Goal: Ask a question

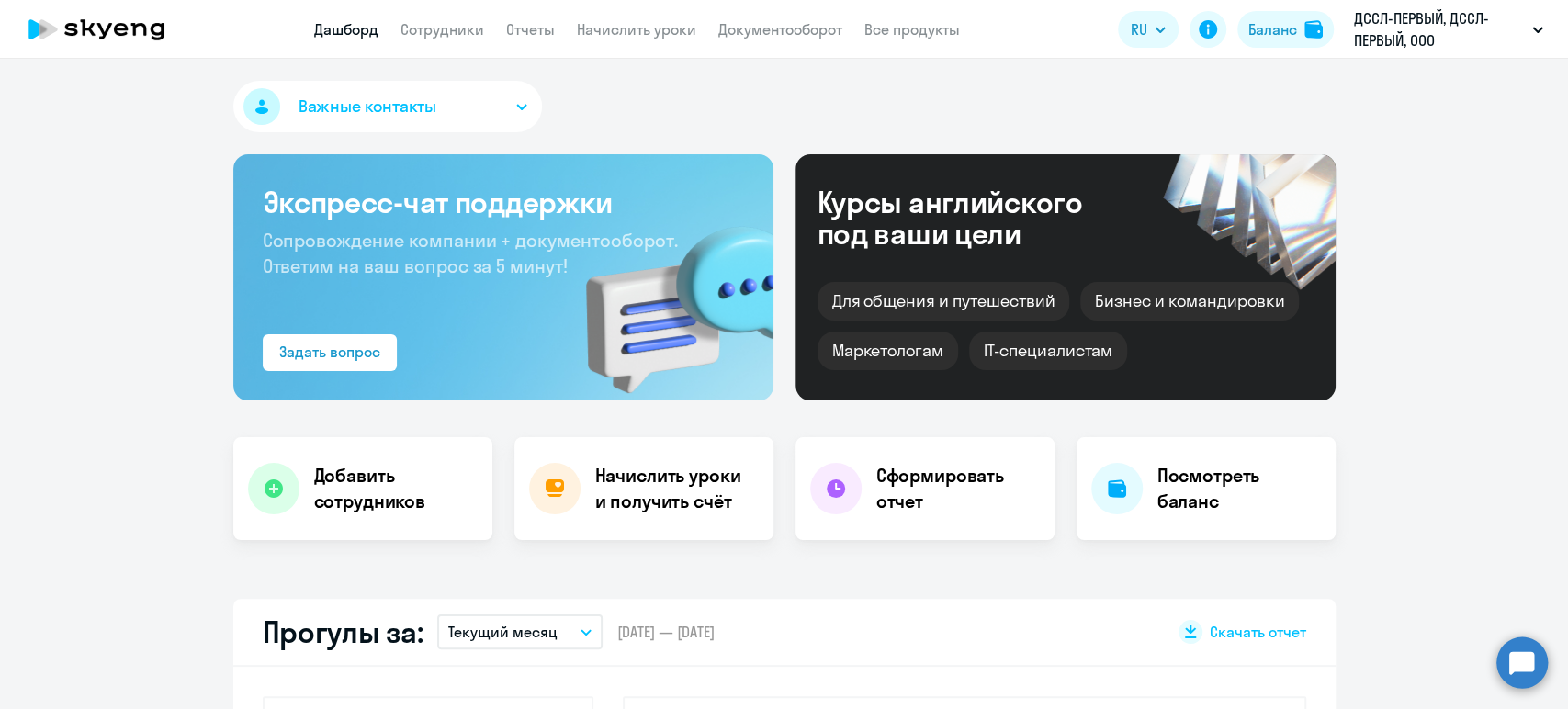
select select "30"
click at [439, 34] on link "Сотрудники" at bounding box center [441, 29] width 83 height 19
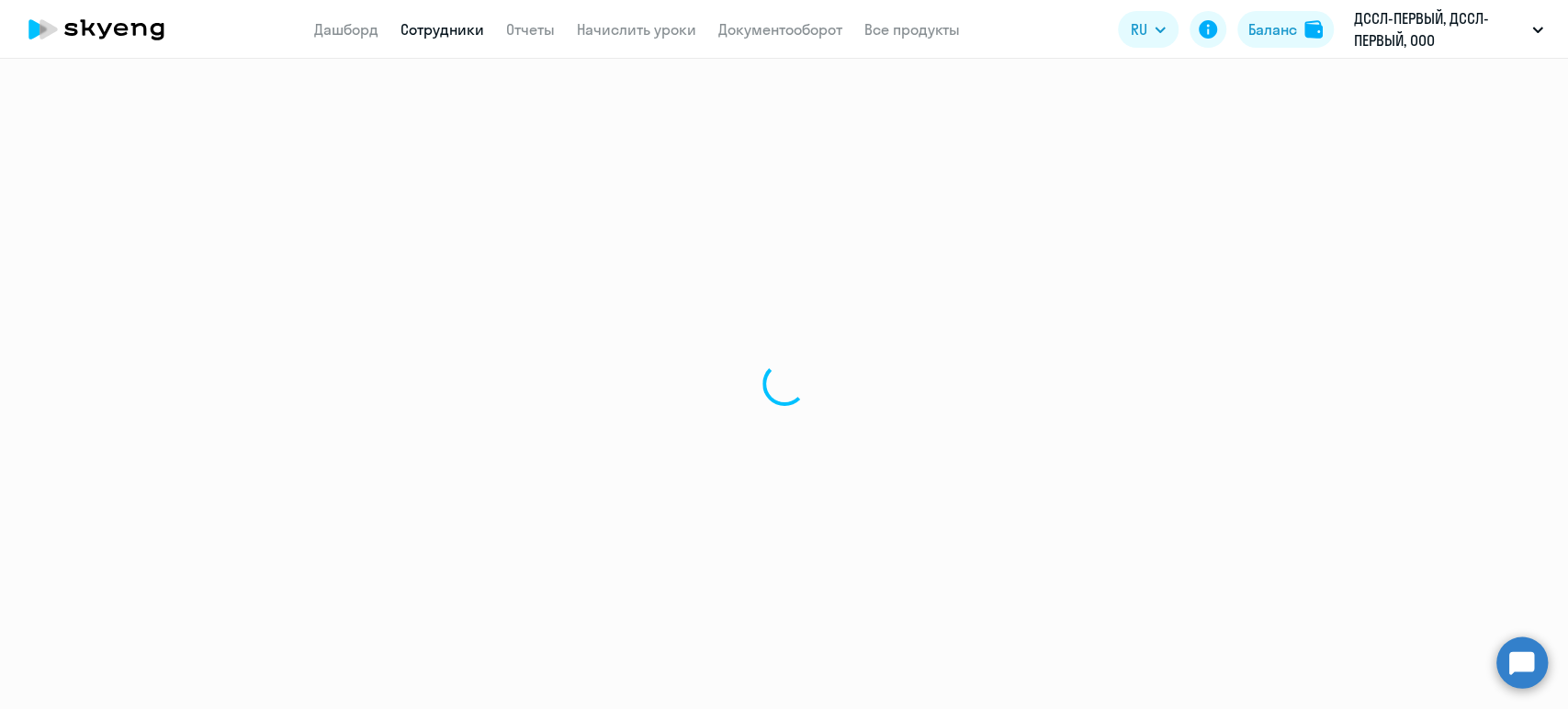
select select "30"
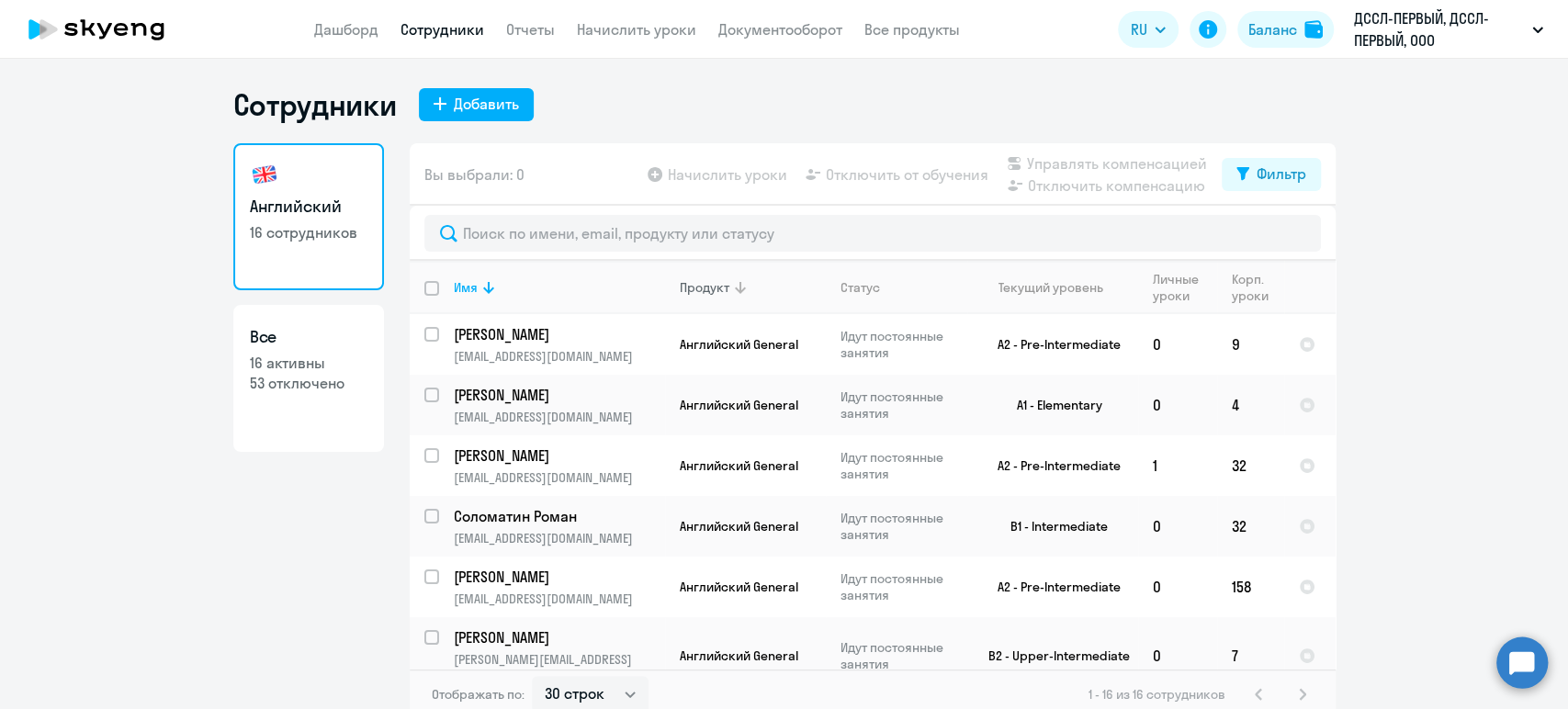
scroll to position [102, 0]
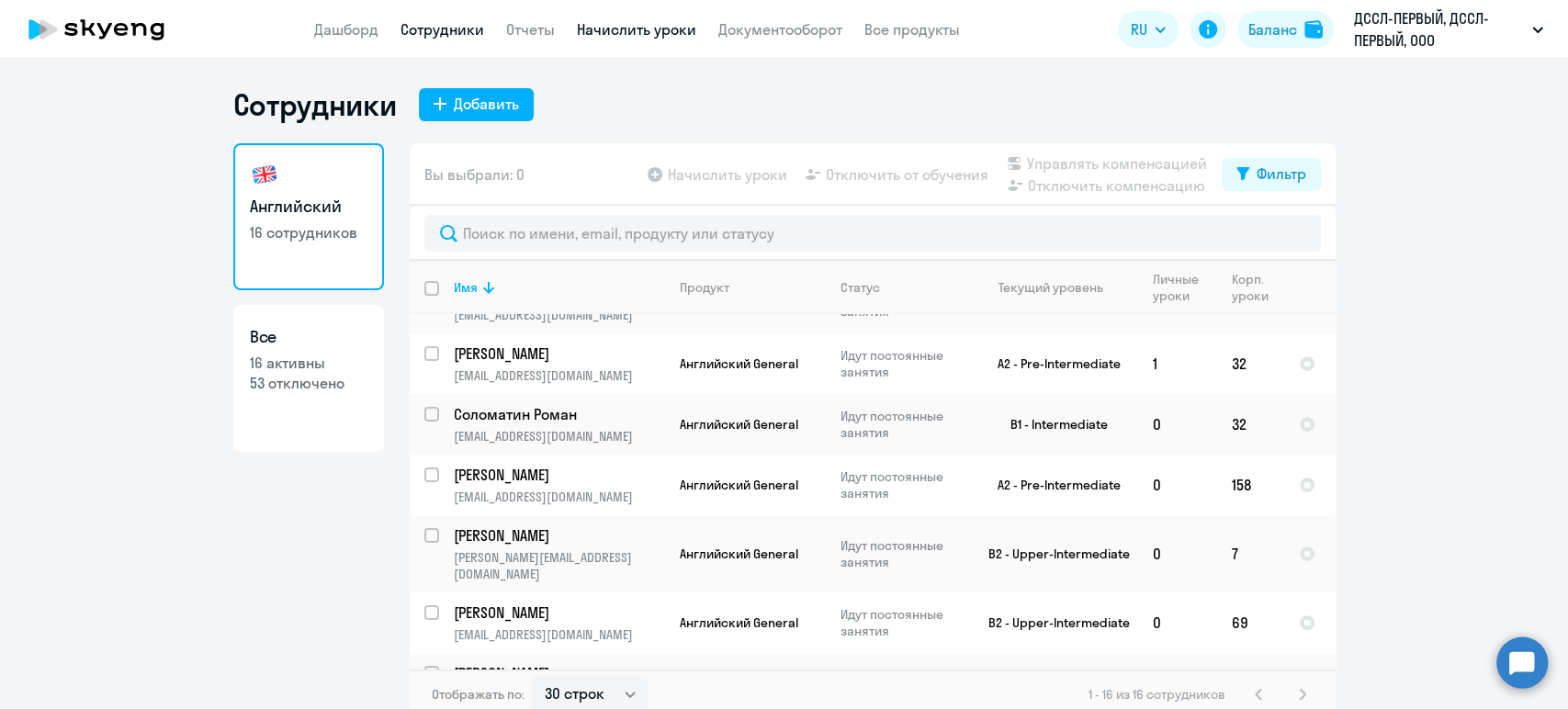
click at [636, 36] on link "Начислить уроки" at bounding box center [637, 29] width 119 height 19
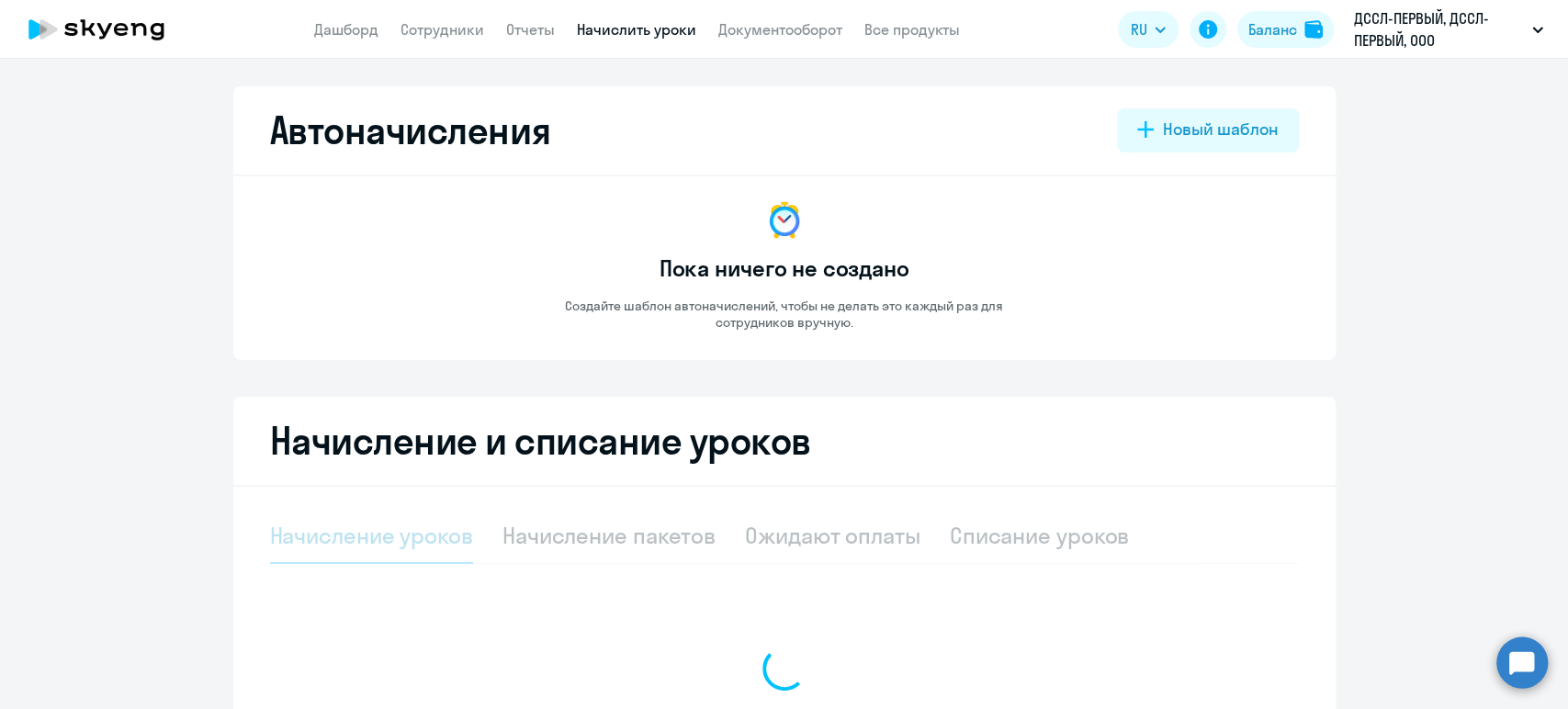
select select "10"
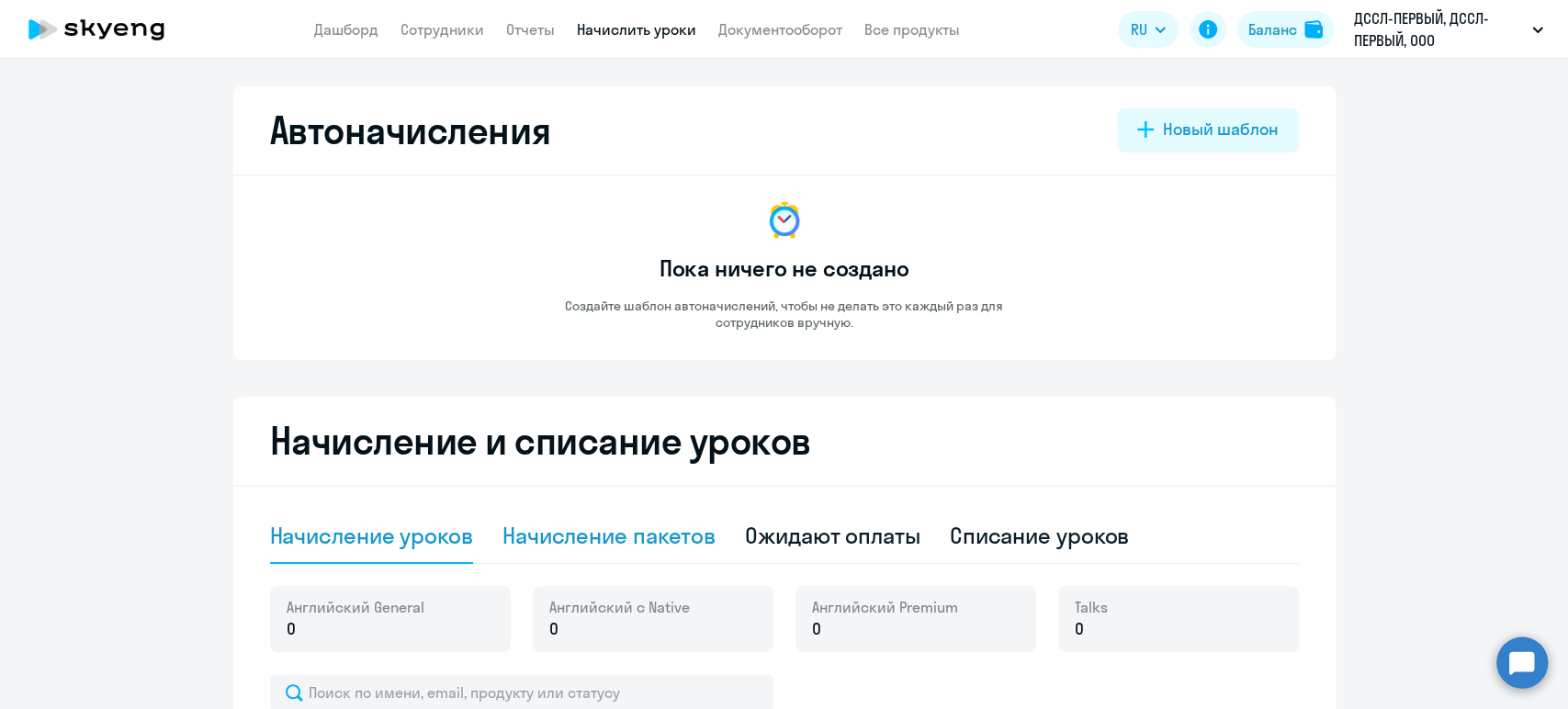
click at [611, 535] on div "Начисление пакетов" at bounding box center [609, 535] width 213 height 29
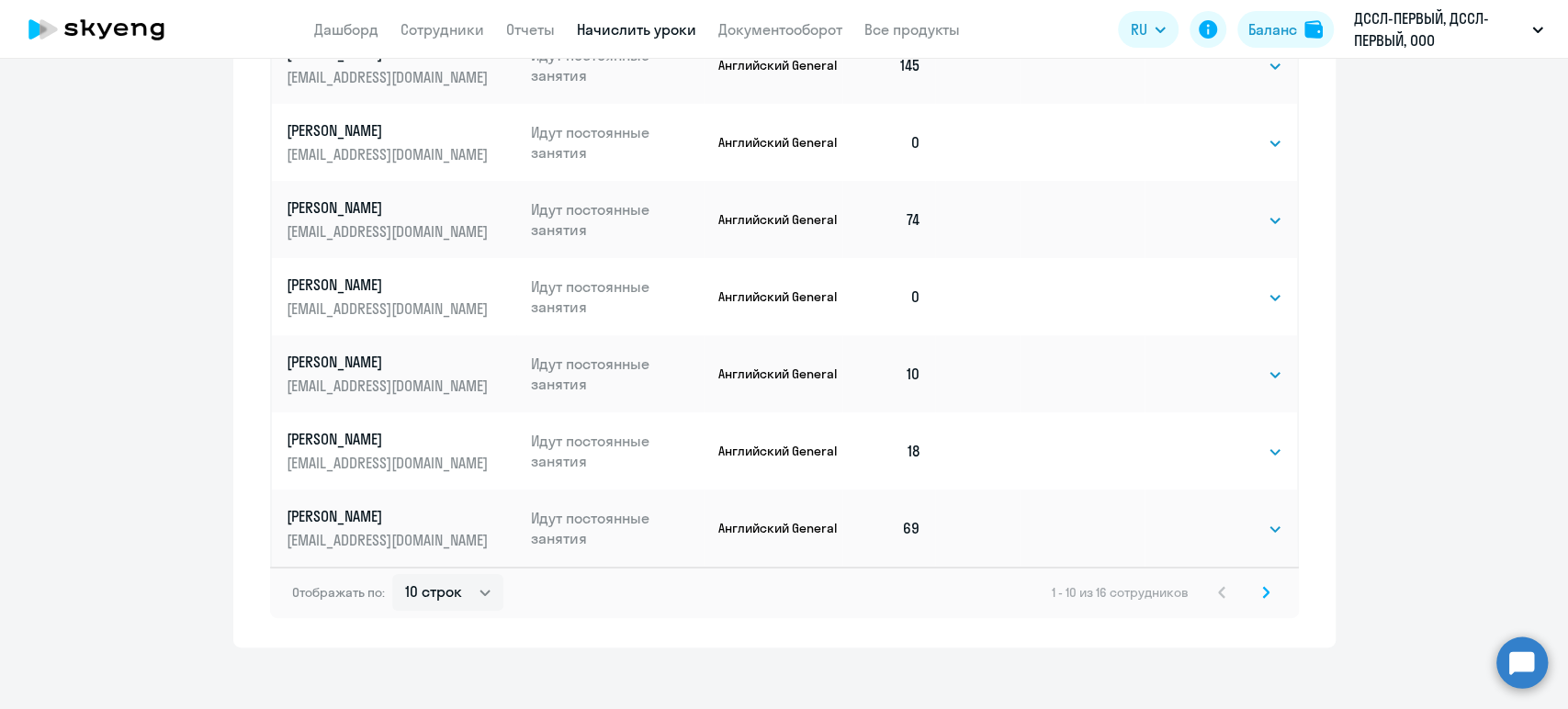
scroll to position [1076, 0]
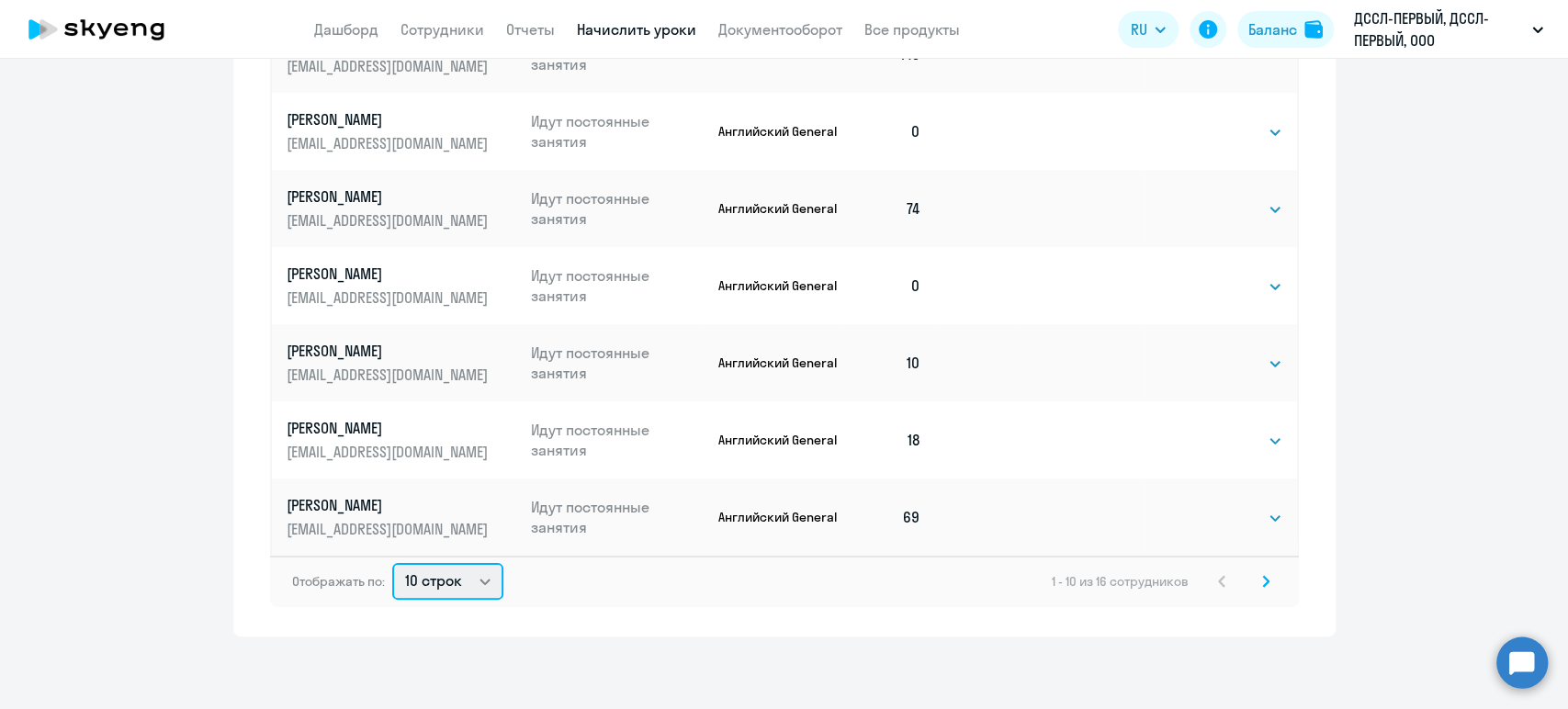
click at [426, 587] on select "10 строк 30 строк 50 строк" at bounding box center [448, 582] width 112 height 37
select select "50"
click at [392, 563] on select "10 строк 30 строк 50 строк" at bounding box center [448, 582] width 112 height 37
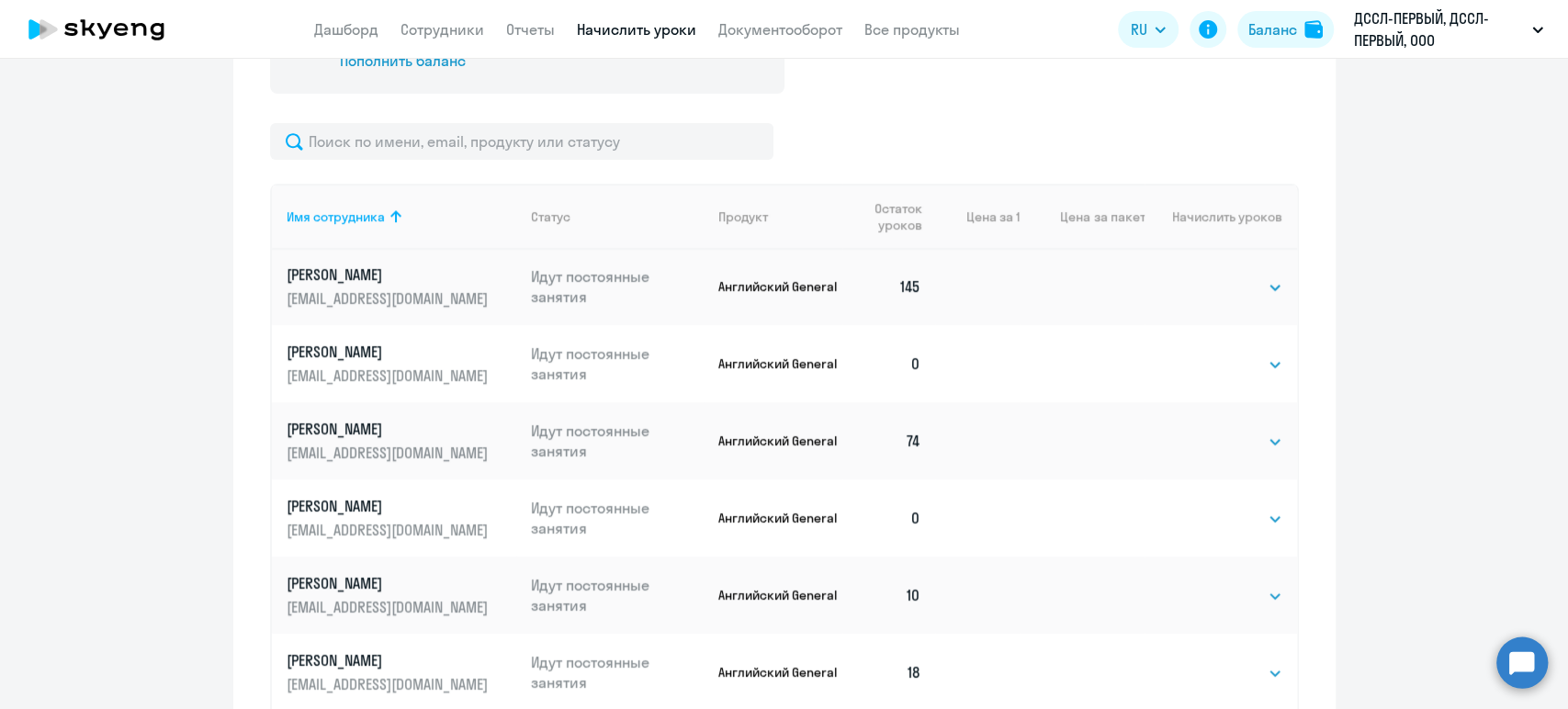
scroll to position [0, 0]
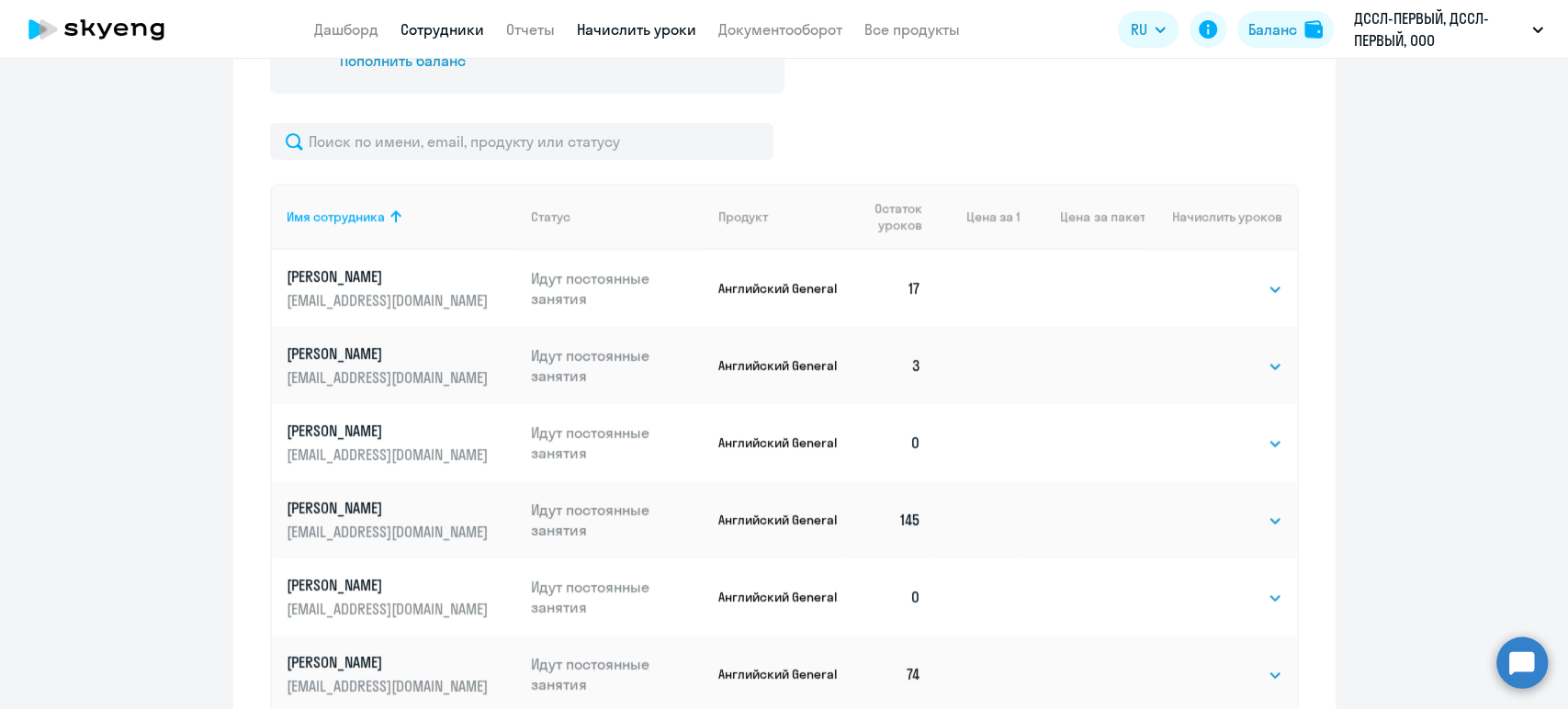
click at [411, 26] on link "Сотрудники" at bounding box center [441, 29] width 83 height 19
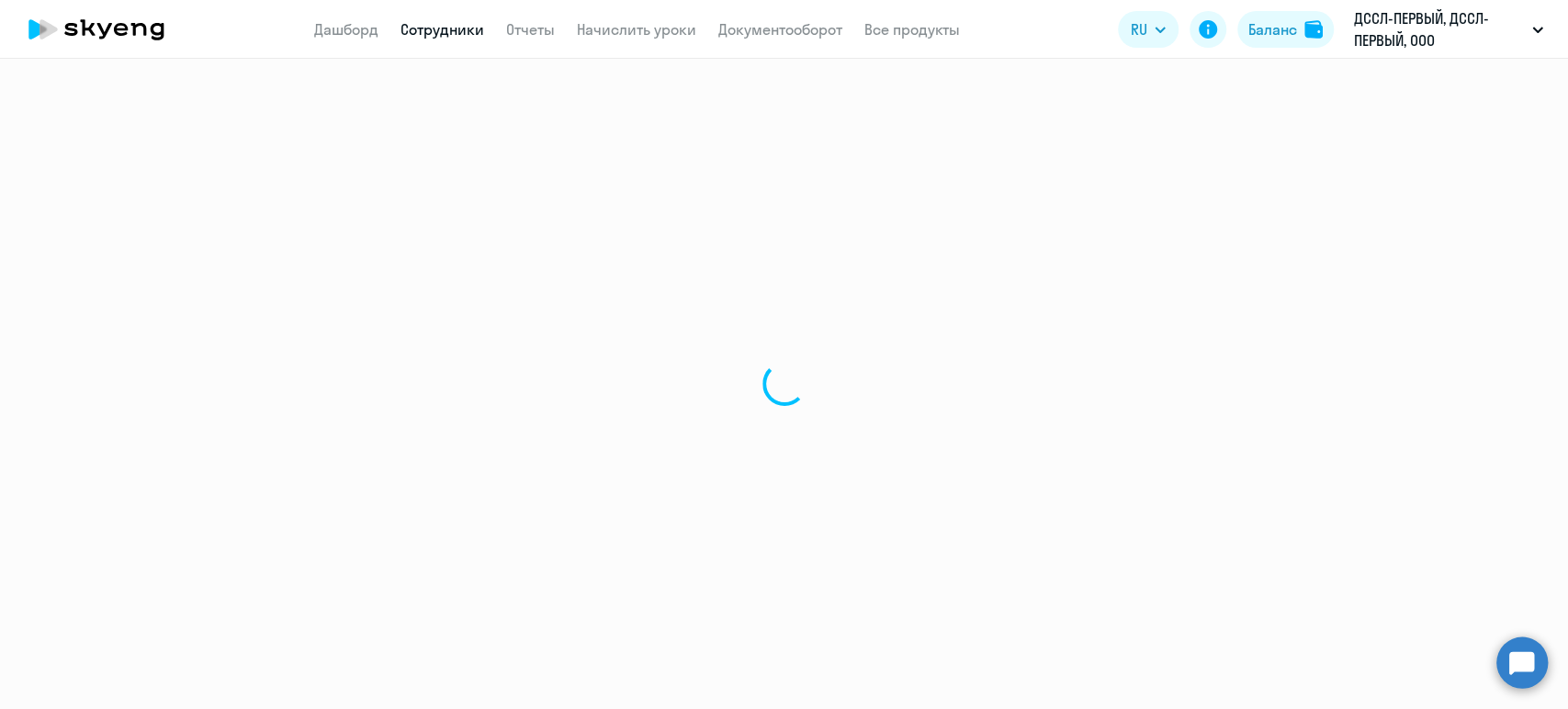
select select "30"
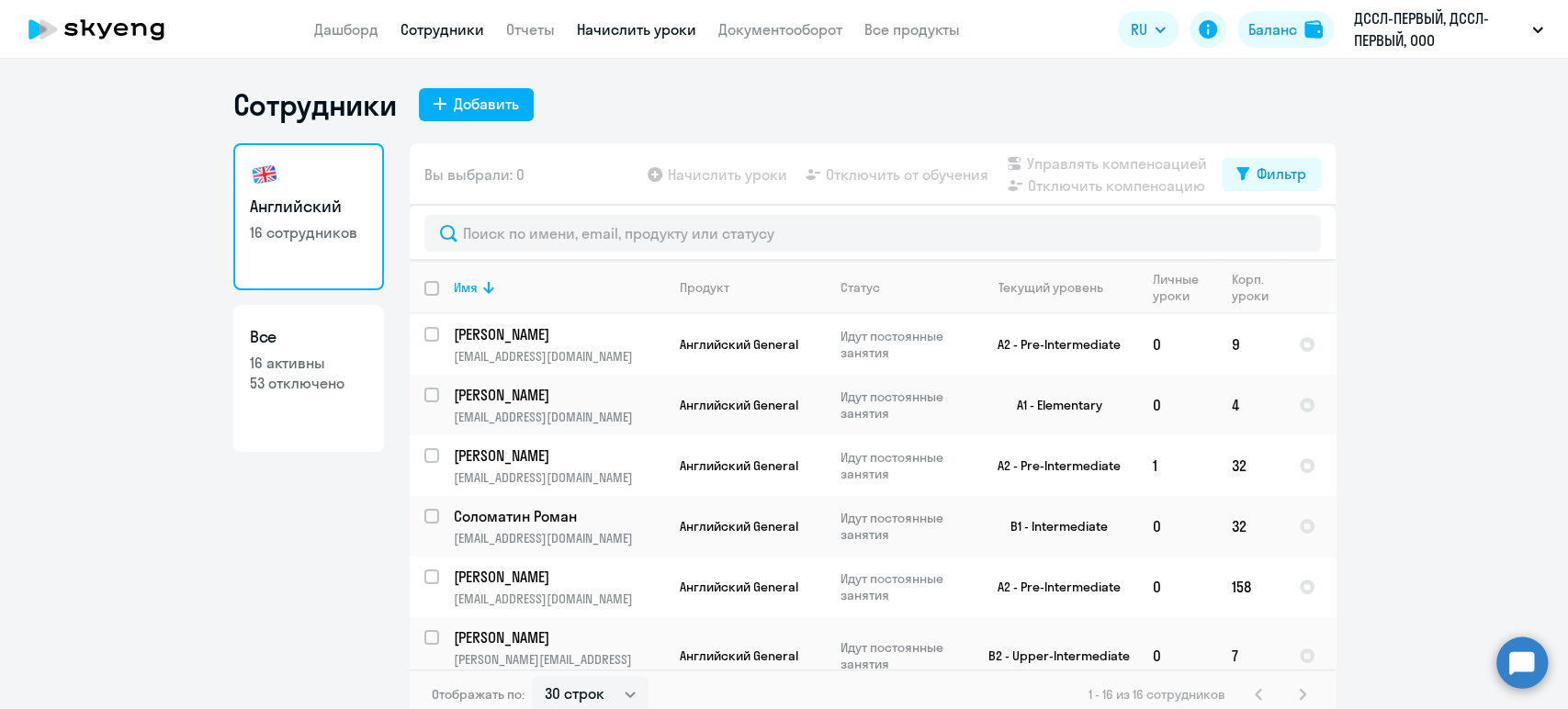
click at [654, 34] on link "Начислить уроки" at bounding box center [637, 29] width 119 height 19
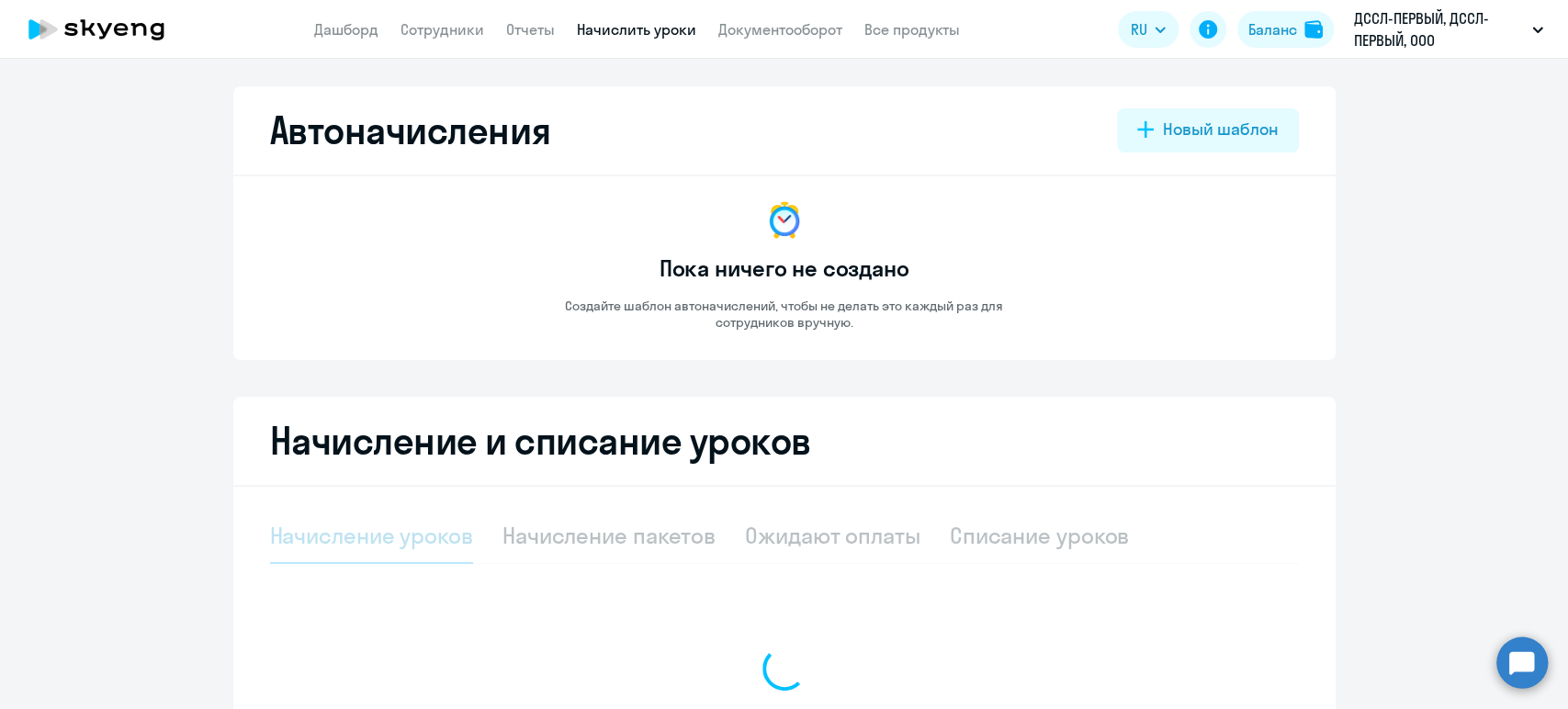
select select "10"
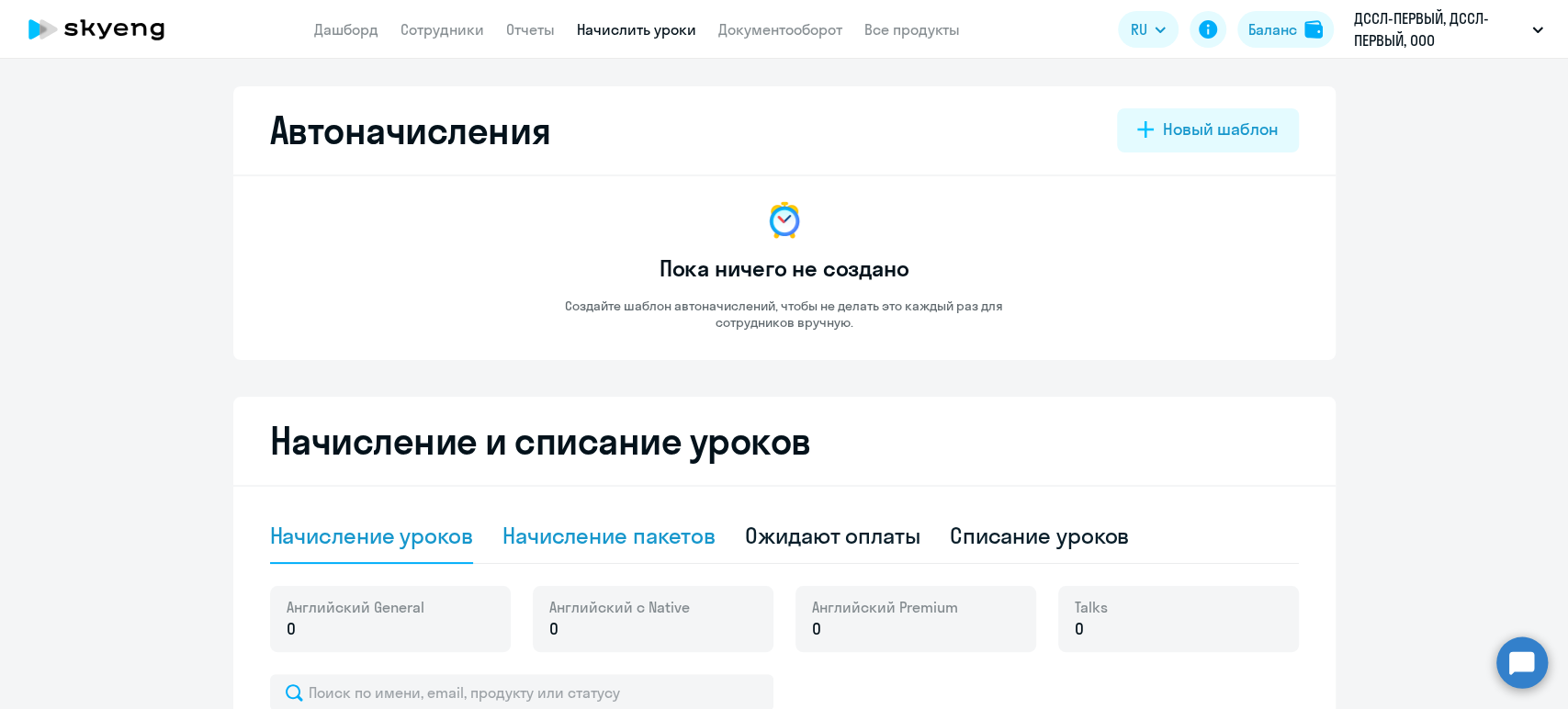
click at [648, 543] on div "Начисление пакетов" at bounding box center [609, 535] width 213 height 29
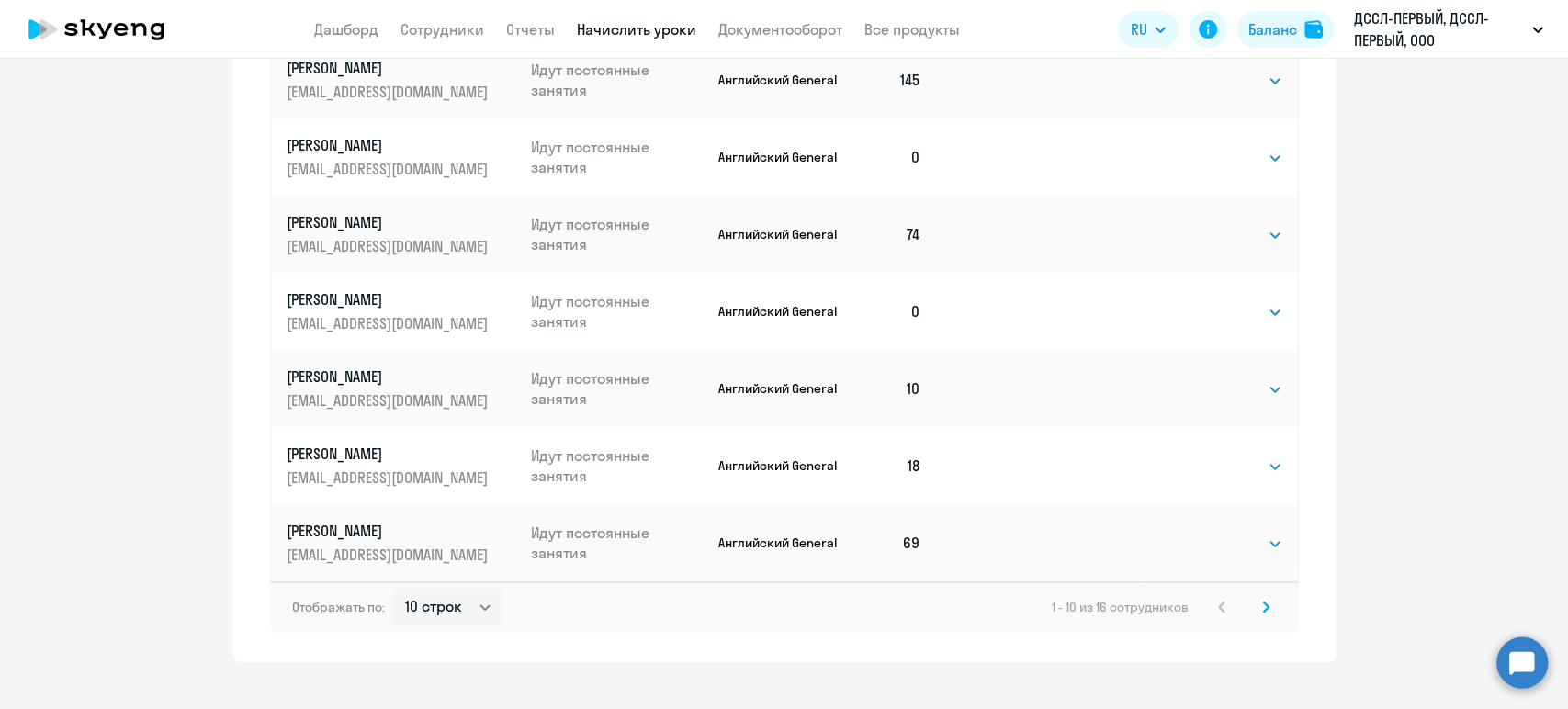
scroll to position [1076, 0]
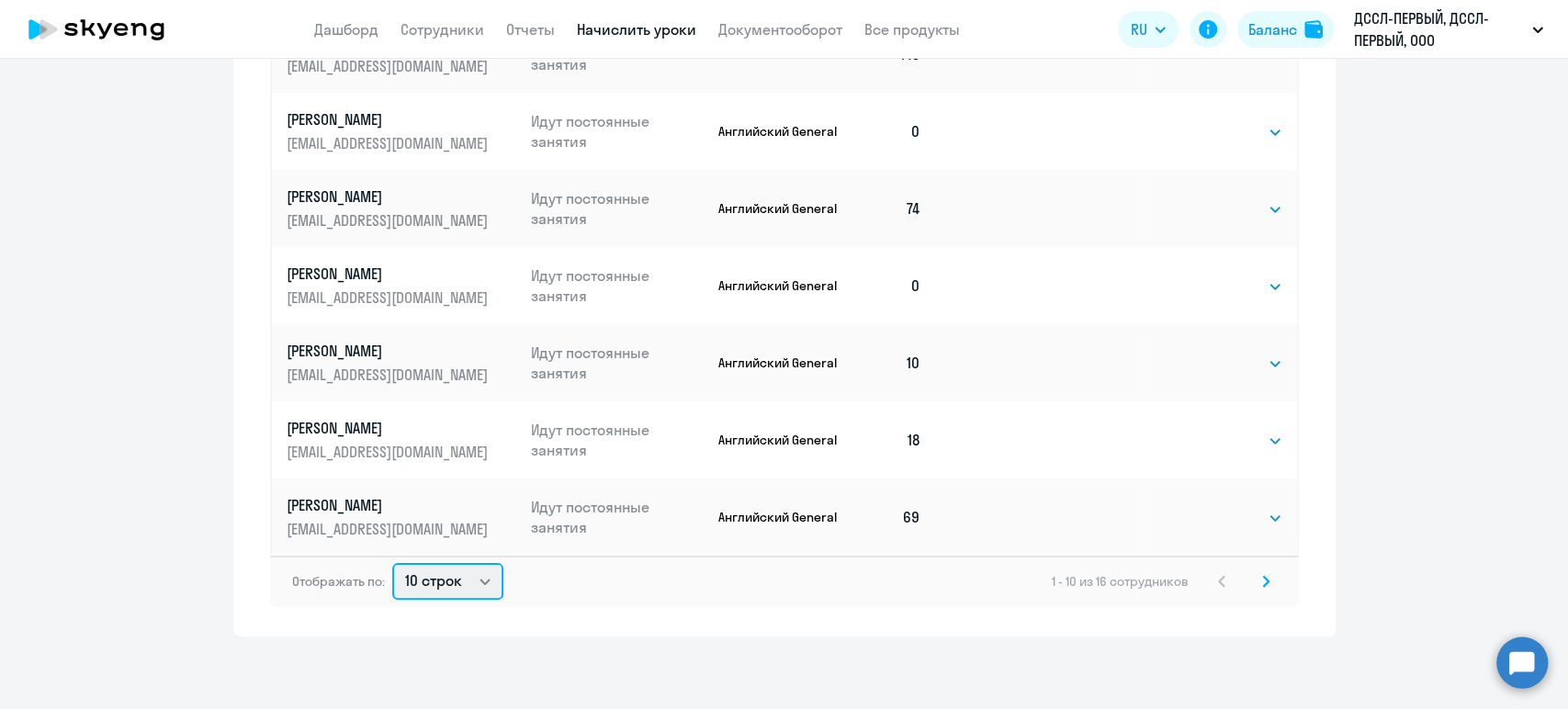
click at [433, 589] on select "10 строк 30 строк 50 строк" at bounding box center [448, 582] width 112 height 37
select select "50"
click at [392, 563] on select "10 строк 30 строк 50 строк" at bounding box center [448, 582] width 112 height 37
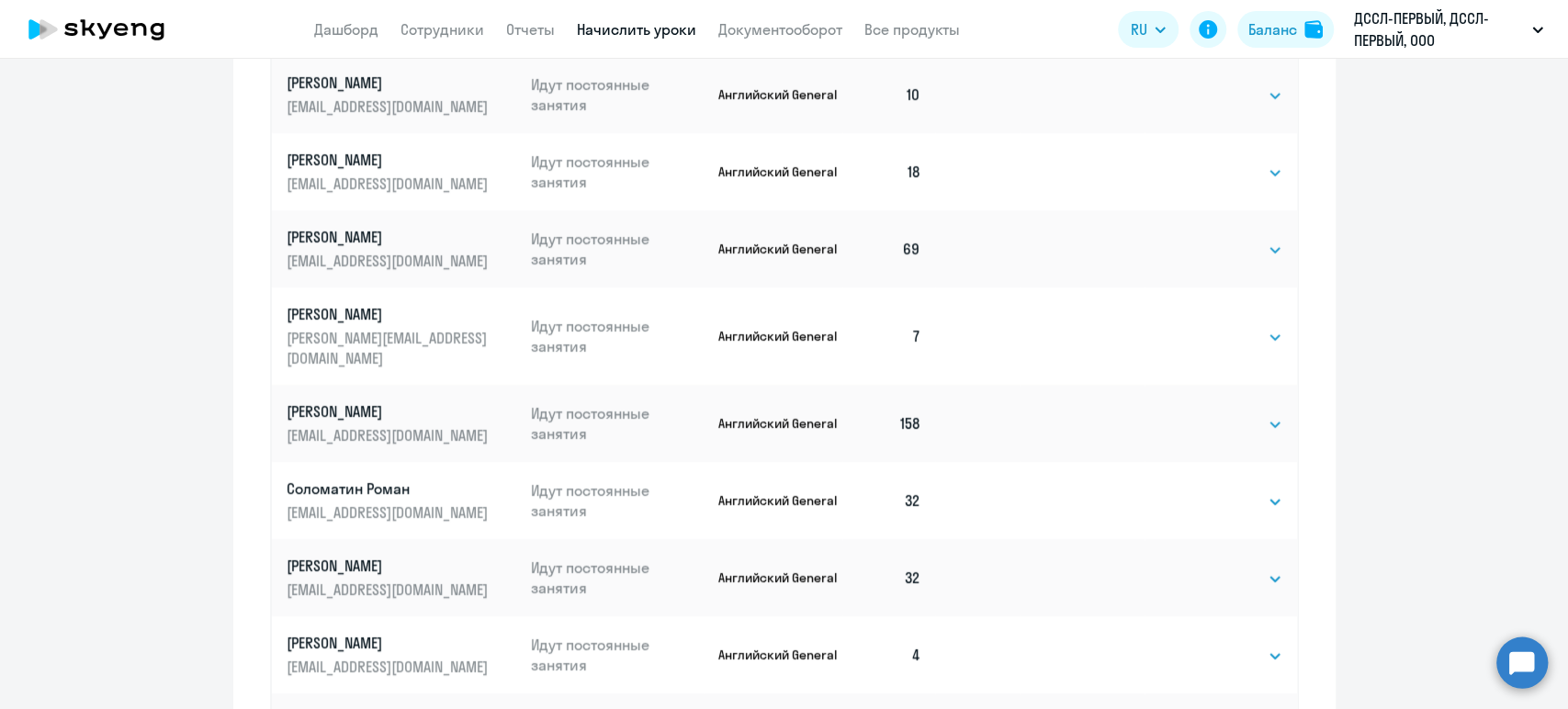
scroll to position [916, 0]
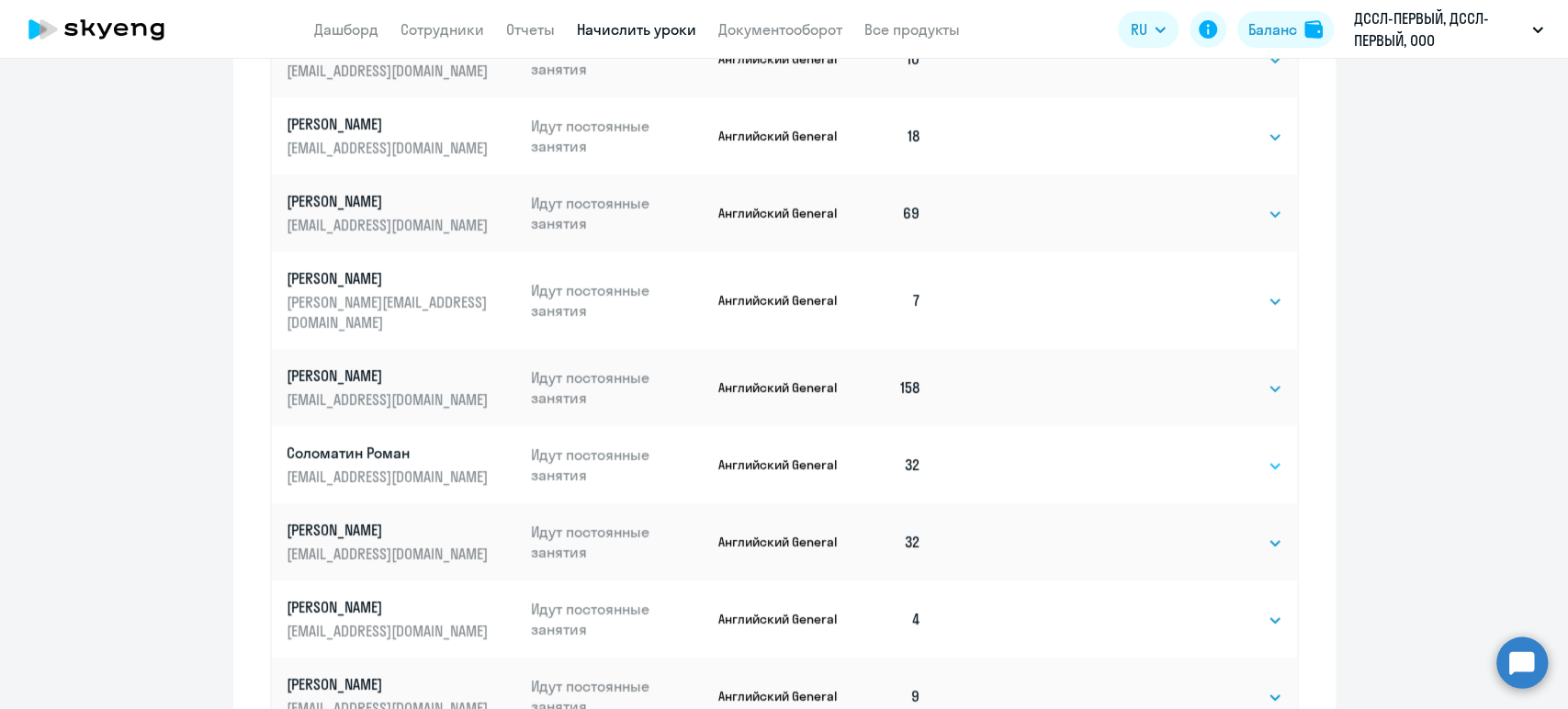
click at [1207, 455] on select "Выбрать 4 8 16 32 64 128" at bounding box center [1244, 465] width 75 height 22
click at [1208, 455] on select "Выбрать 4 8 16 32 64 128" at bounding box center [1244, 465] width 75 height 22
select select "8"
click at [1207, 455] on select "Выбрать 4 8 16 32 64 128" at bounding box center [1244, 465] width 75 height 22
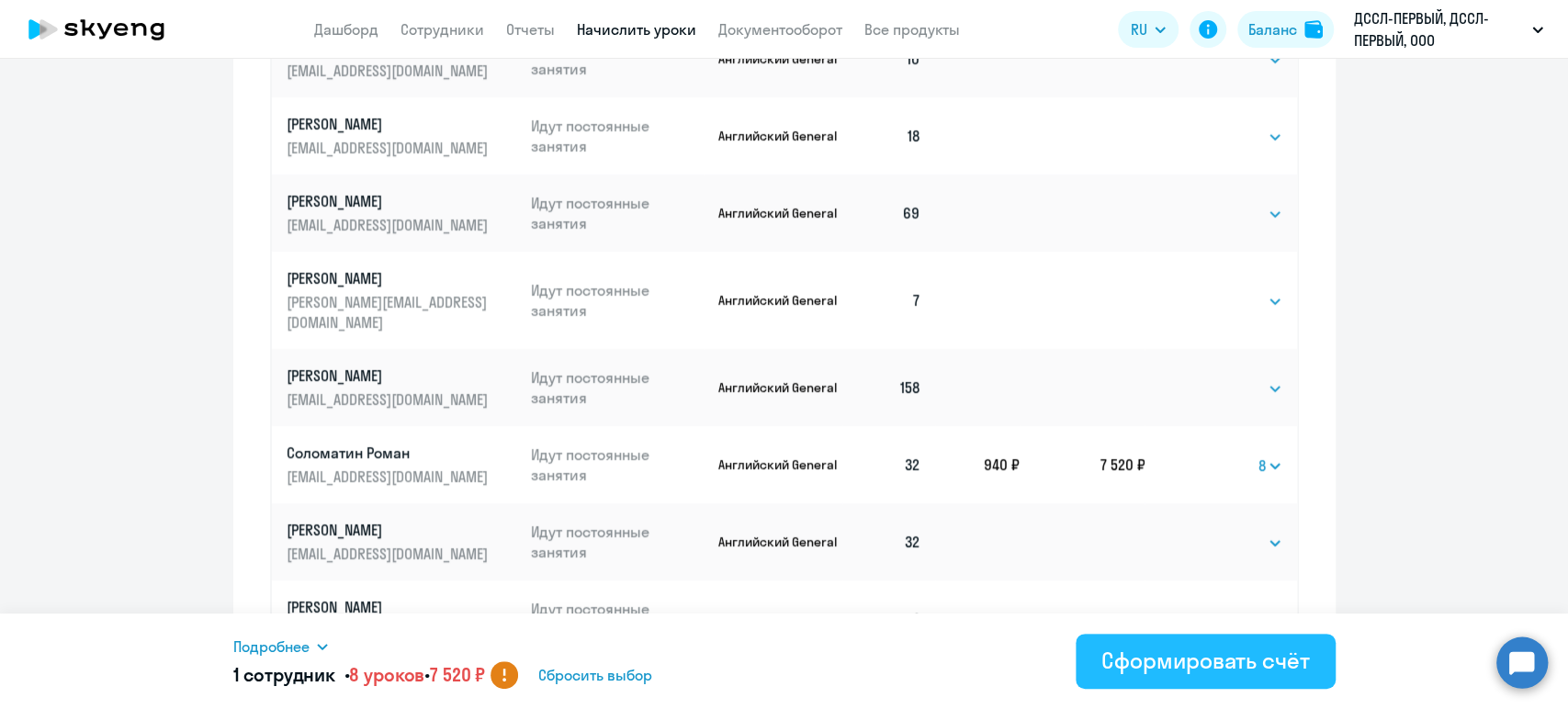
click at [1218, 638] on div "Сформировать счёт" at bounding box center [1205, 660] width 207 height 29
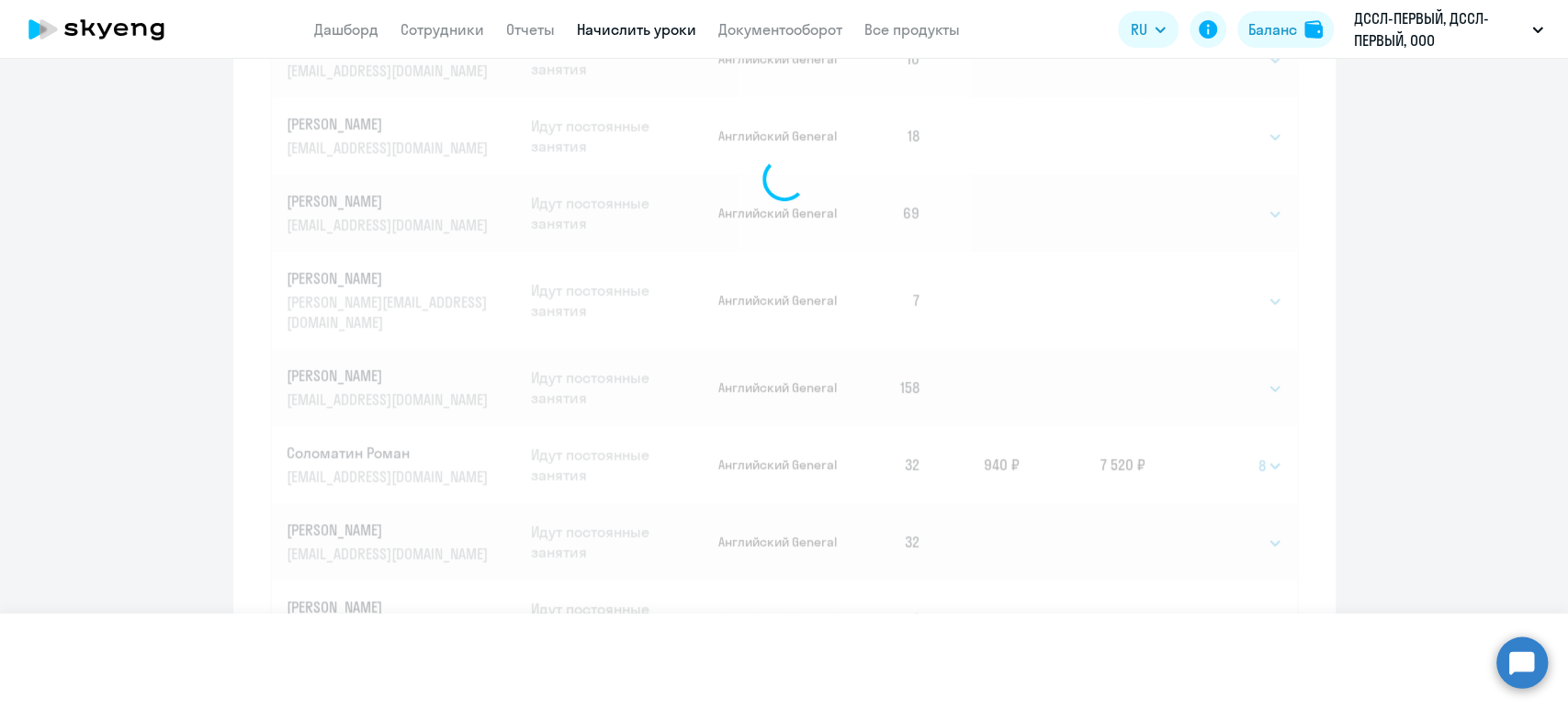
select select
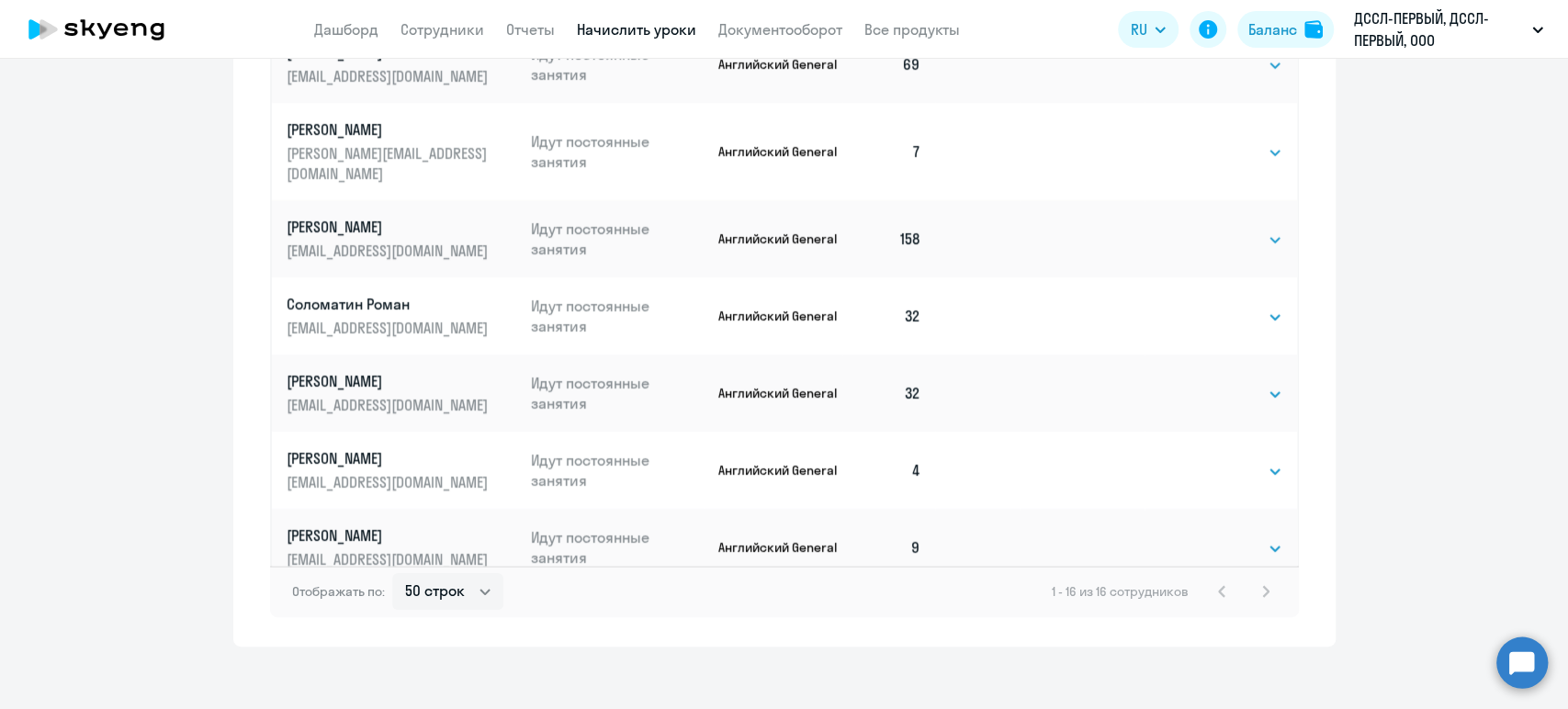
scroll to position [1076, 0]
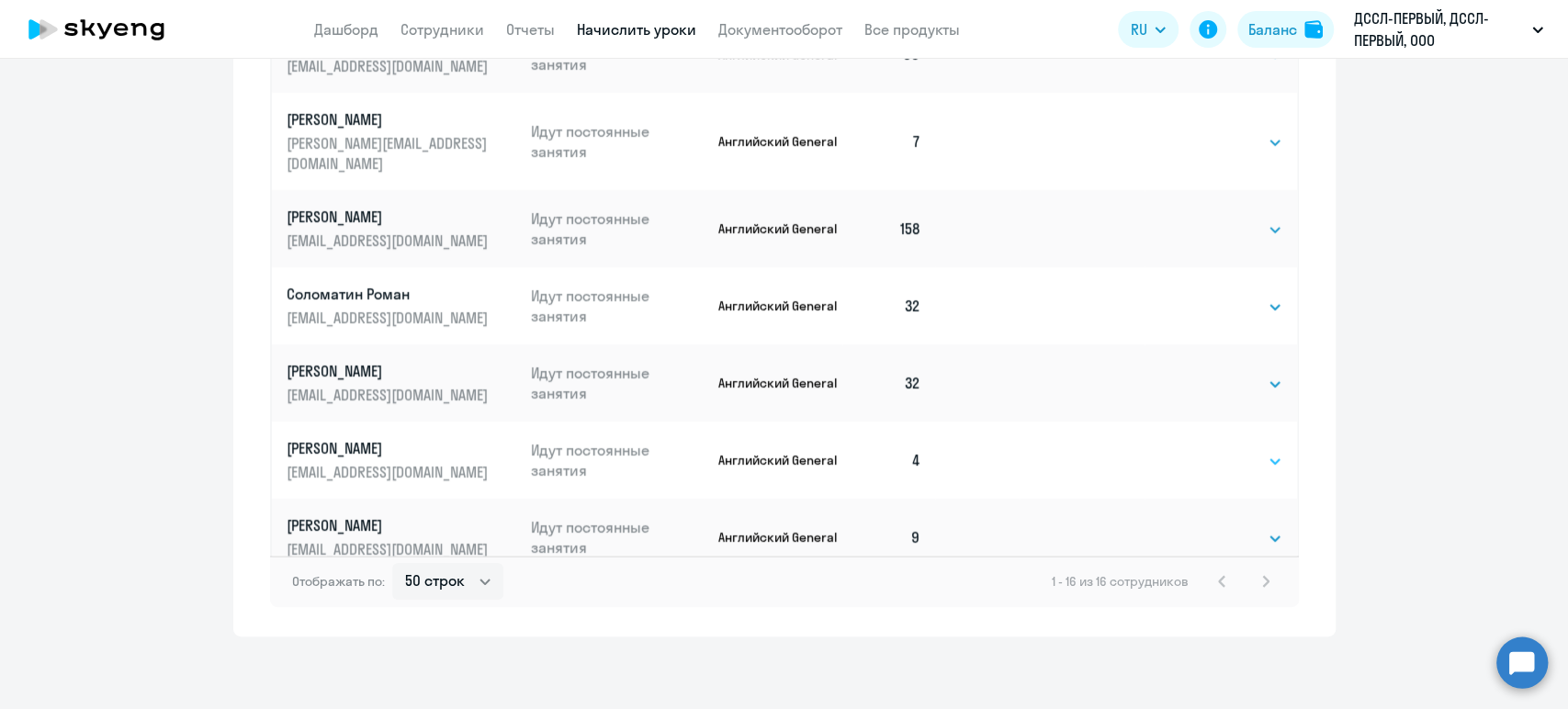
click at [1207, 450] on select "Выбрать 4 8 16 32 64 128" at bounding box center [1244, 461] width 75 height 22
select select "32"
click at [1207, 450] on select "Выбрать 4 8 16 32 64 128" at bounding box center [1244, 461] width 75 height 22
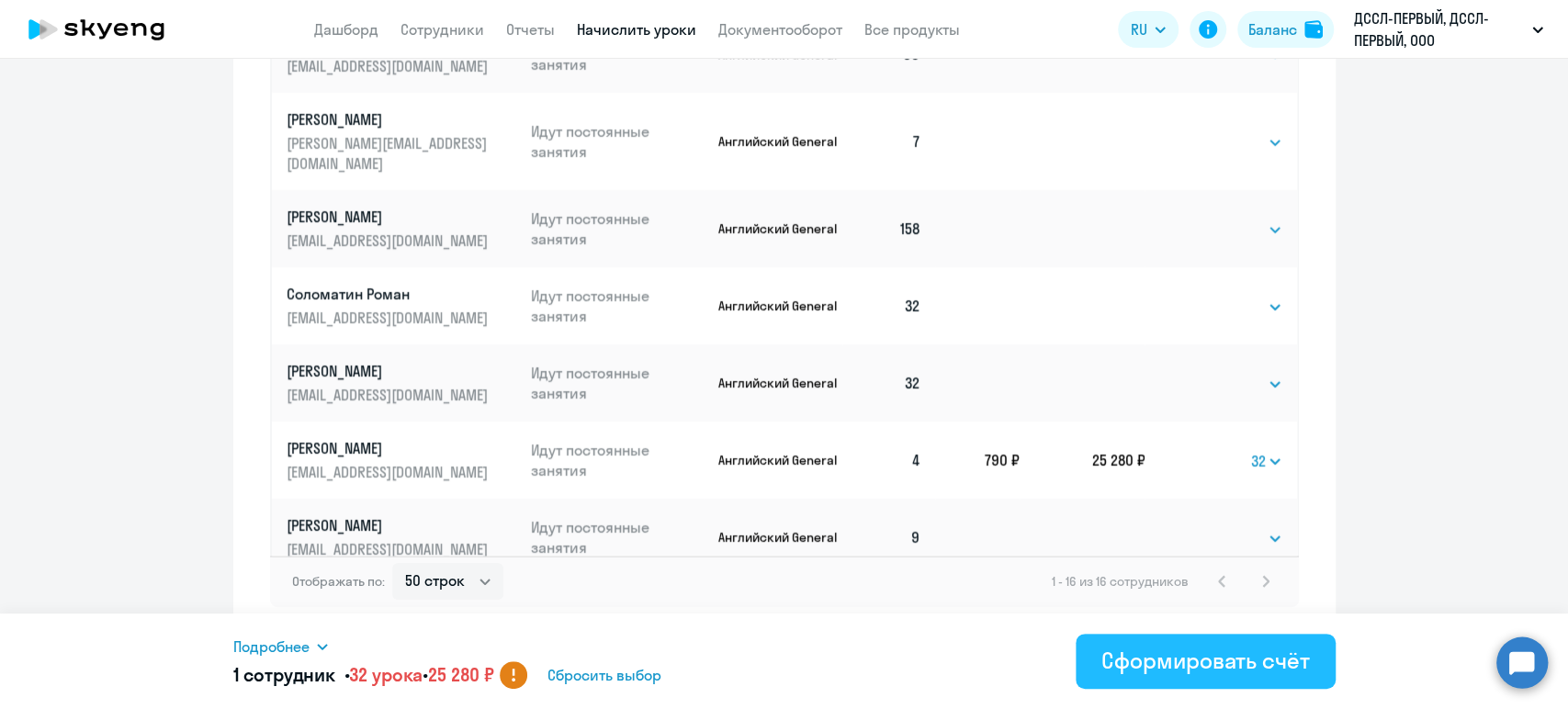
click at [1143, 638] on div "Сформировать счёт" at bounding box center [1205, 660] width 207 height 29
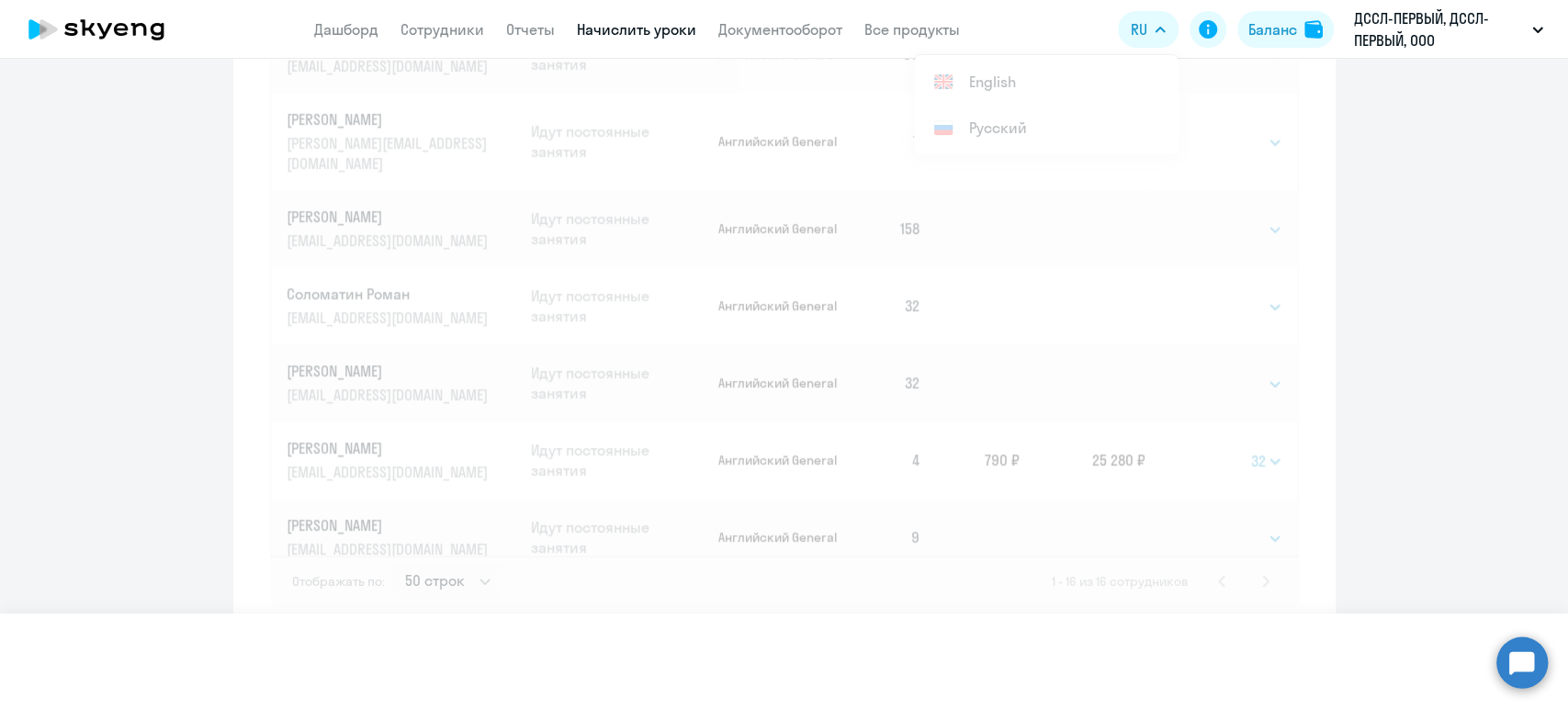
select select
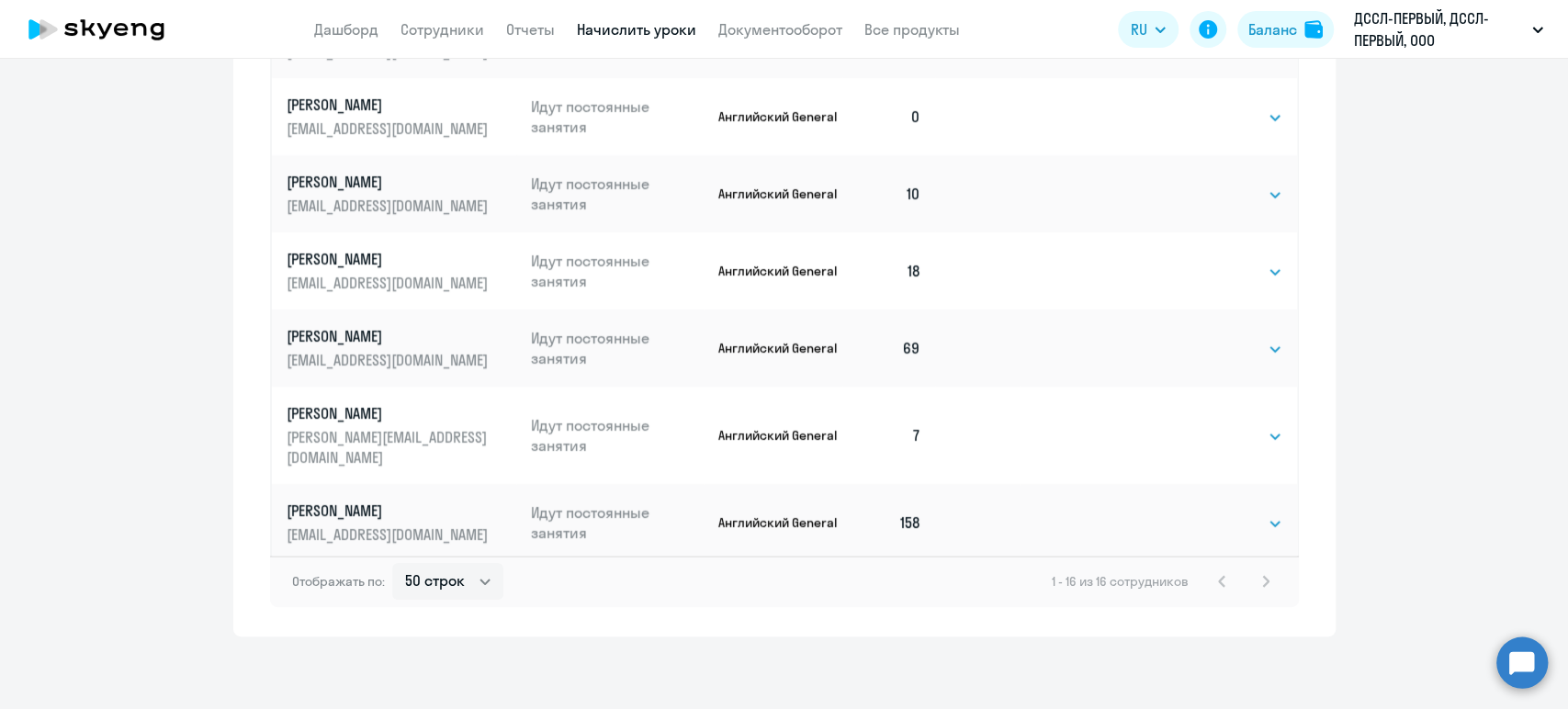
scroll to position [0, 0]
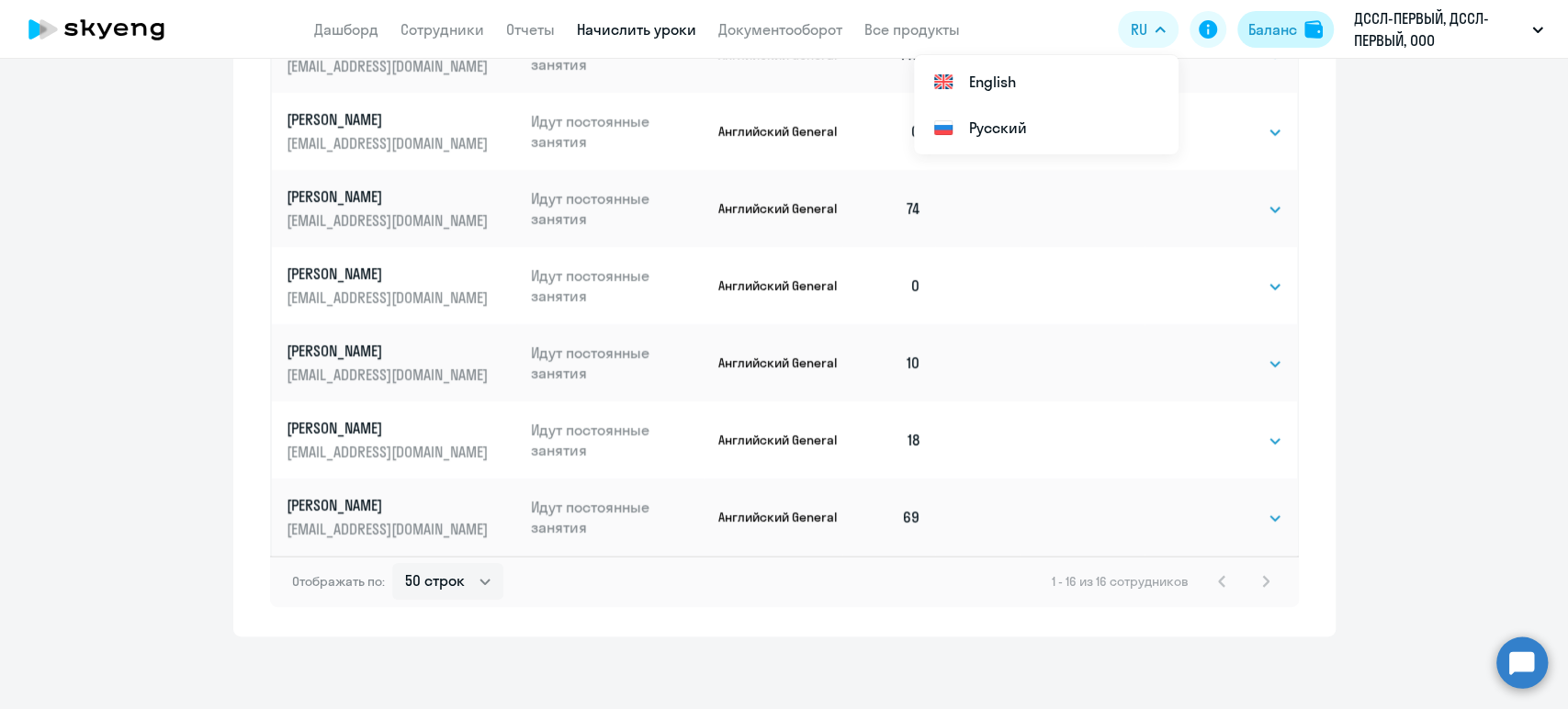
click at [1265, 33] on div "Баланс" at bounding box center [1273, 29] width 49 height 22
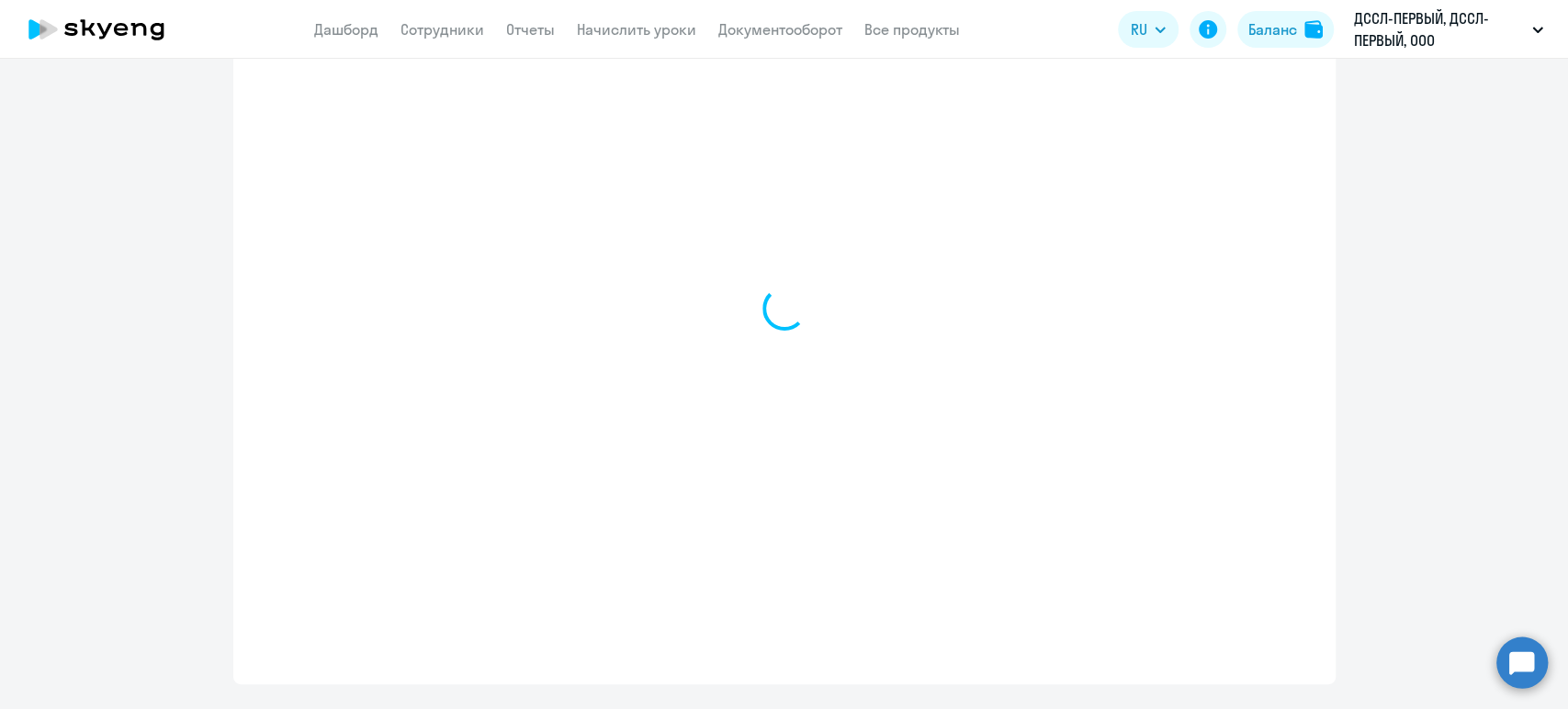
select select "english_adult_not_native_speaker"
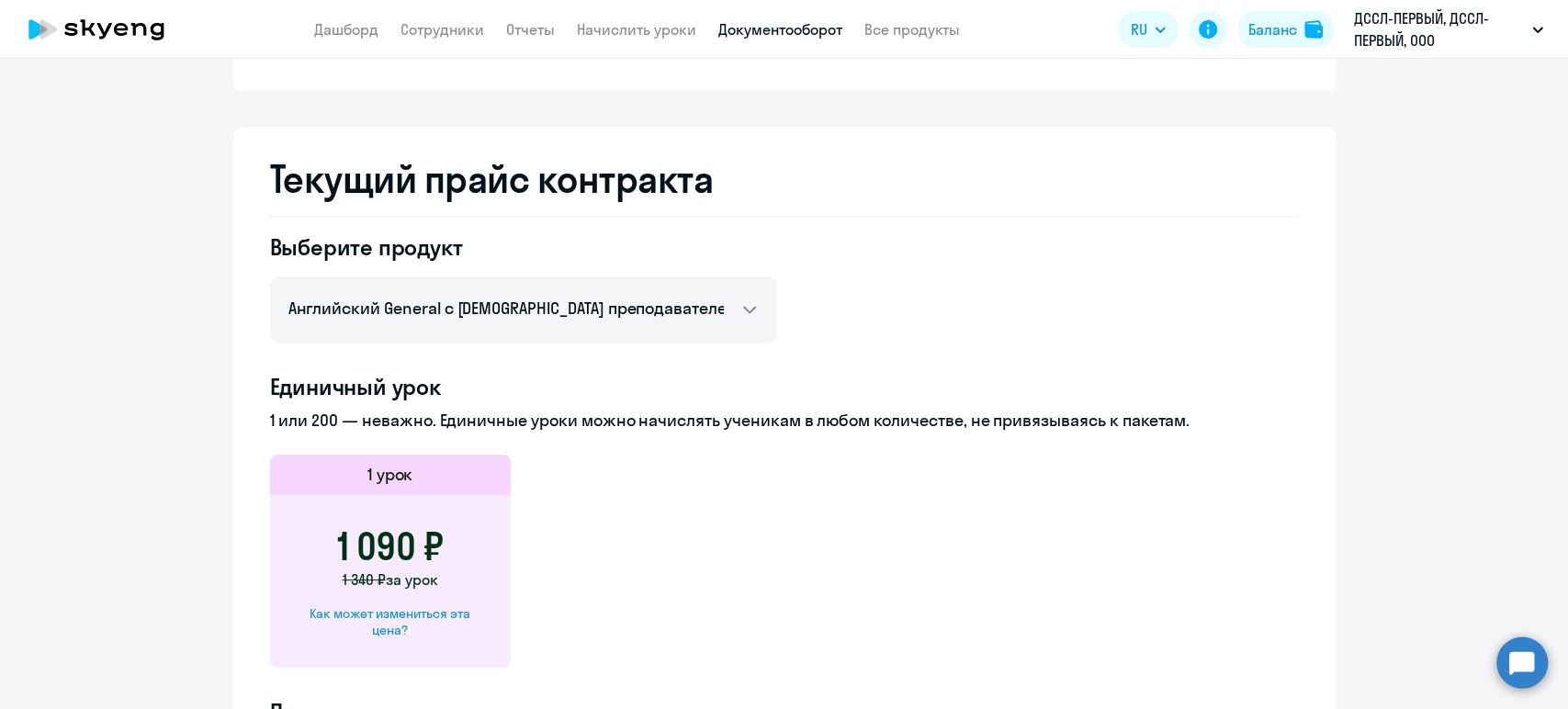
click at [755, 27] on link "Документооборот" at bounding box center [780, 29] width 124 height 19
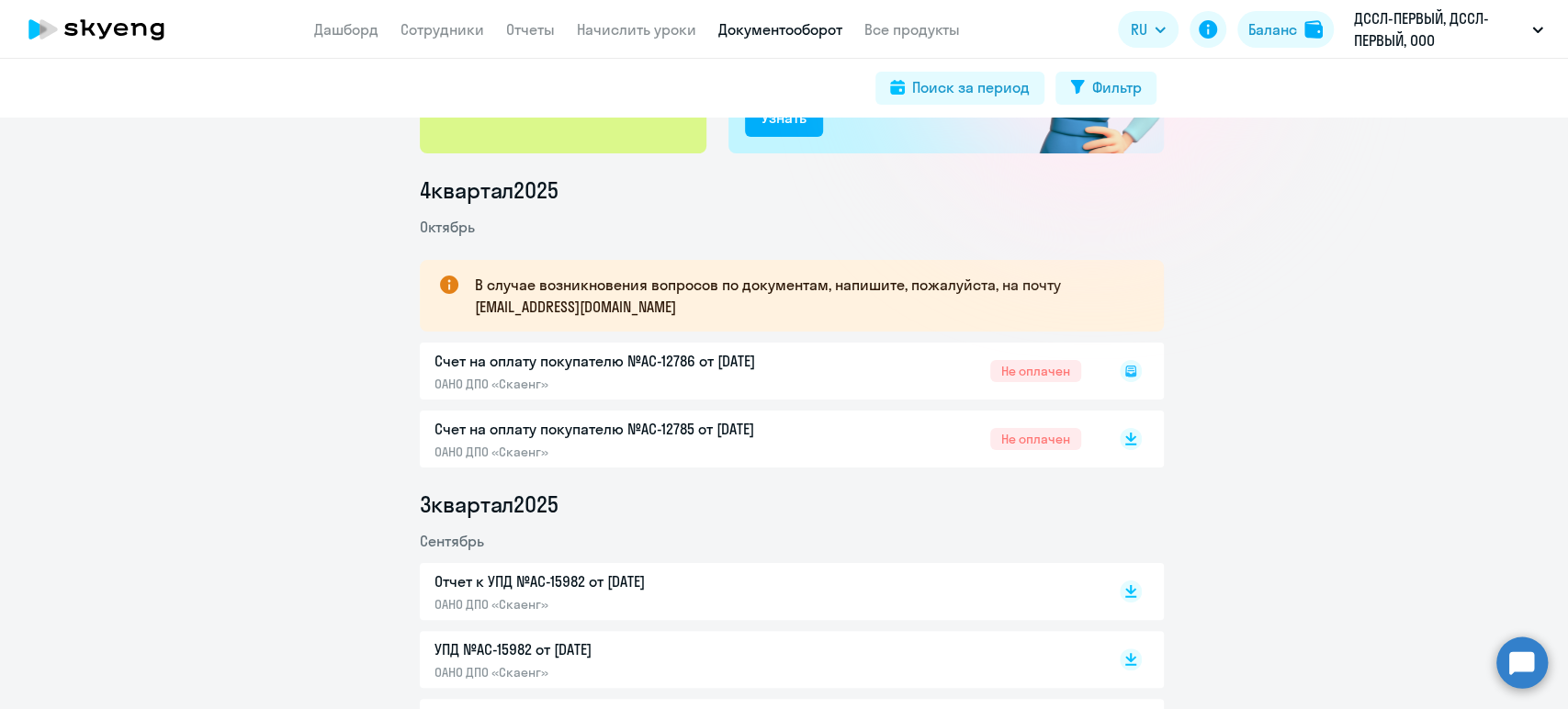
scroll to position [203, 0]
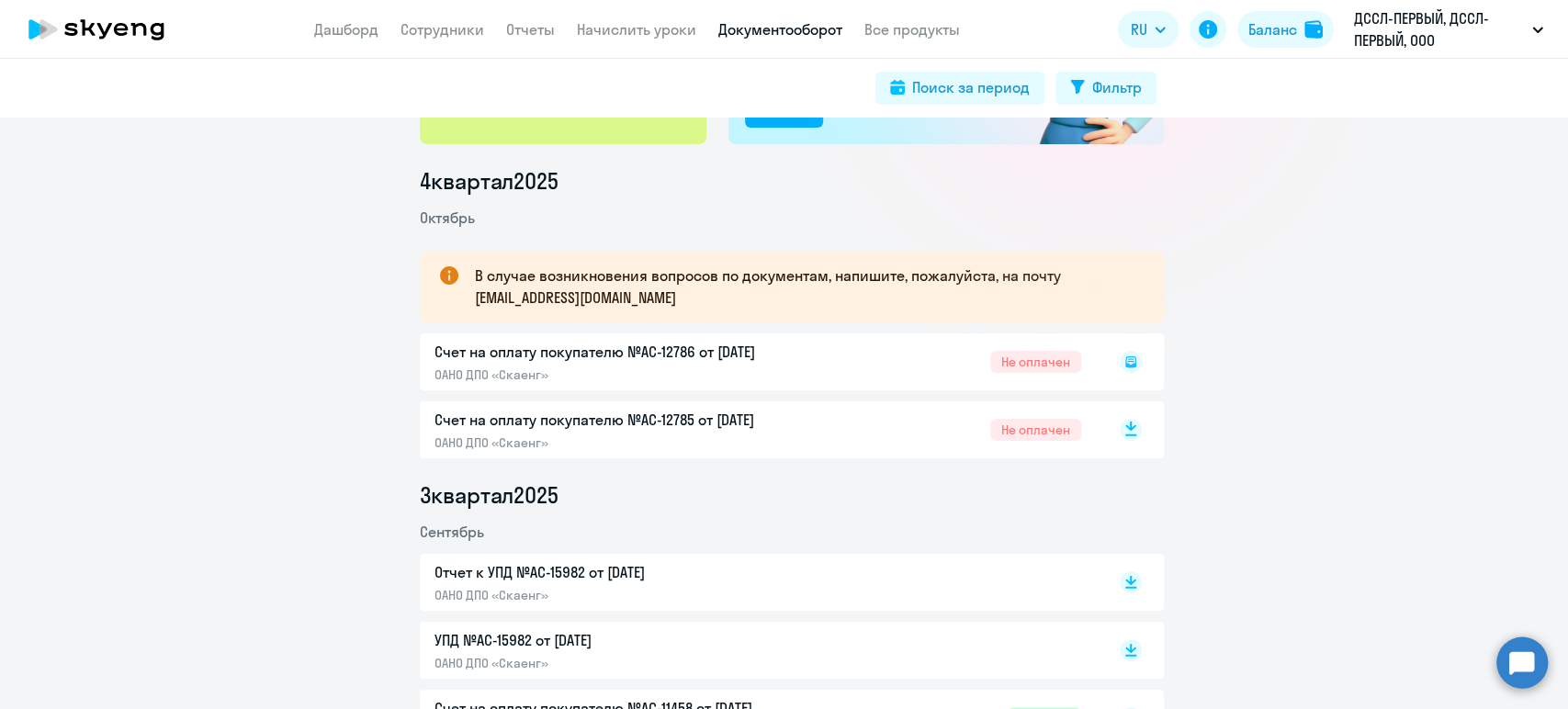
click at [1124, 425] on rect at bounding box center [1131, 429] width 22 height 22
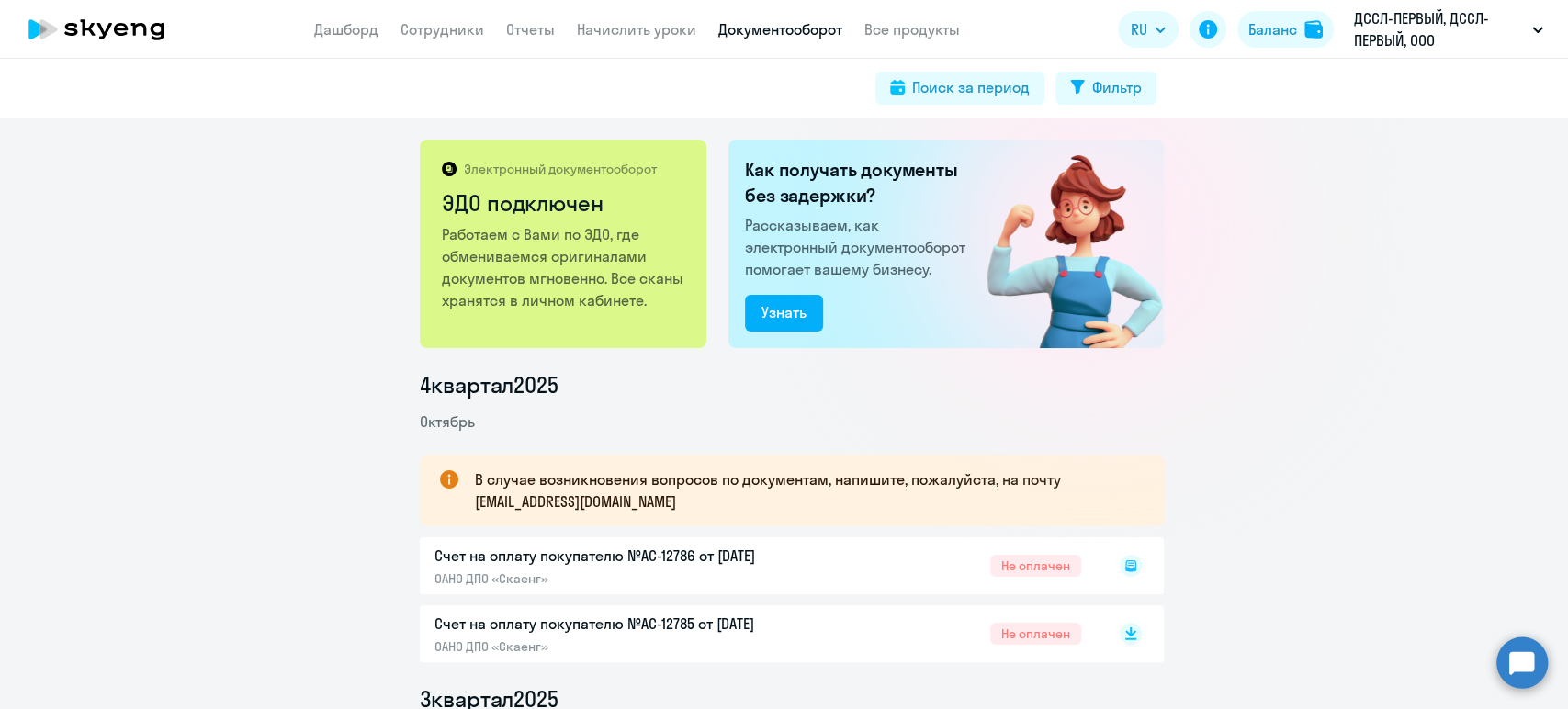
scroll to position [102, 0]
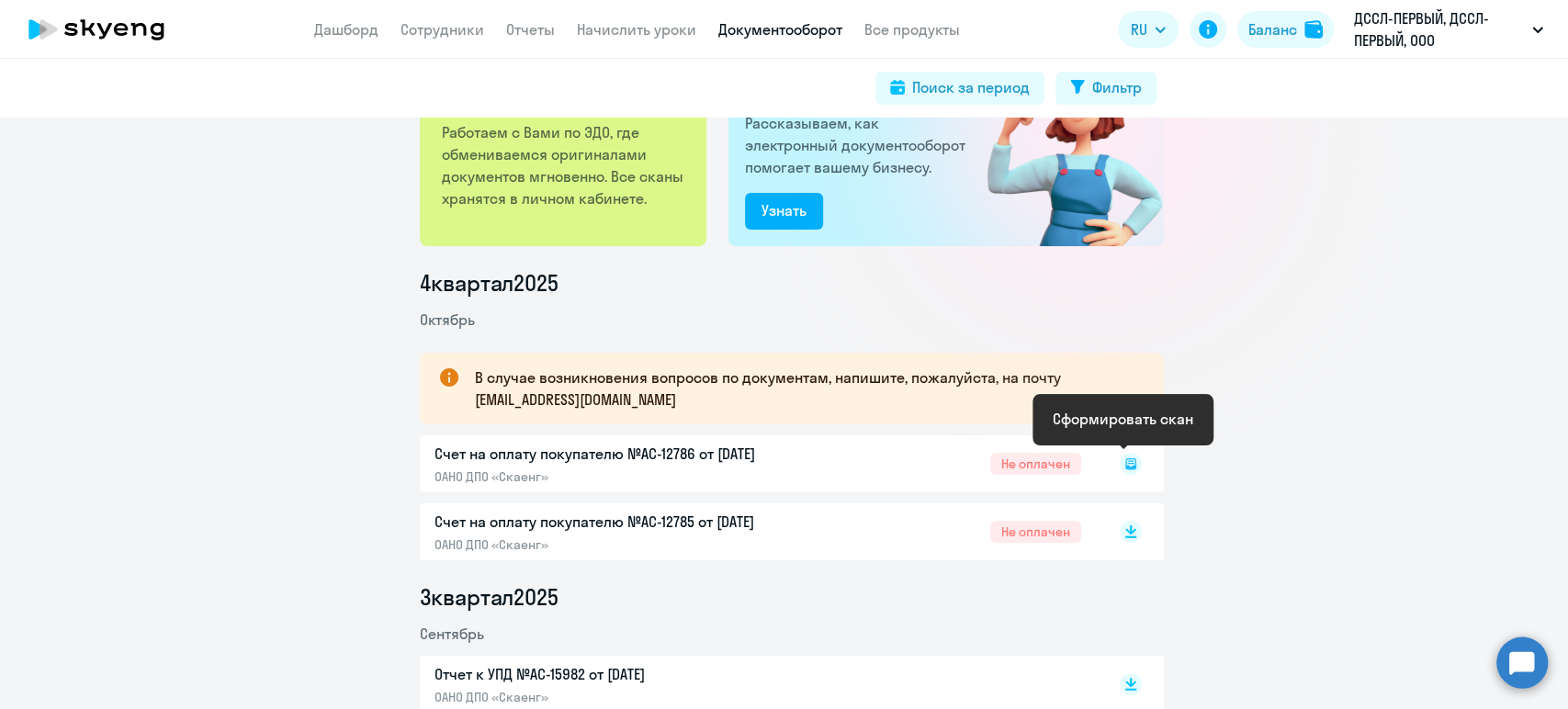
drag, startPoint x: 1120, startPoint y: 466, endPoint x: 1131, endPoint y: 467, distance: 11.0
click at [1125, 466] on icon at bounding box center [1130, 464] width 11 height 11
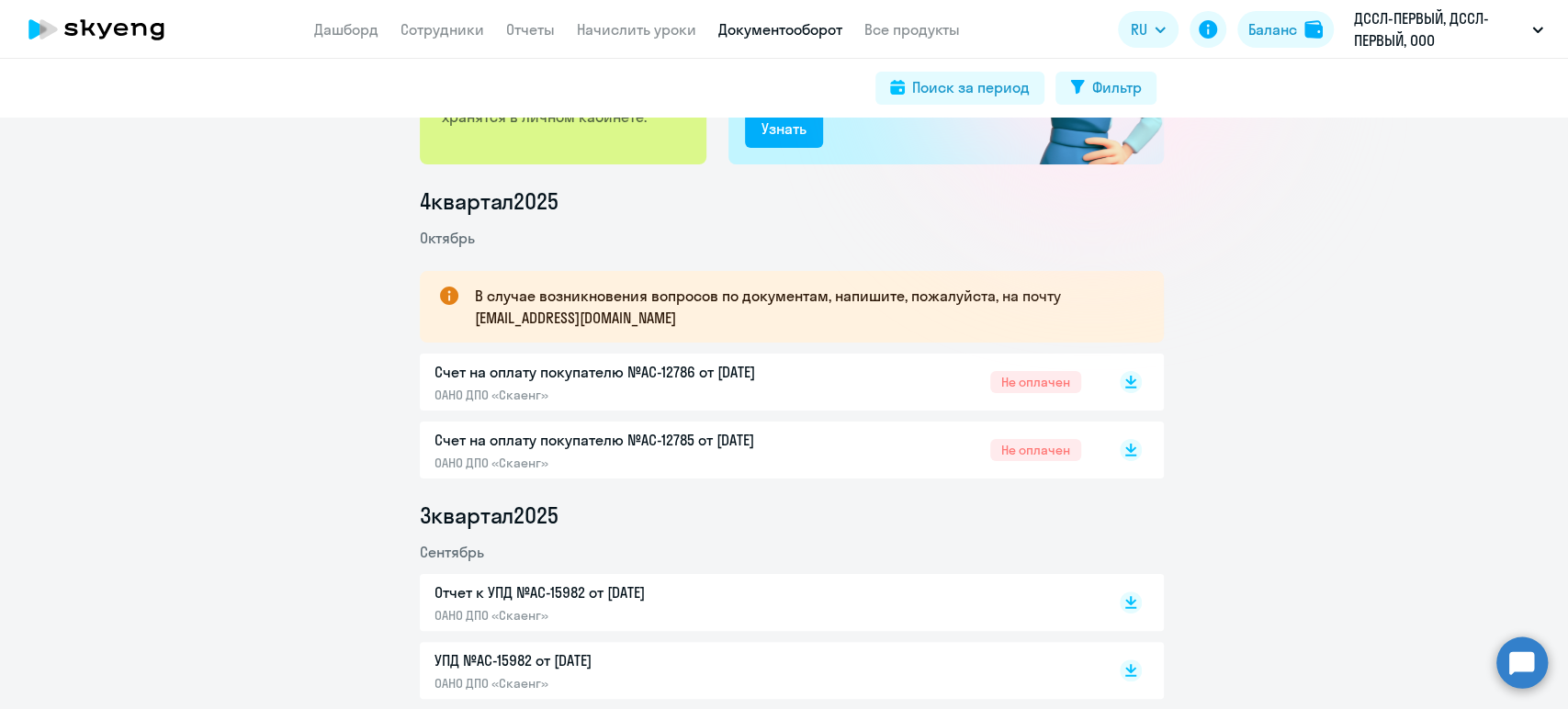
scroll to position [203, 0]
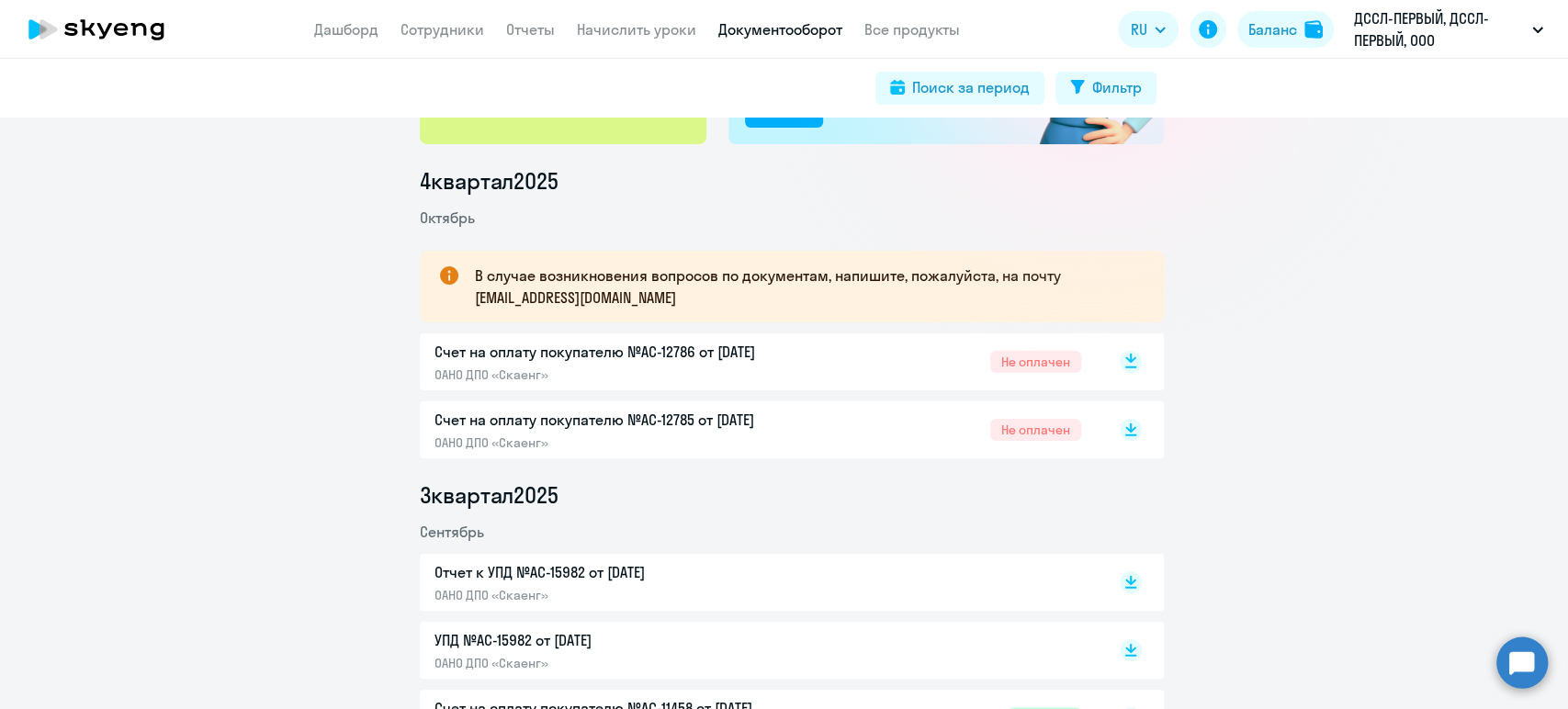
click at [1125, 367] on icon at bounding box center [1130, 368] width 11 height 2
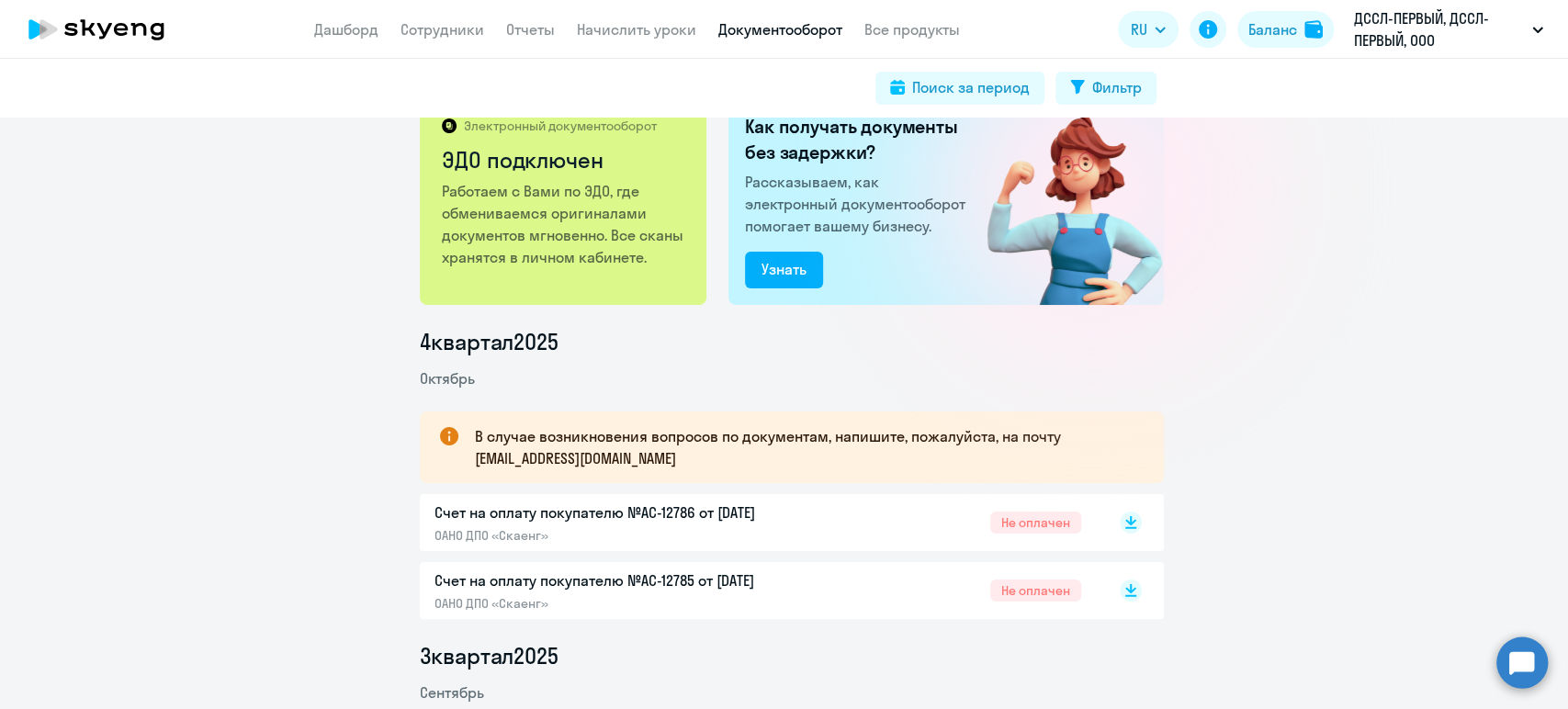
scroll to position [0, 0]
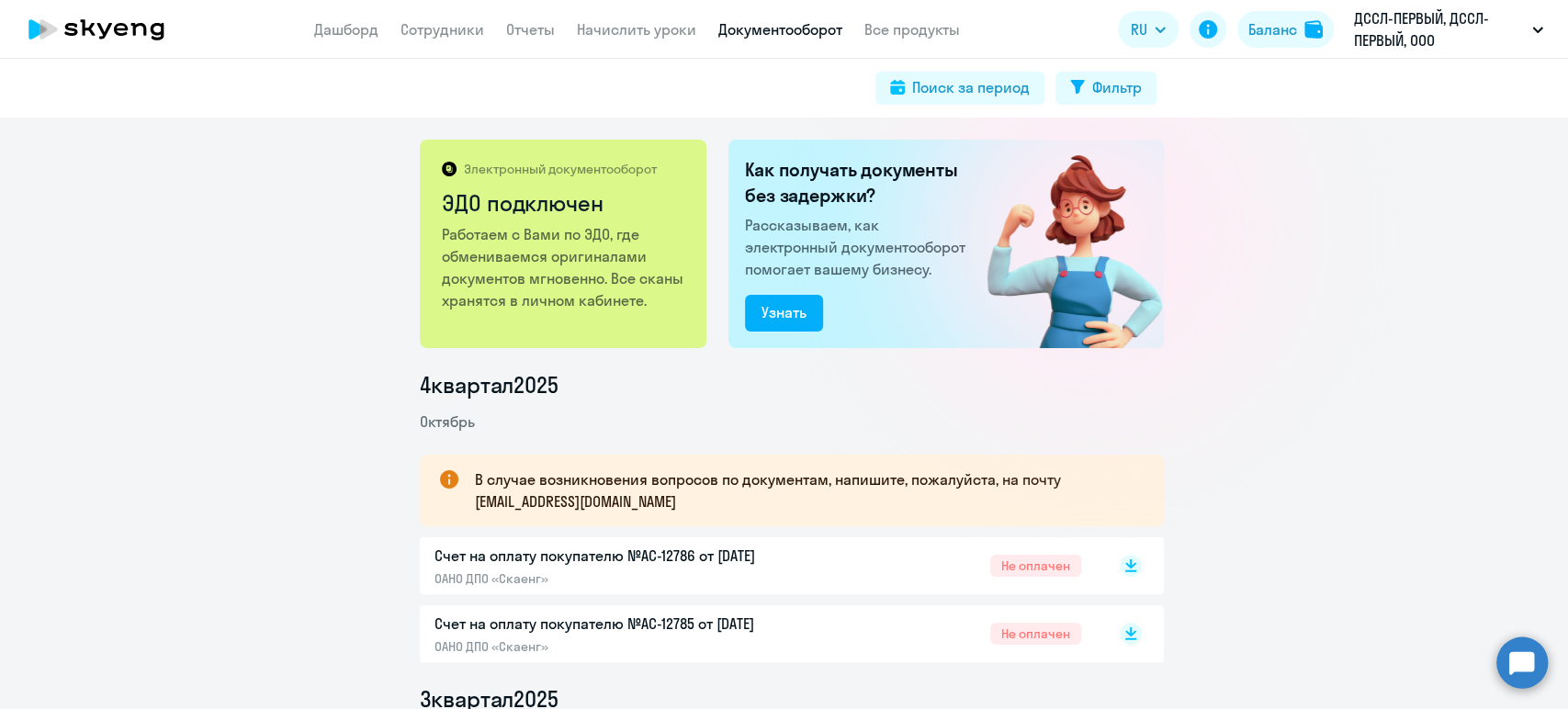
click at [1366, 322] on div "Электронный документооборот ЭДО подключен Работаем с Вами по ЭДО, где обменивае…" at bounding box center [784, 413] width 1568 height 592
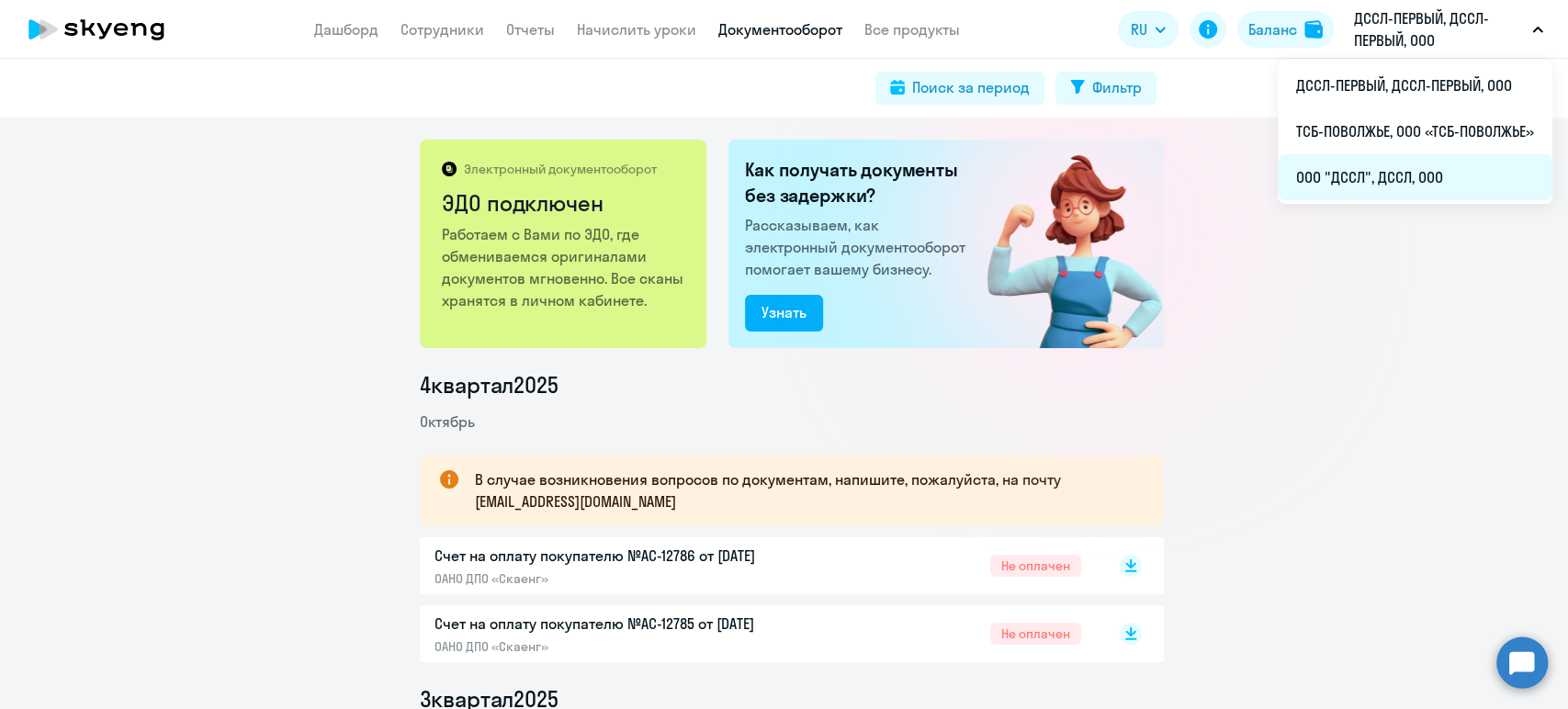
click at [1315, 171] on li "ООО "ДССЛ", ДССЛ, ООО" at bounding box center [1414, 177] width 275 height 46
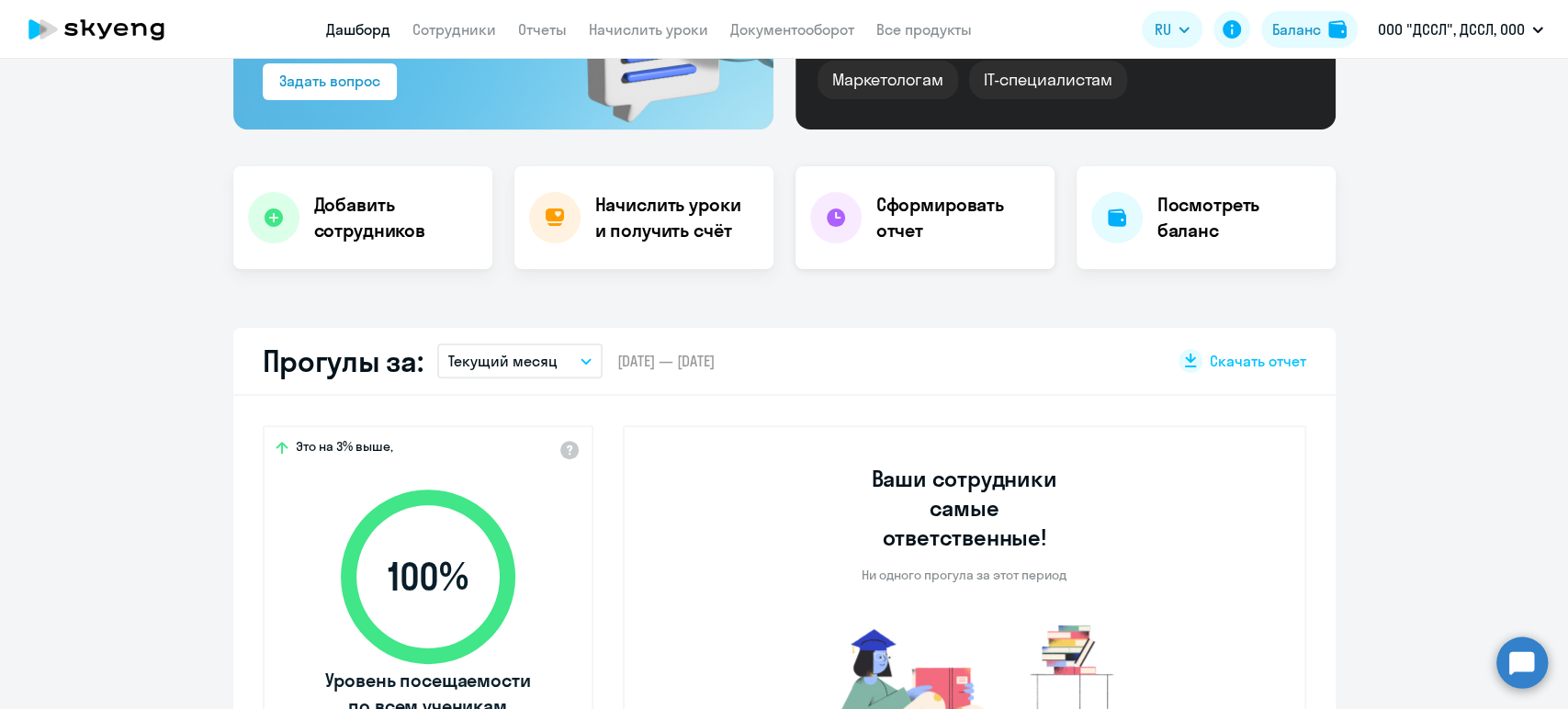
scroll to position [408, 0]
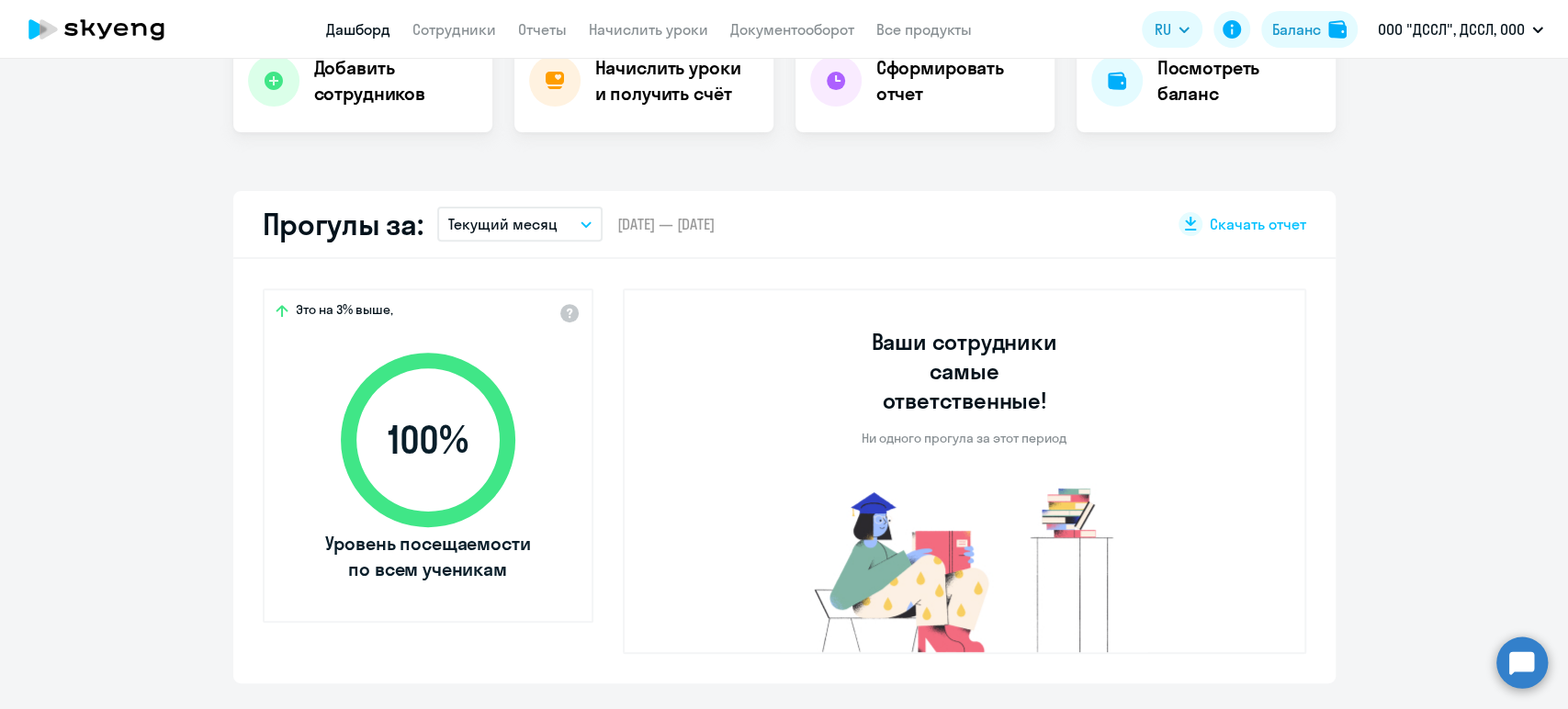
select select "30"
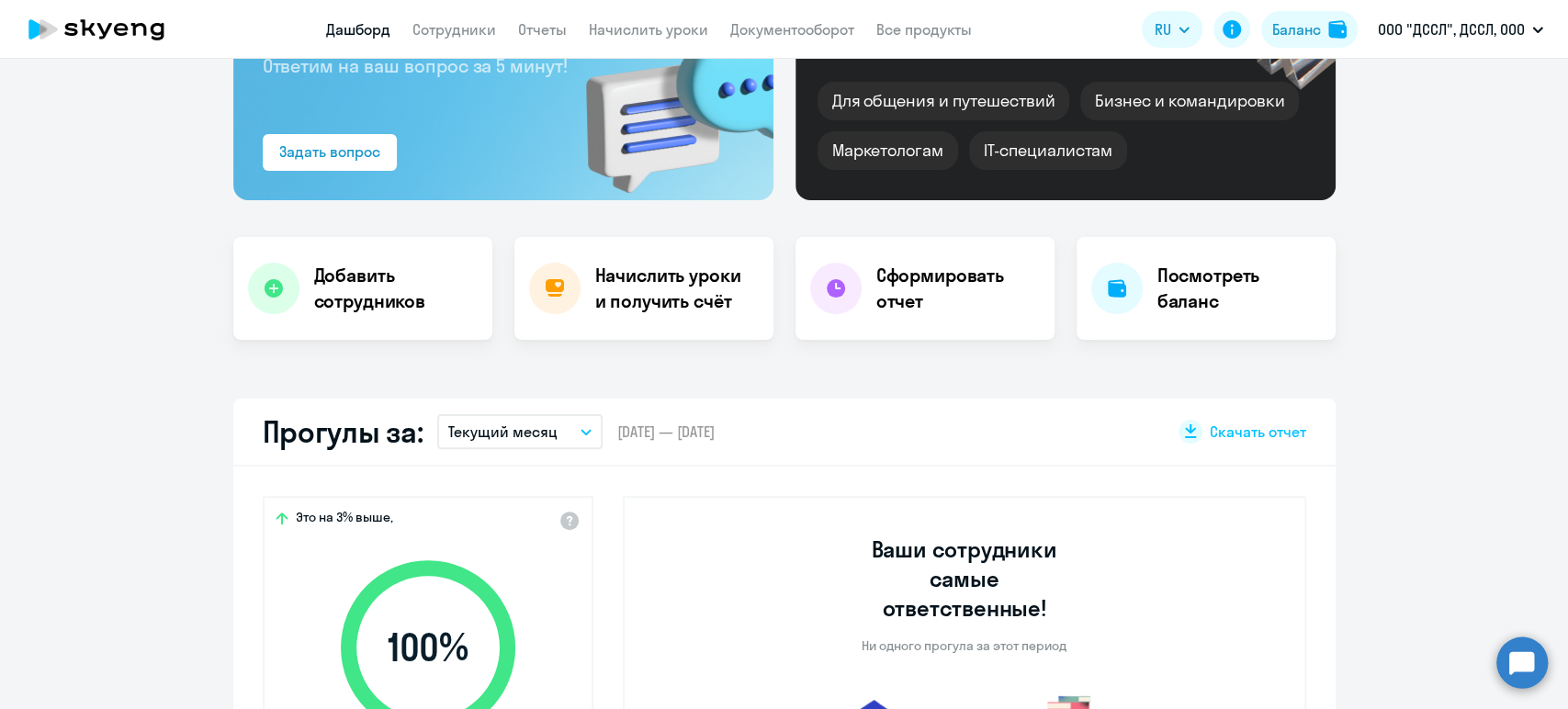
scroll to position [0, 0]
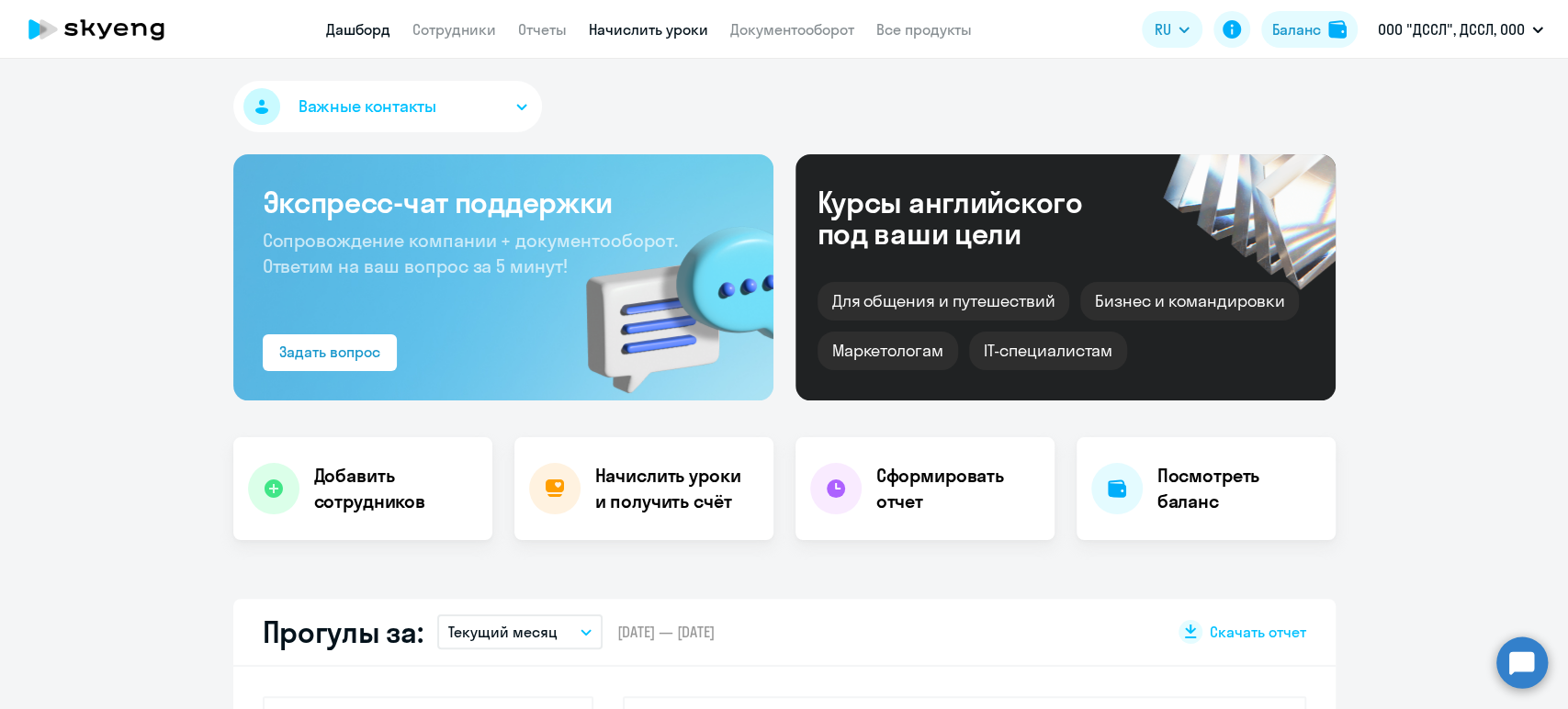
click at [616, 35] on link "Начислить уроки" at bounding box center [649, 29] width 119 height 19
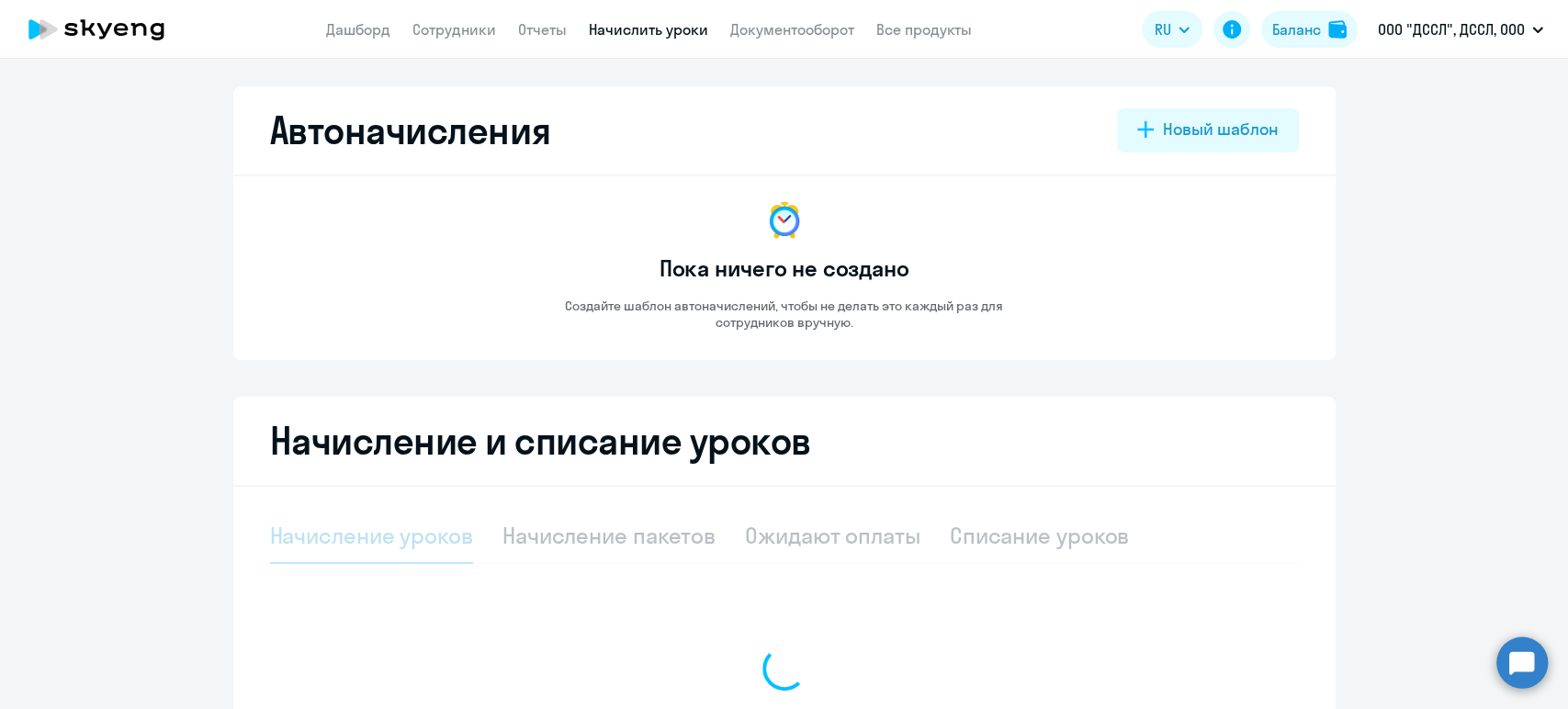
select select "10"
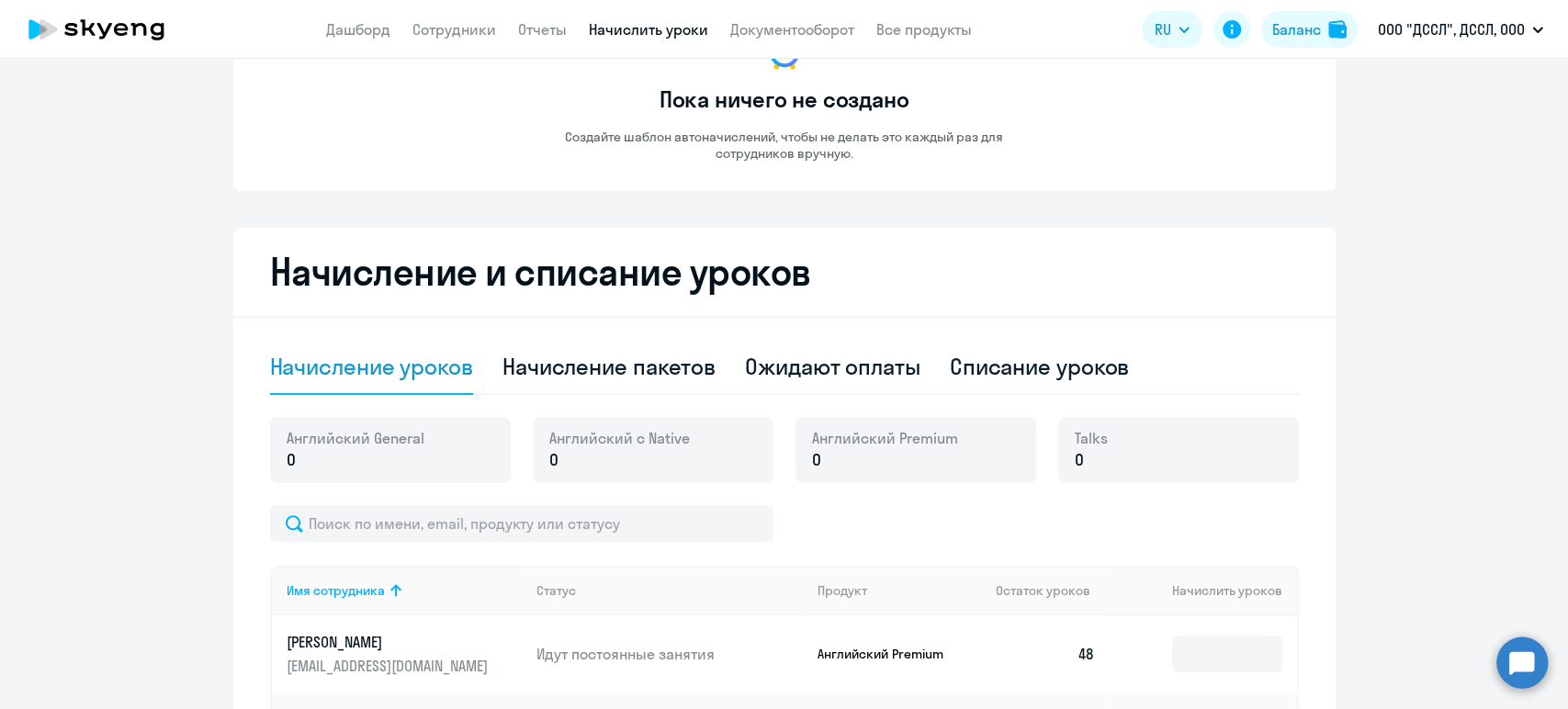
scroll to position [203, 0]
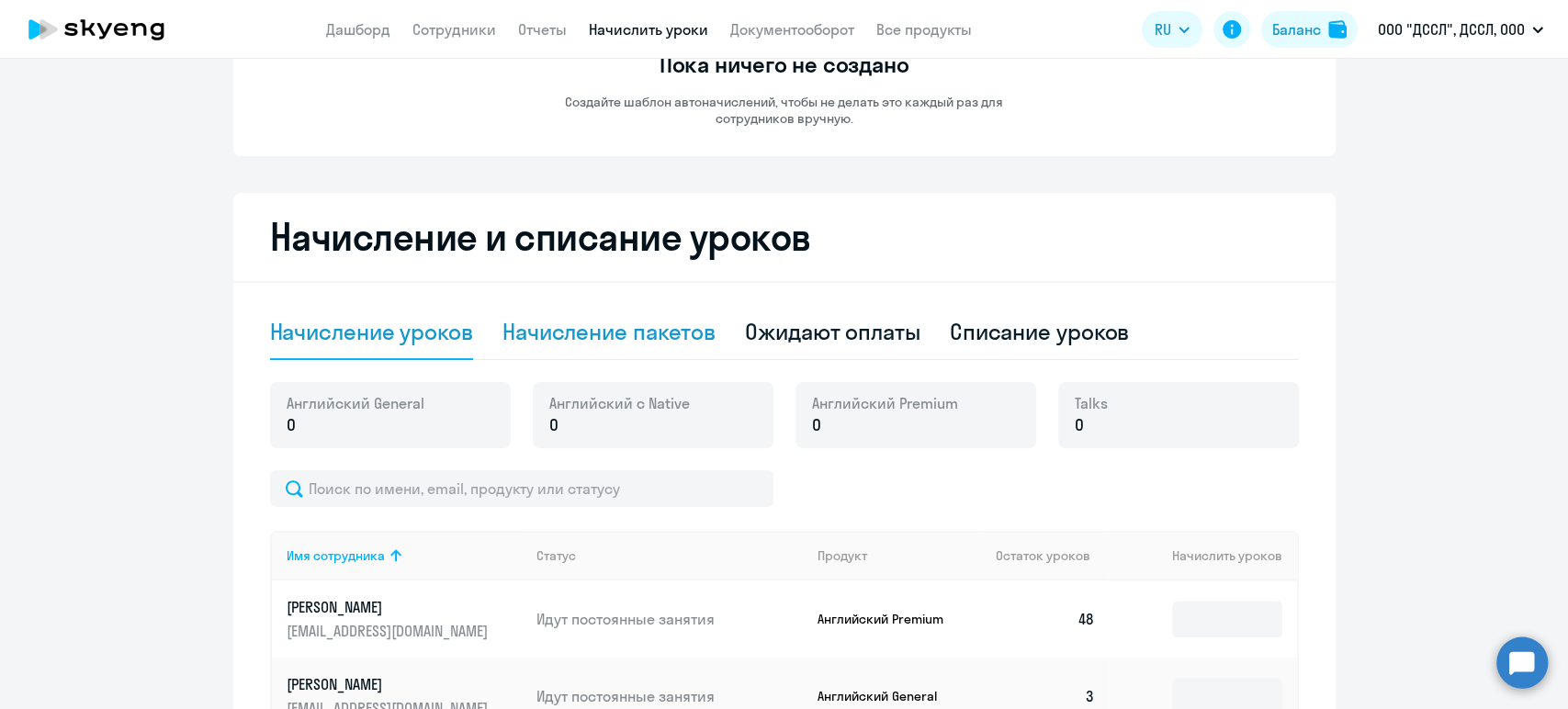
click at [628, 331] on div "Начисление пакетов" at bounding box center [609, 332] width 213 height 29
select select "10"
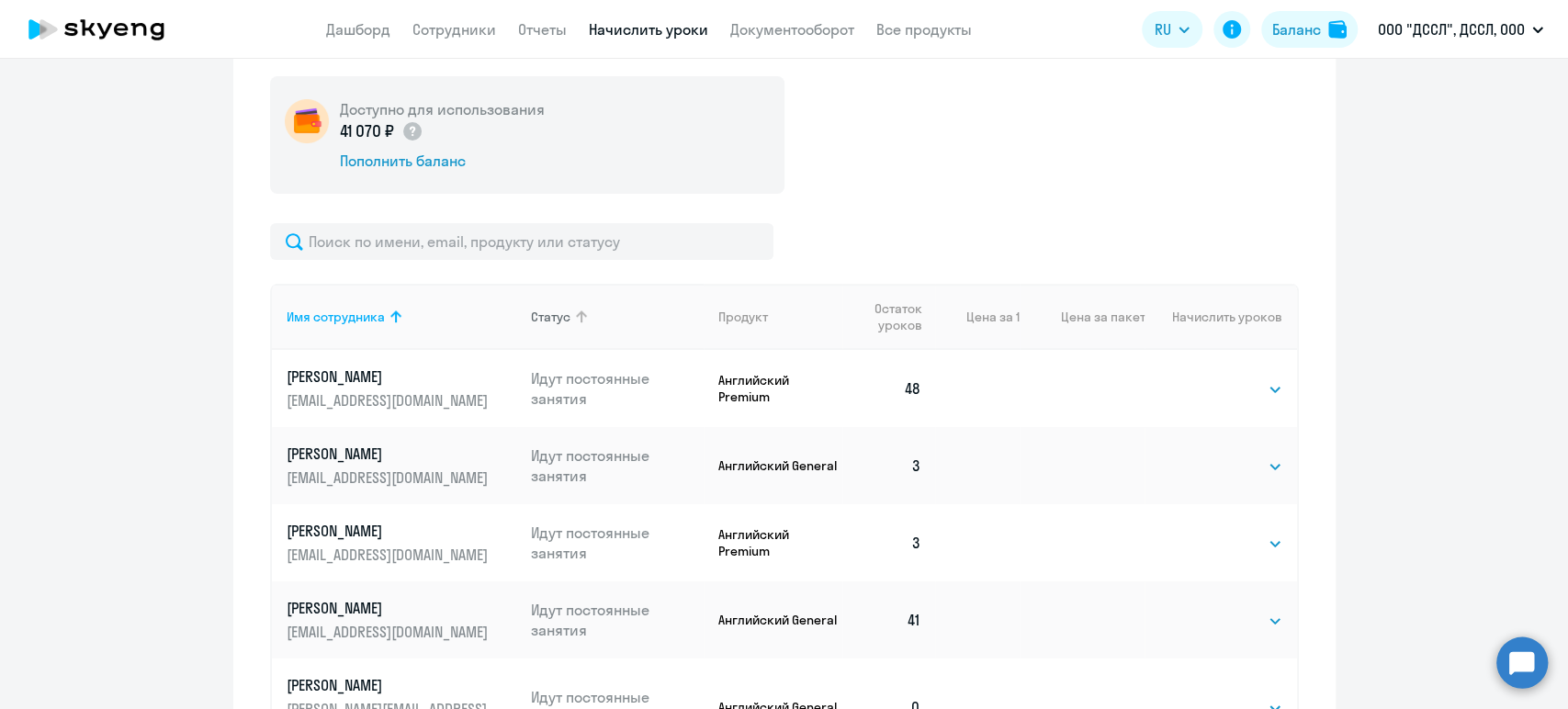
scroll to position [611, 0]
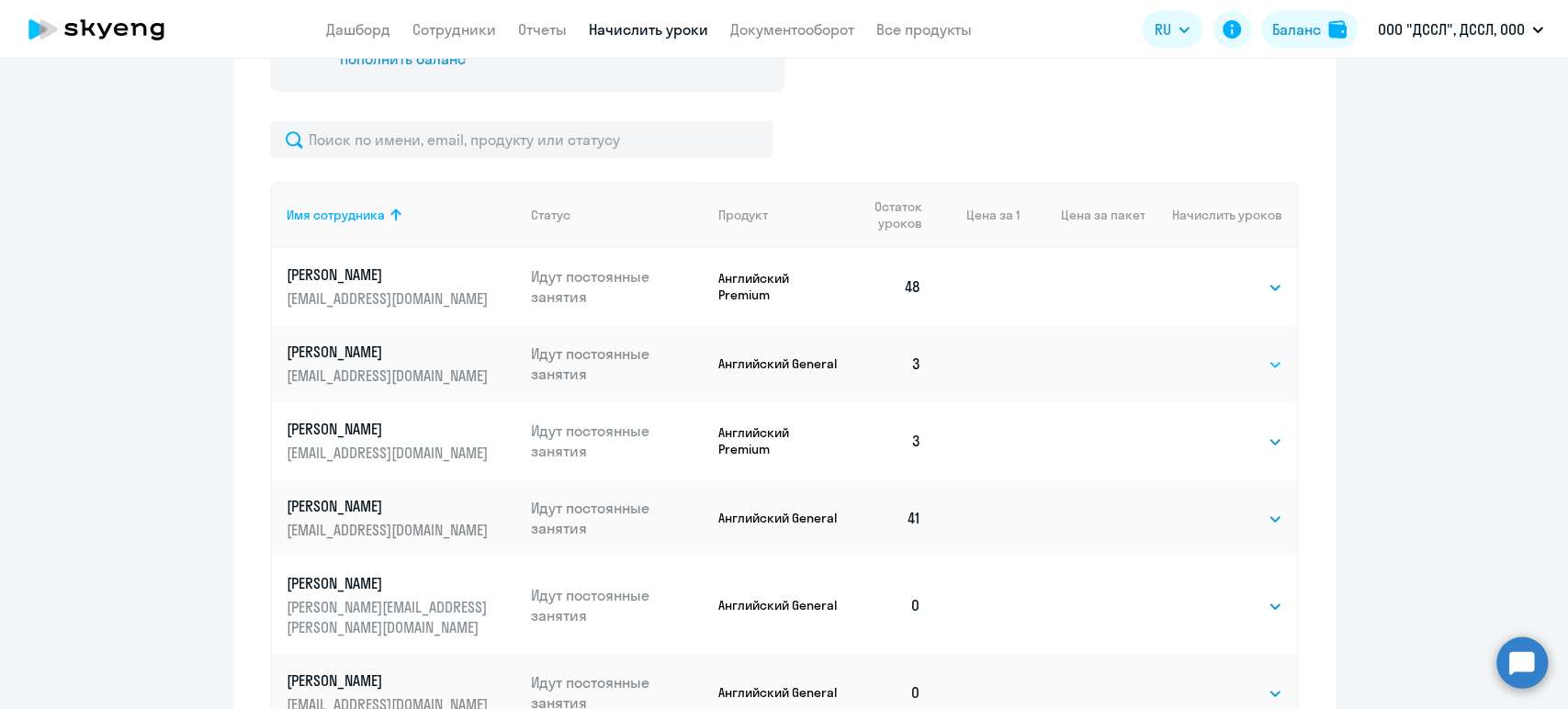
click at [1235, 360] on select "Выбрать 4 8 16 32 64 128" at bounding box center [1244, 365] width 75 height 22
select select "32"
click at [1207, 354] on select "Выбрать 4 8 16 32 64 128" at bounding box center [1244, 365] width 75 height 22
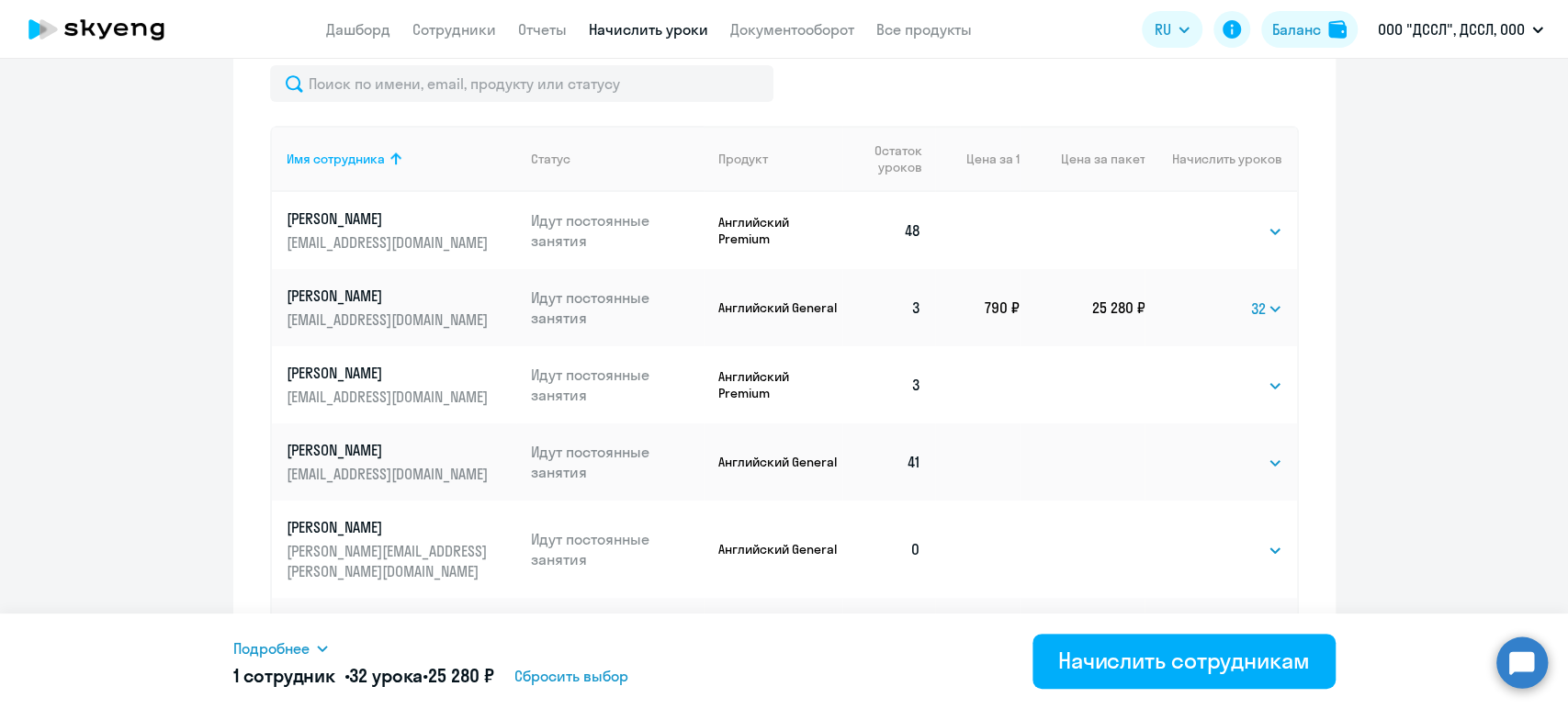
scroll to position [714, 0]
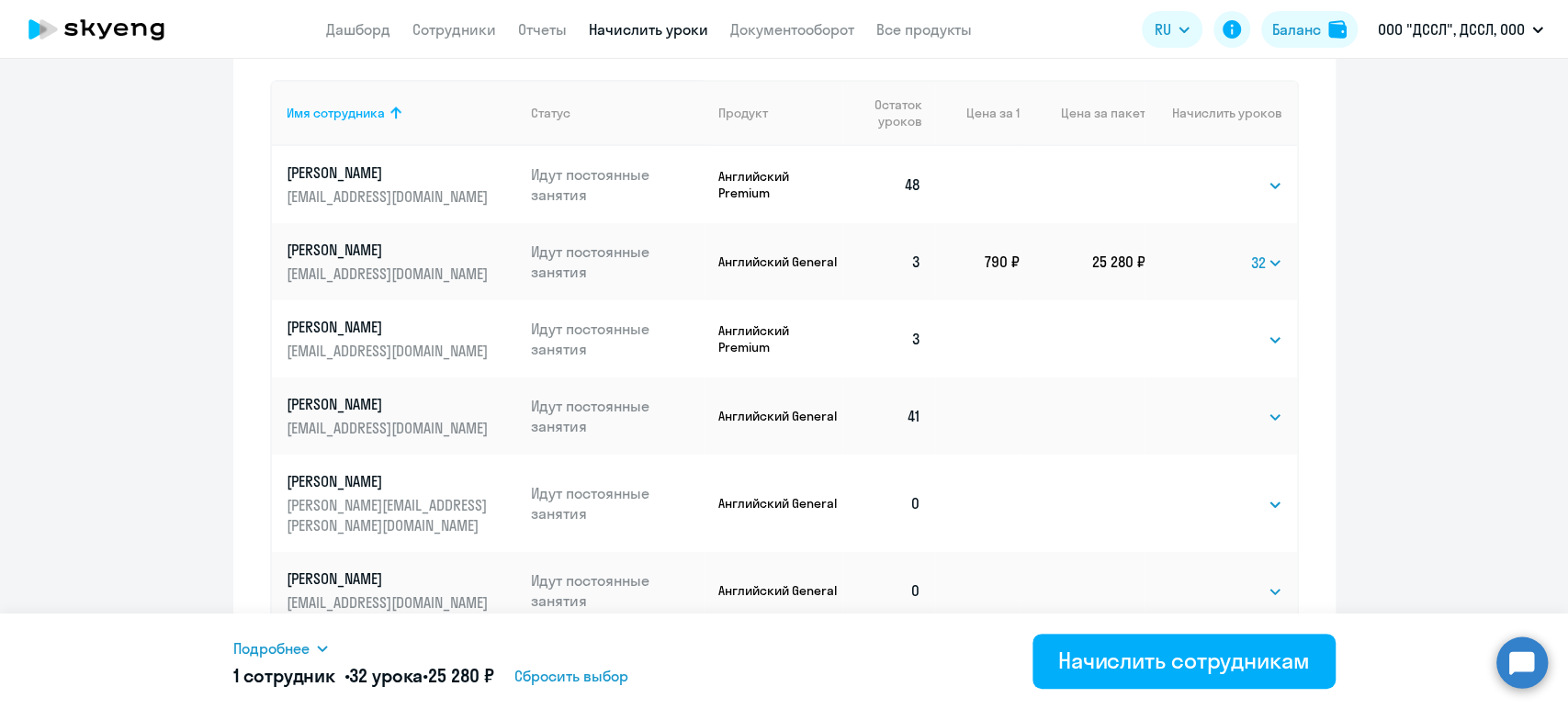
click at [278, 643] on span "Подробнее" at bounding box center [272, 648] width 76 height 22
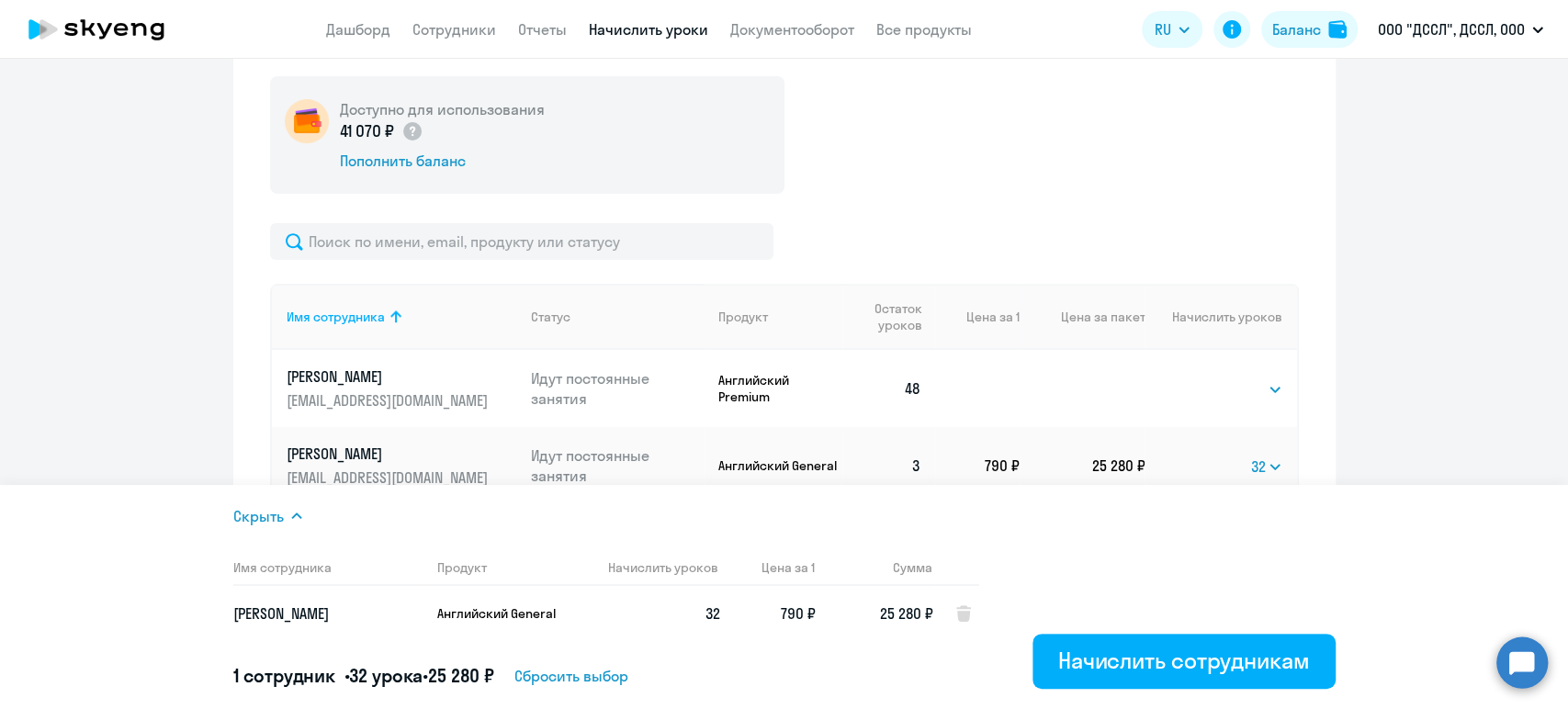
scroll to position [203, 0]
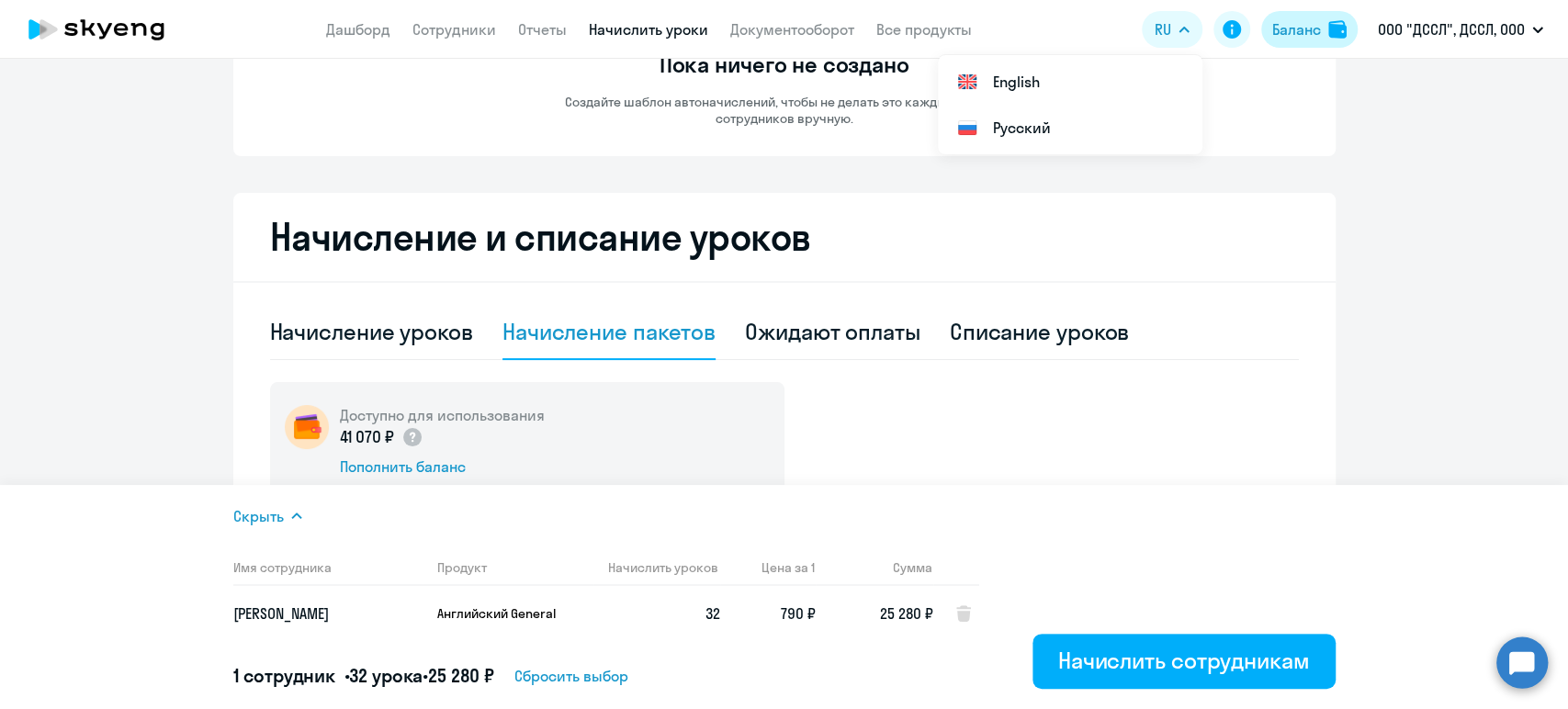
click at [1286, 28] on div "Баланс" at bounding box center [1297, 29] width 49 height 22
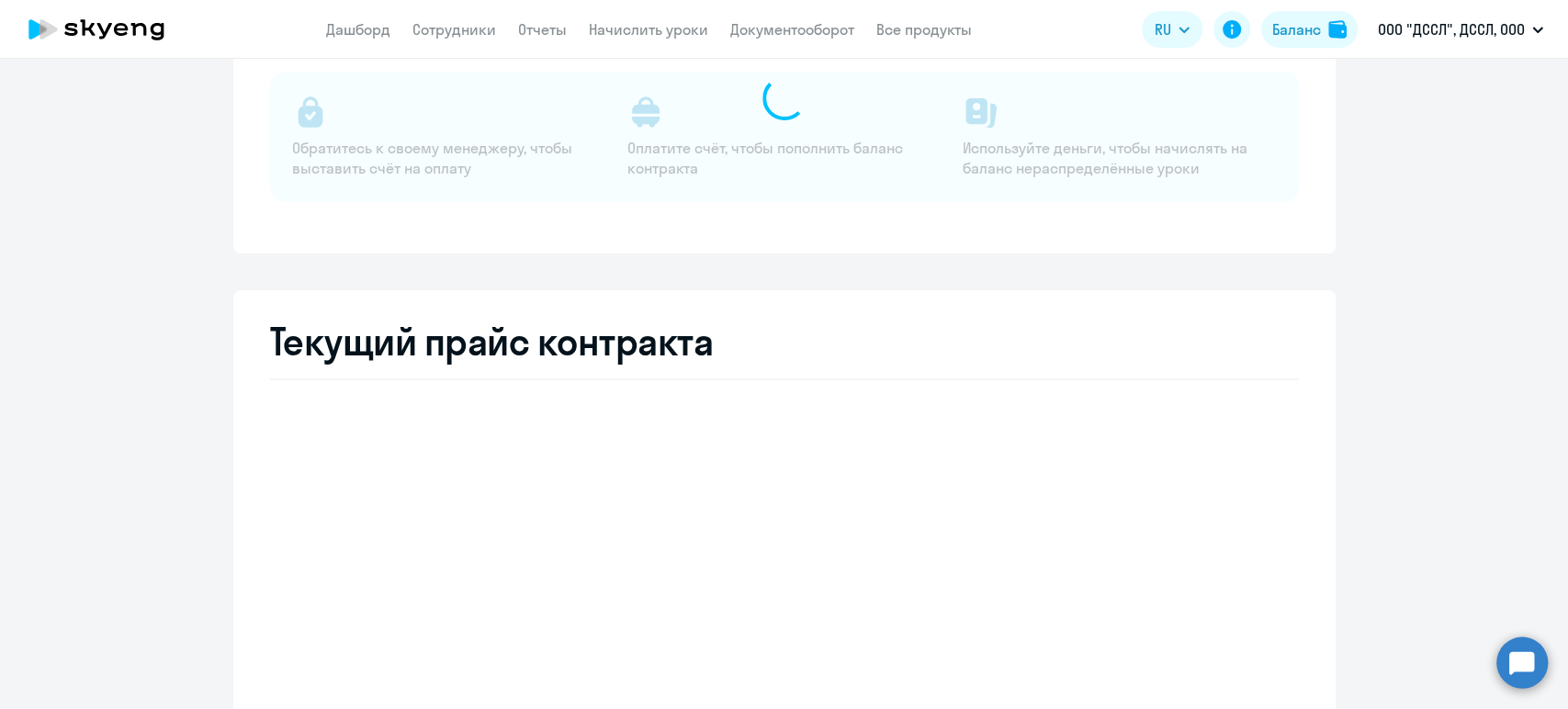
select select "english_adult_not_native_speaker"
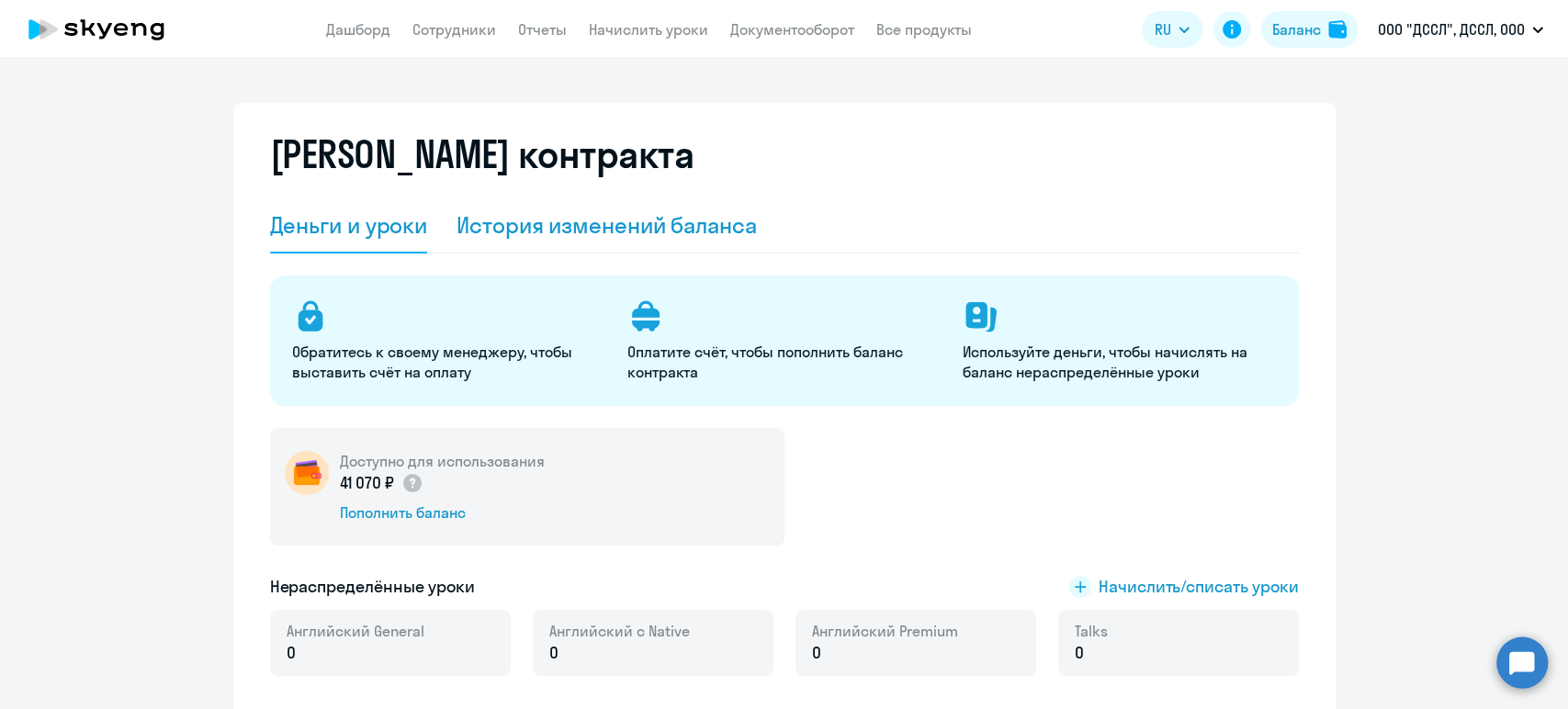
click at [612, 223] on div "История изменений баланса" at bounding box center [606, 225] width 300 height 29
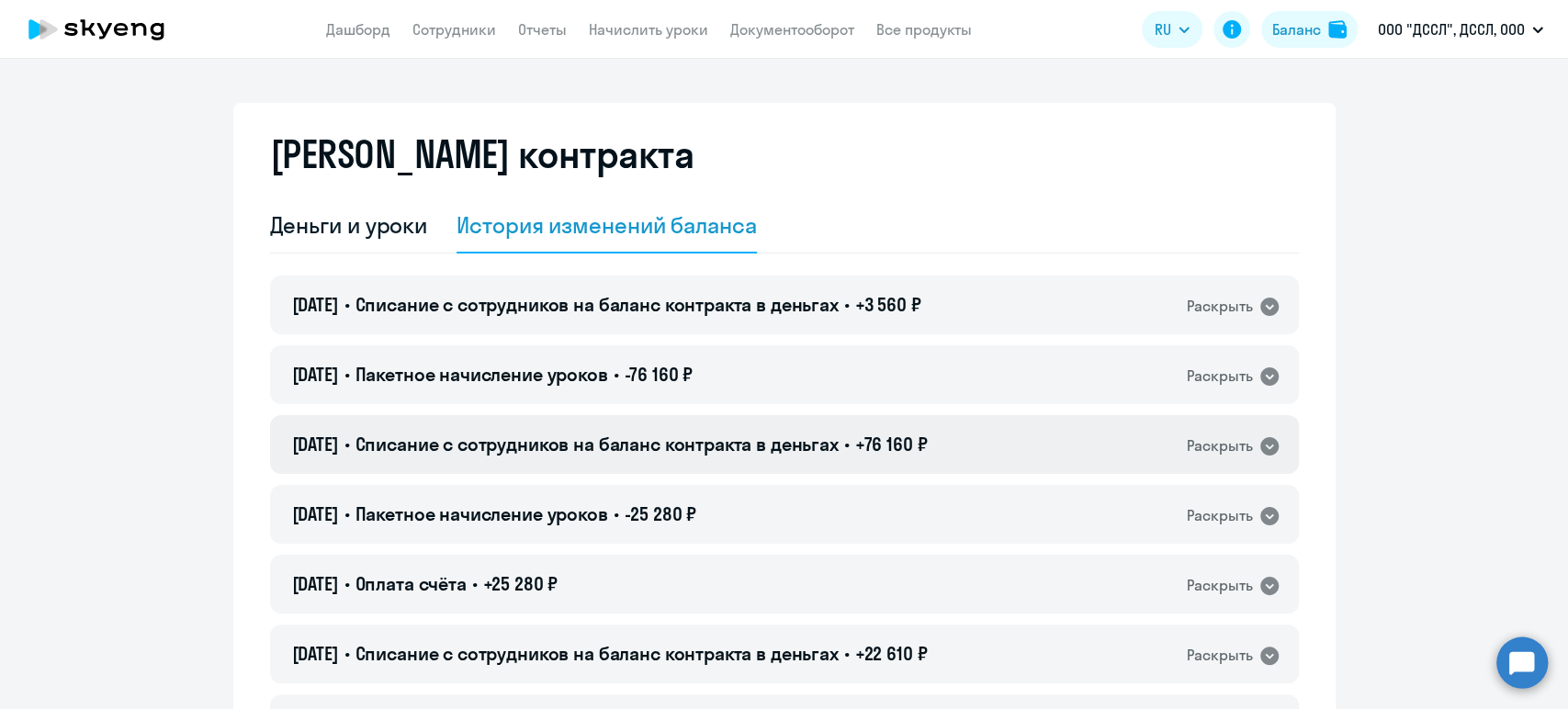
click at [586, 444] on span "Списание с сотрудников на баланс контракта в деньгах" at bounding box center [596, 443] width 483 height 22
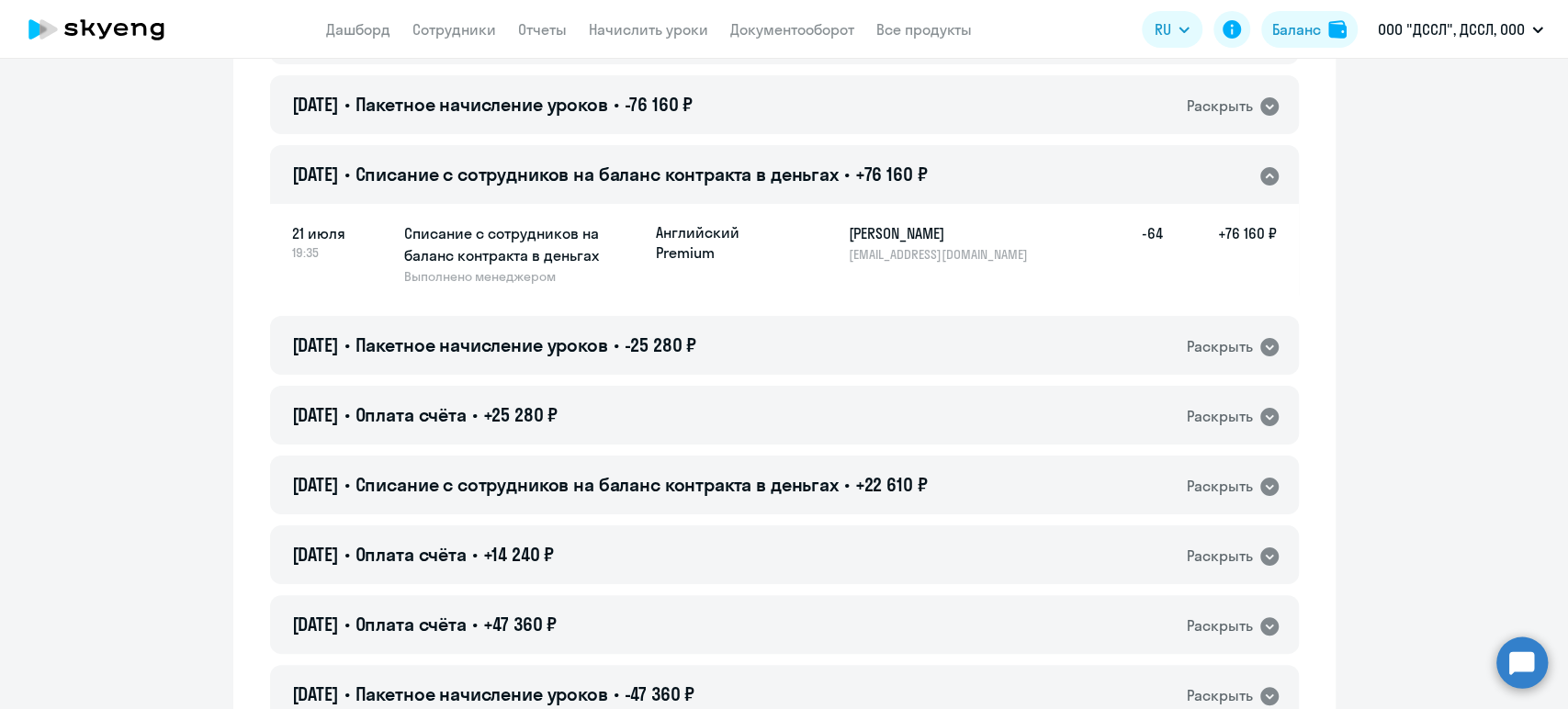
scroll to position [306, 0]
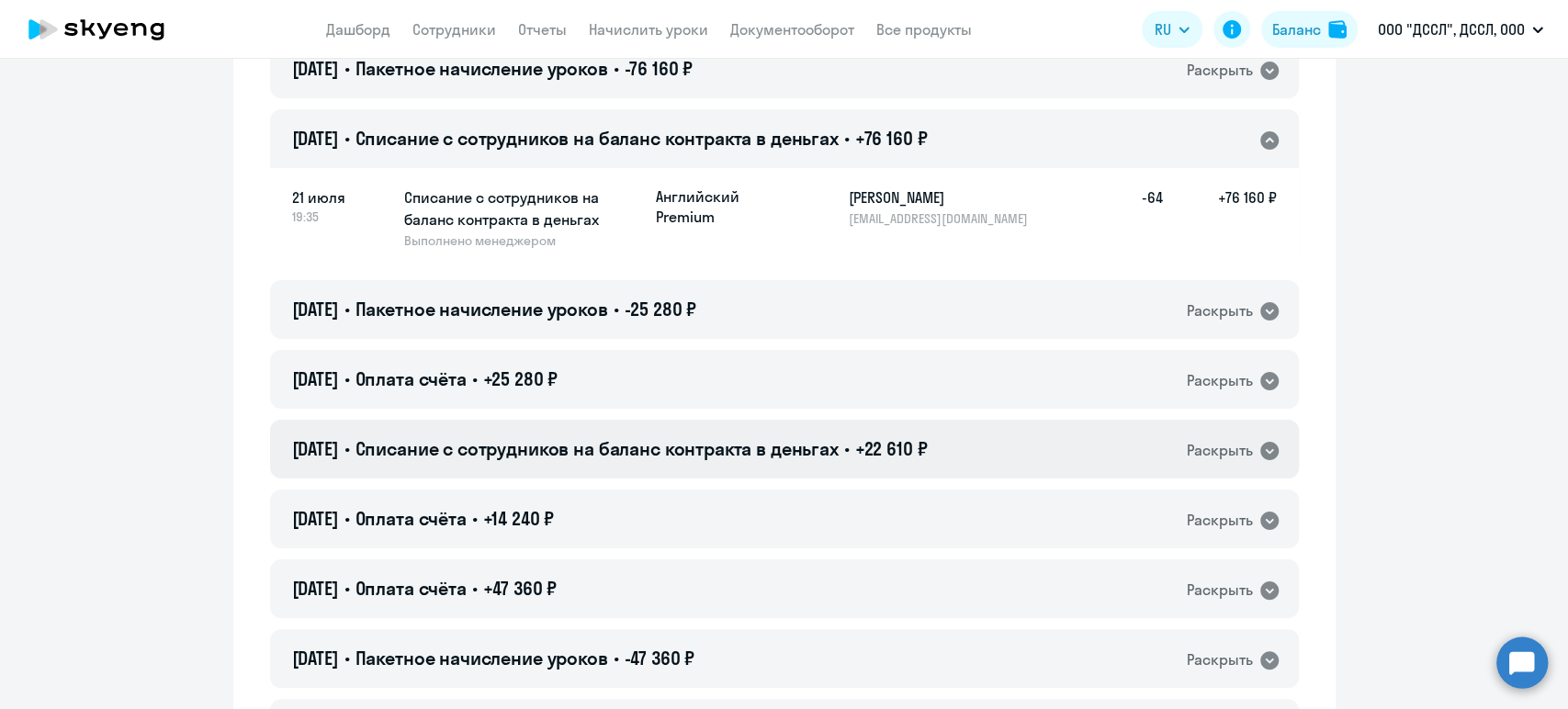
click at [700, 442] on span "Списание с сотрудников на баланс контракта в деньгах" at bounding box center [596, 448] width 483 height 22
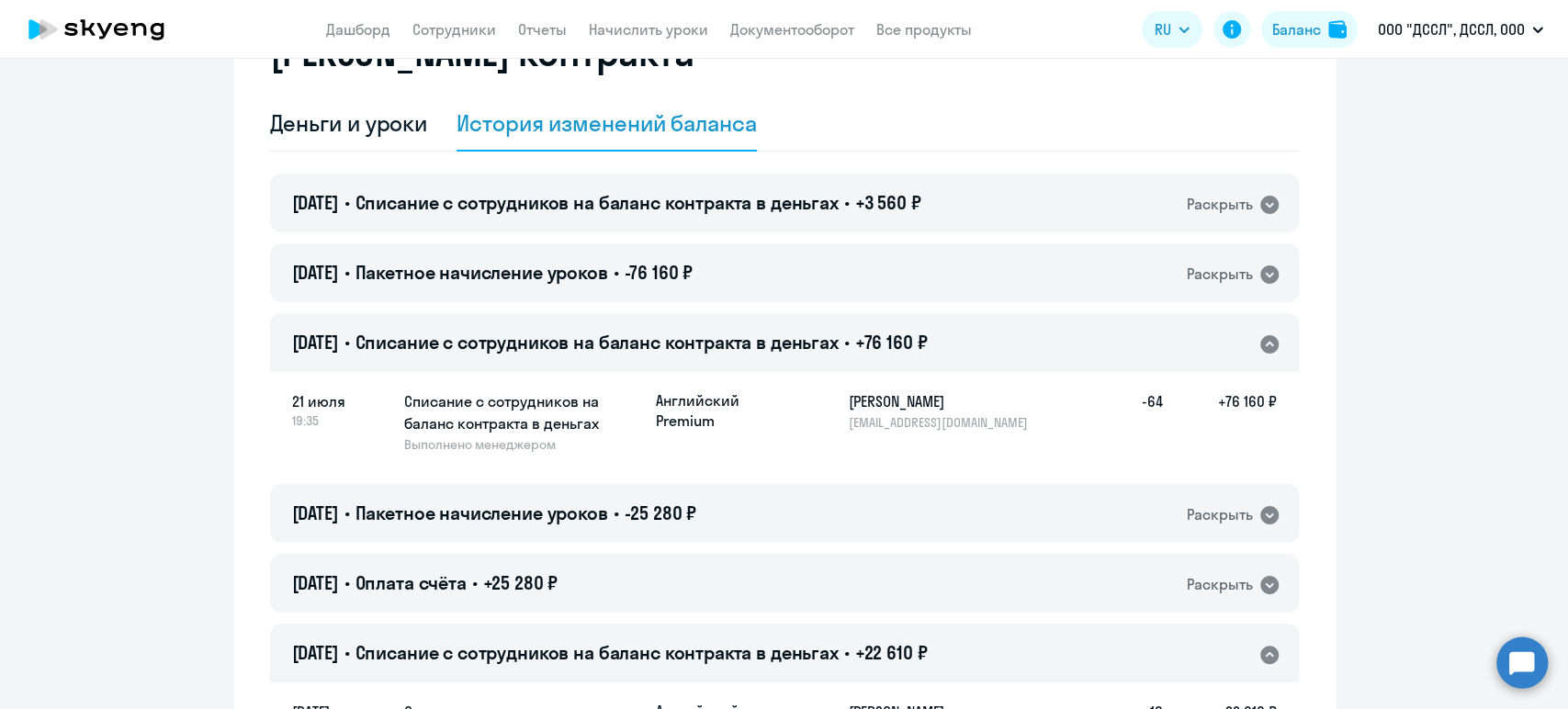
scroll to position [0, 0]
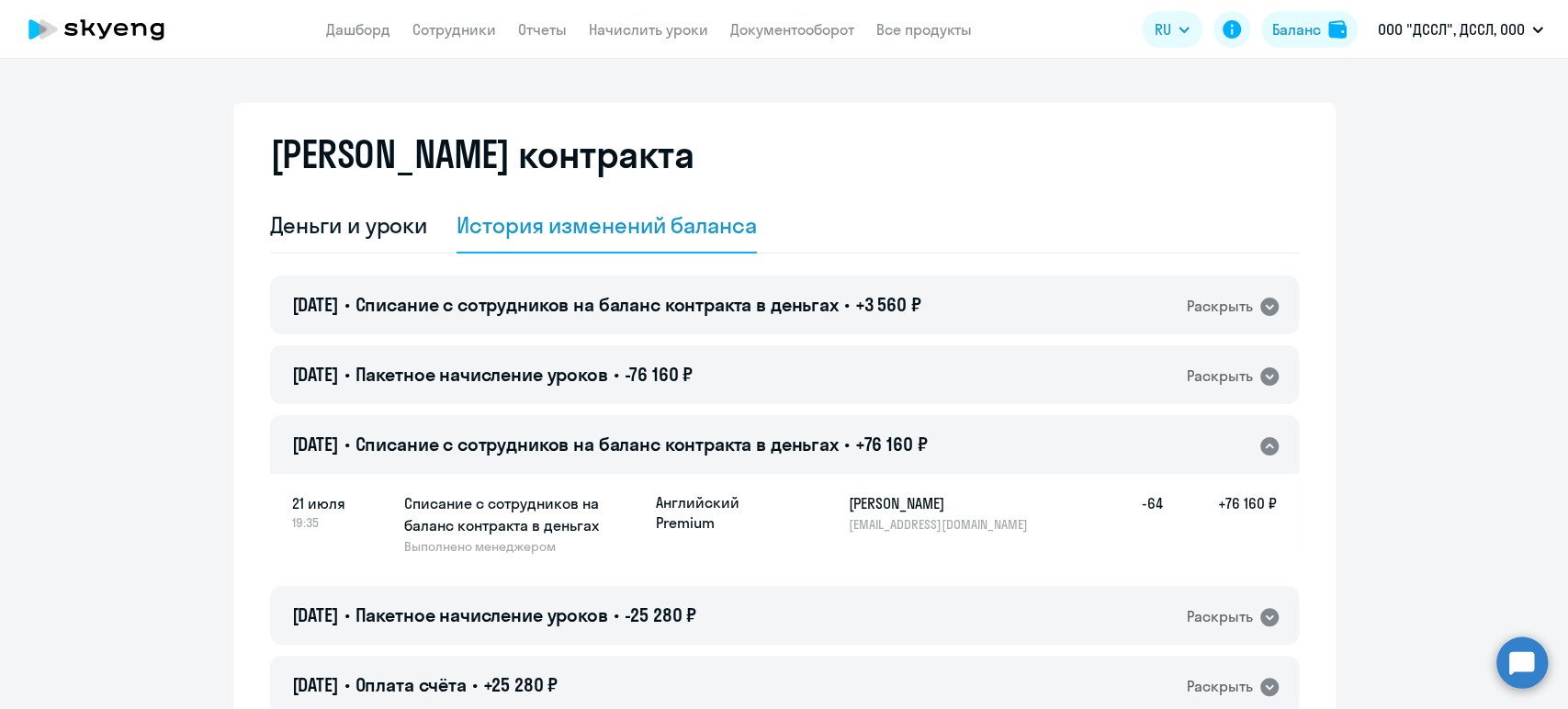
click at [1529, 669] on circle at bounding box center [1522, 662] width 52 height 52
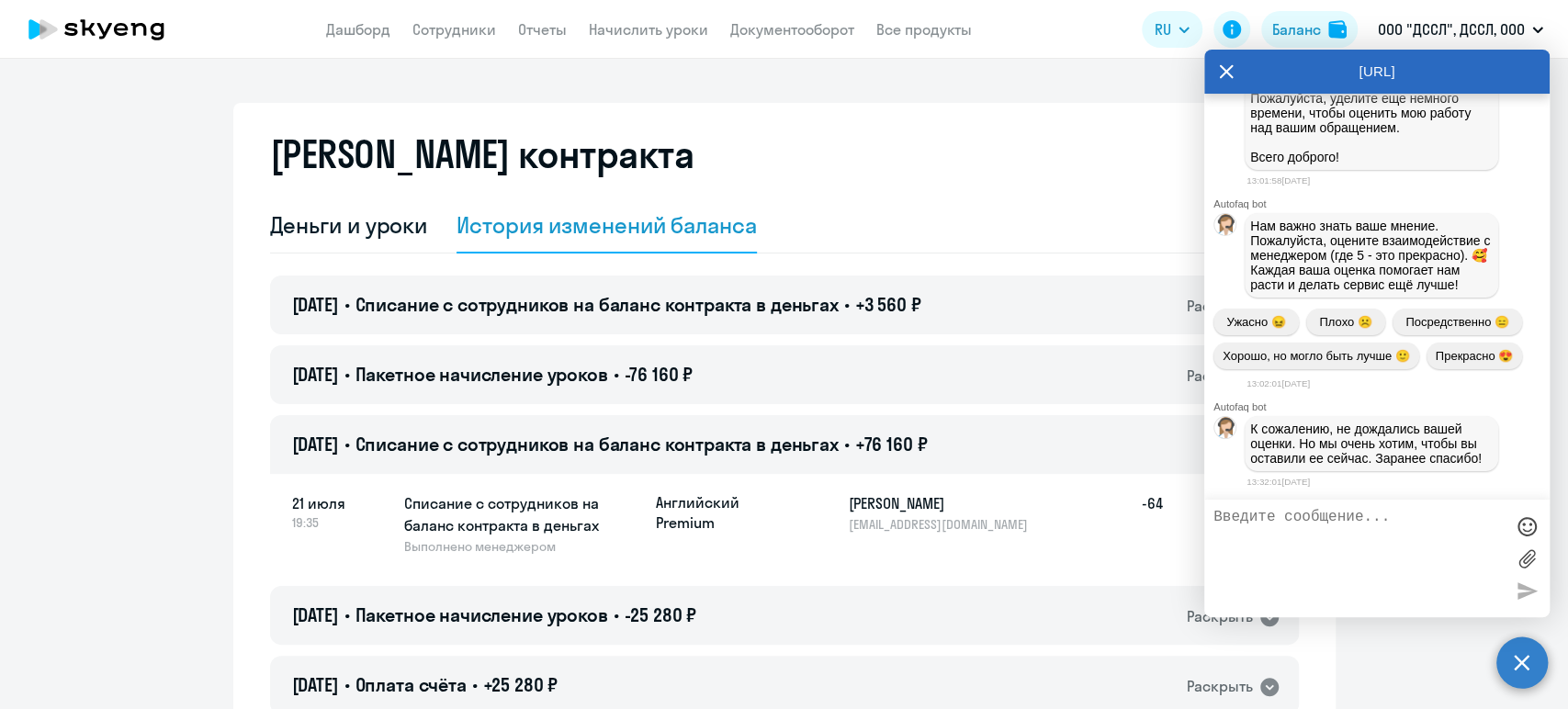
scroll to position [29187, 0]
click at [1252, 515] on textarea at bounding box center [1358, 557] width 291 height 99
type textarea "Добрый день"
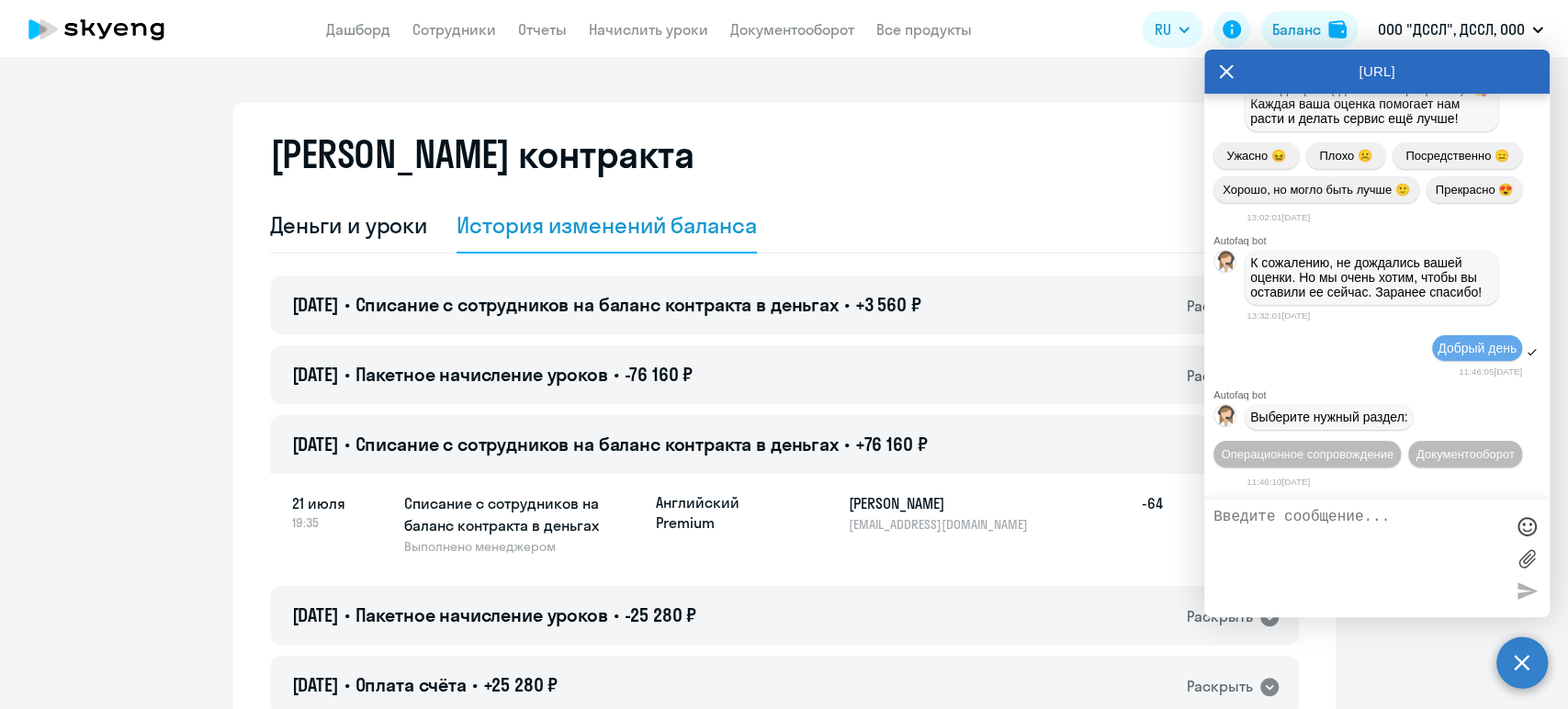
scroll to position [29386, 0]
click at [1390, 447] on span "Операционное сопровождение" at bounding box center [1307, 454] width 173 height 14
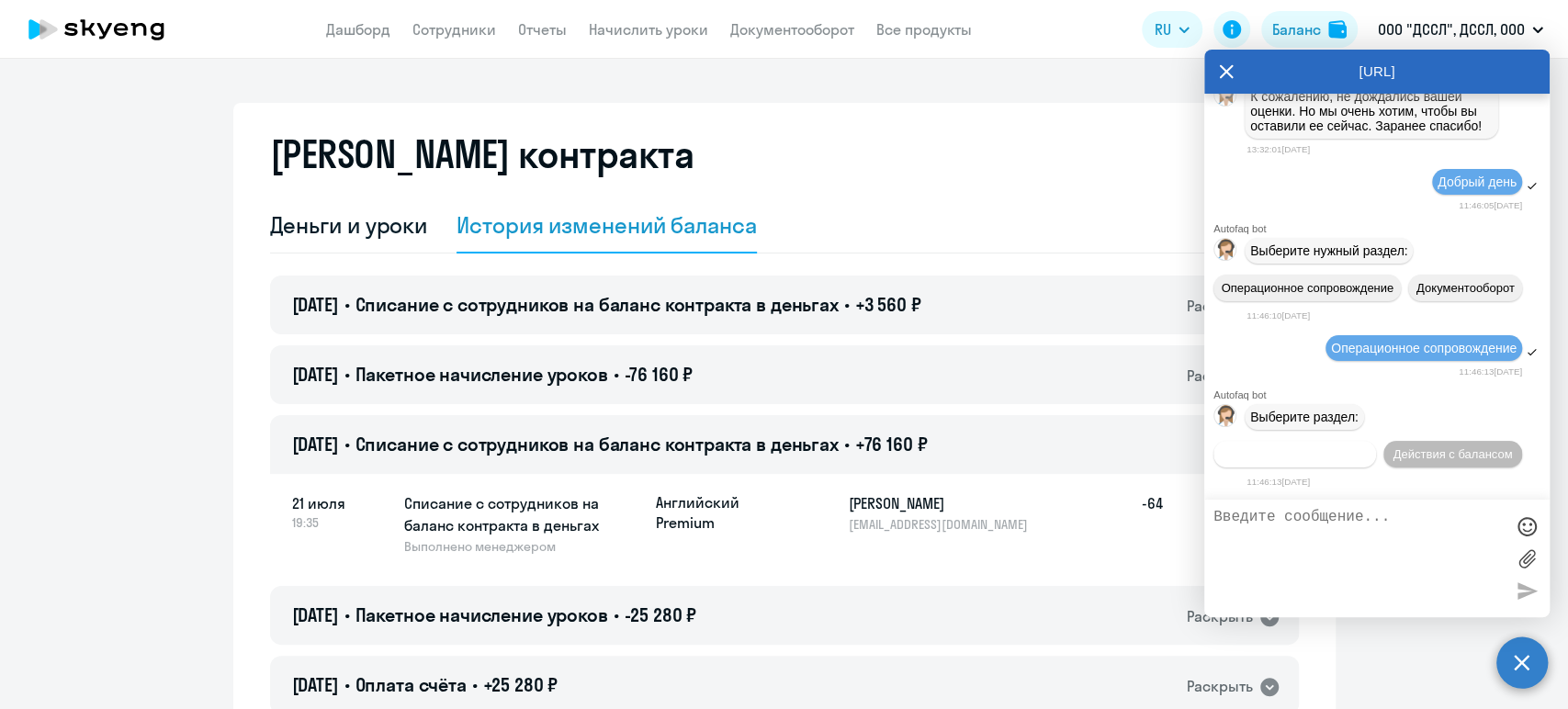
scroll to position [29583, 0]
click at [1366, 447] on span "Действия по сотрудникам" at bounding box center [1295, 454] width 143 height 14
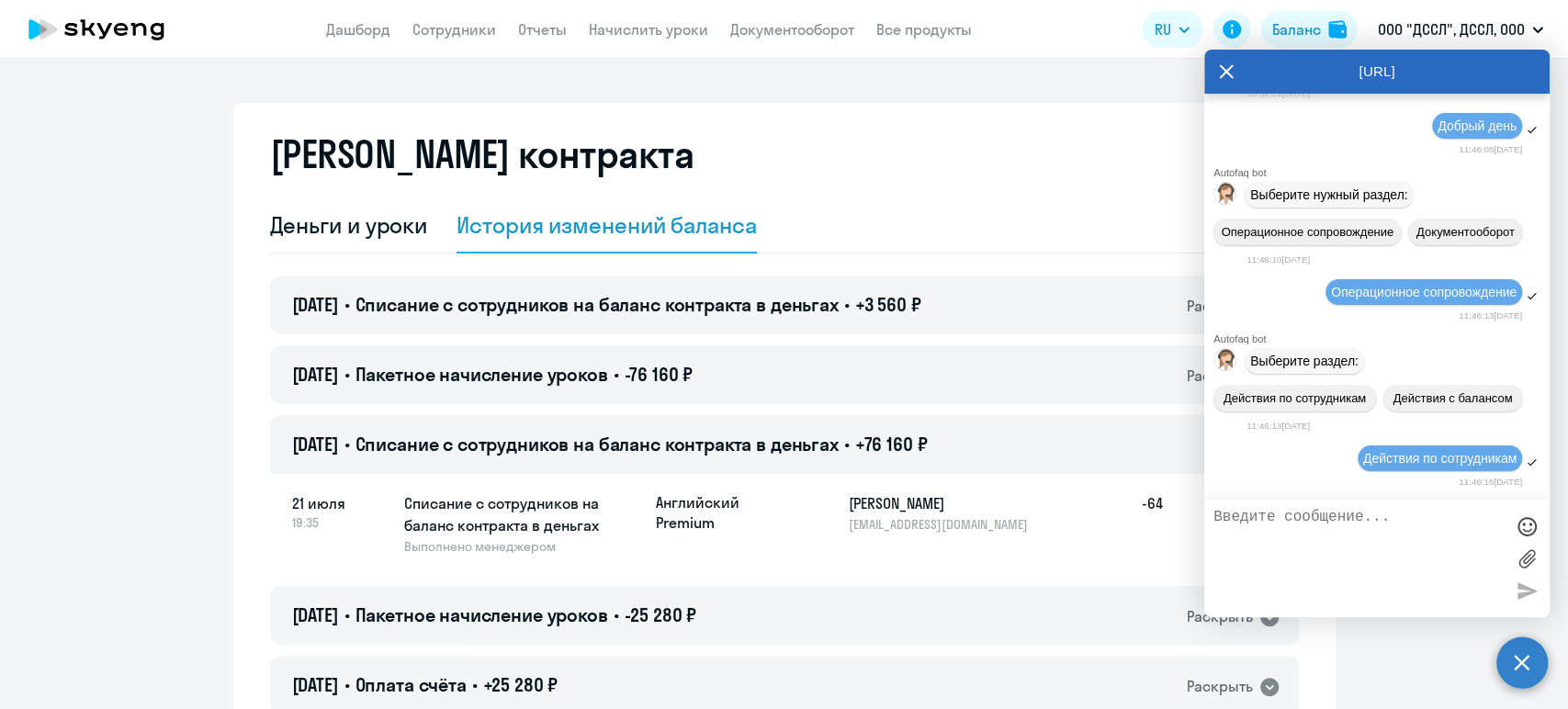
scroll to position [29854, 0]
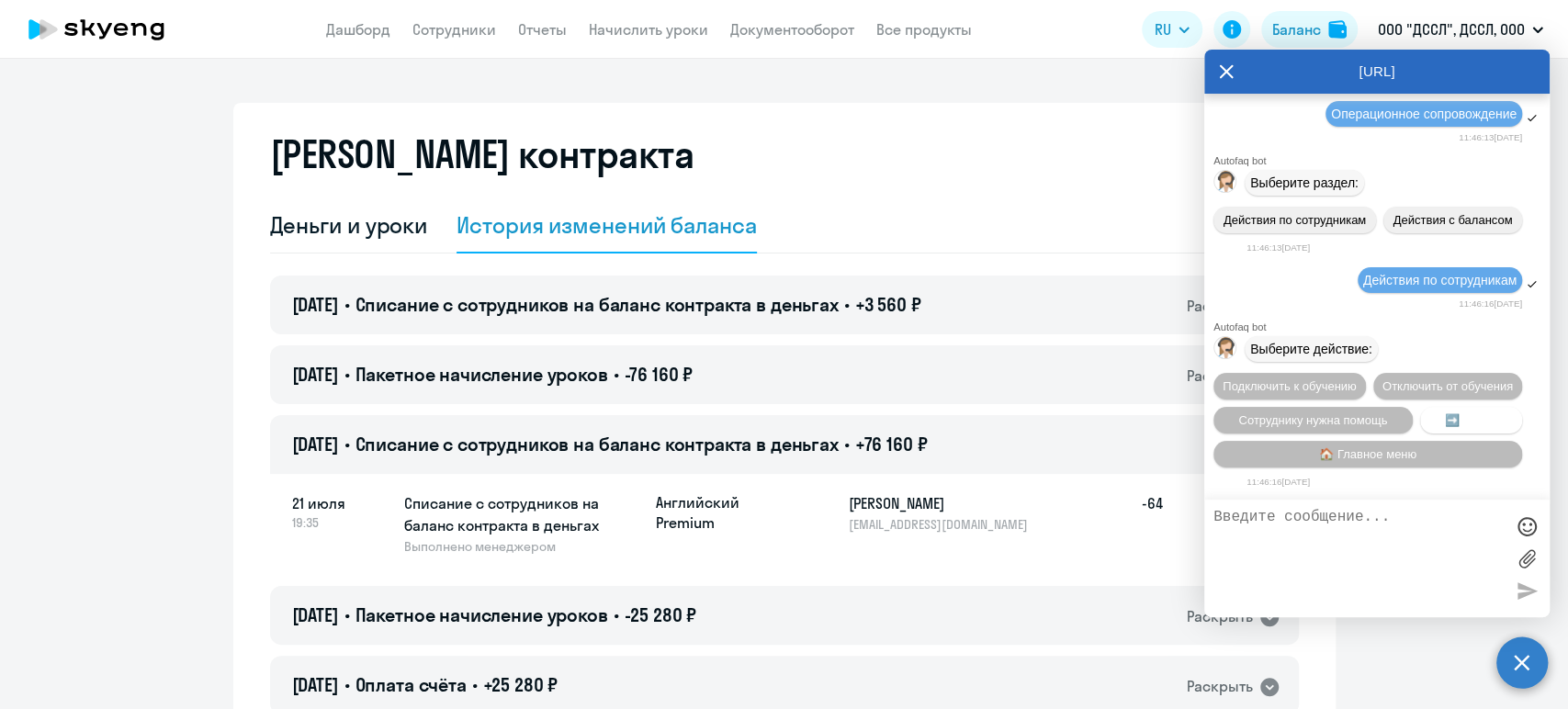
click at [1445, 414] on span "➡️ Назад" at bounding box center [1471, 421] width 53 height 14
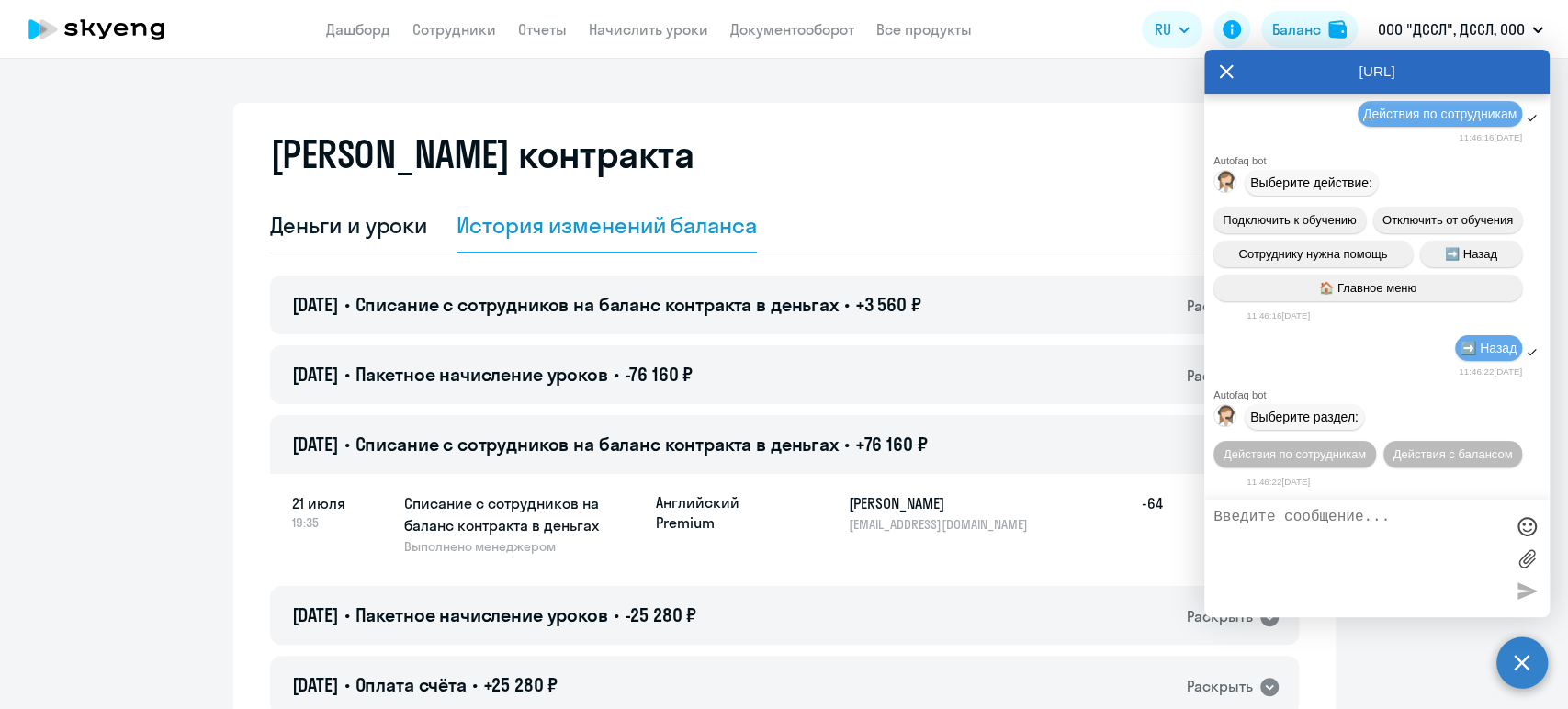
scroll to position [30055, 0]
click at [1393, 460] on span "Действия с балансом" at bounding box center [1453, 454] width 119 height 14
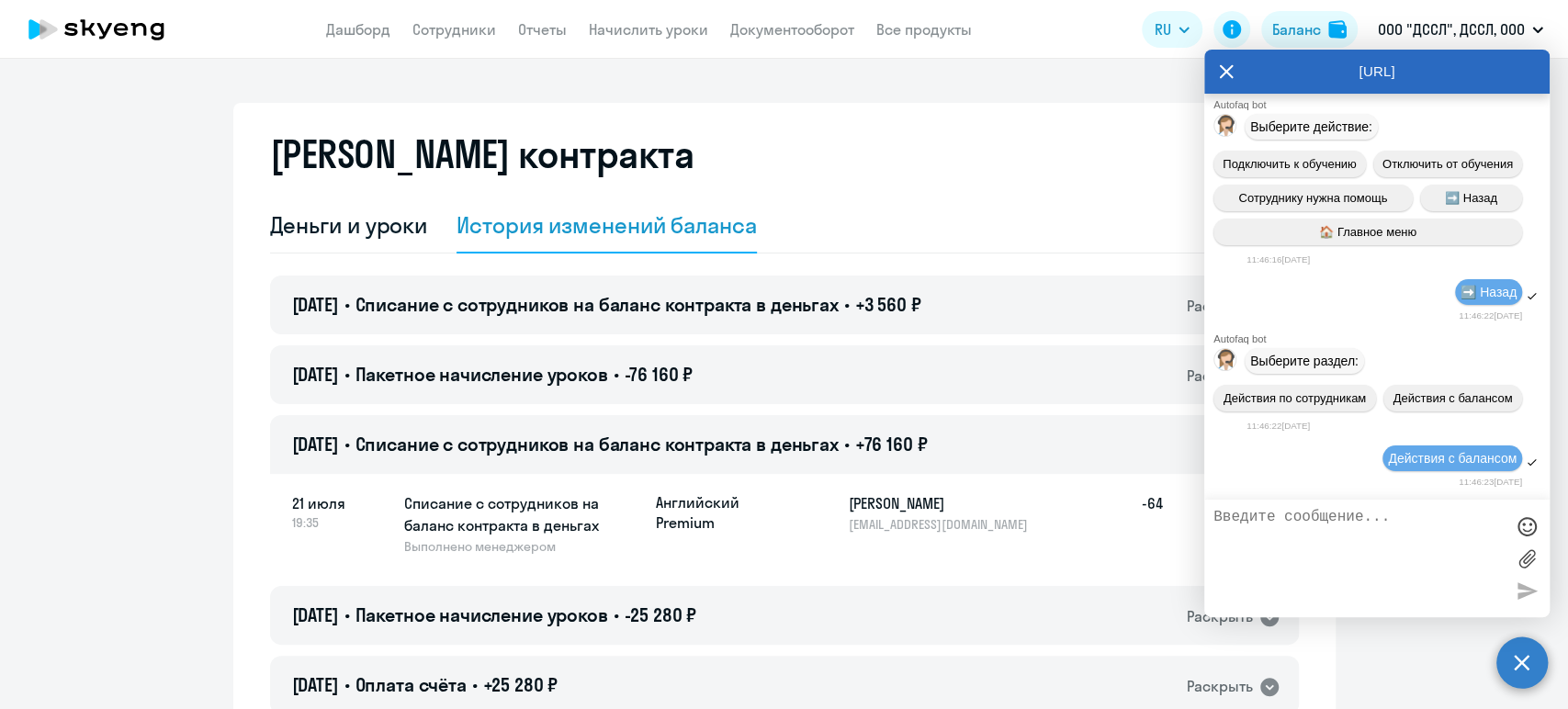
scroll to position [30256, 0]
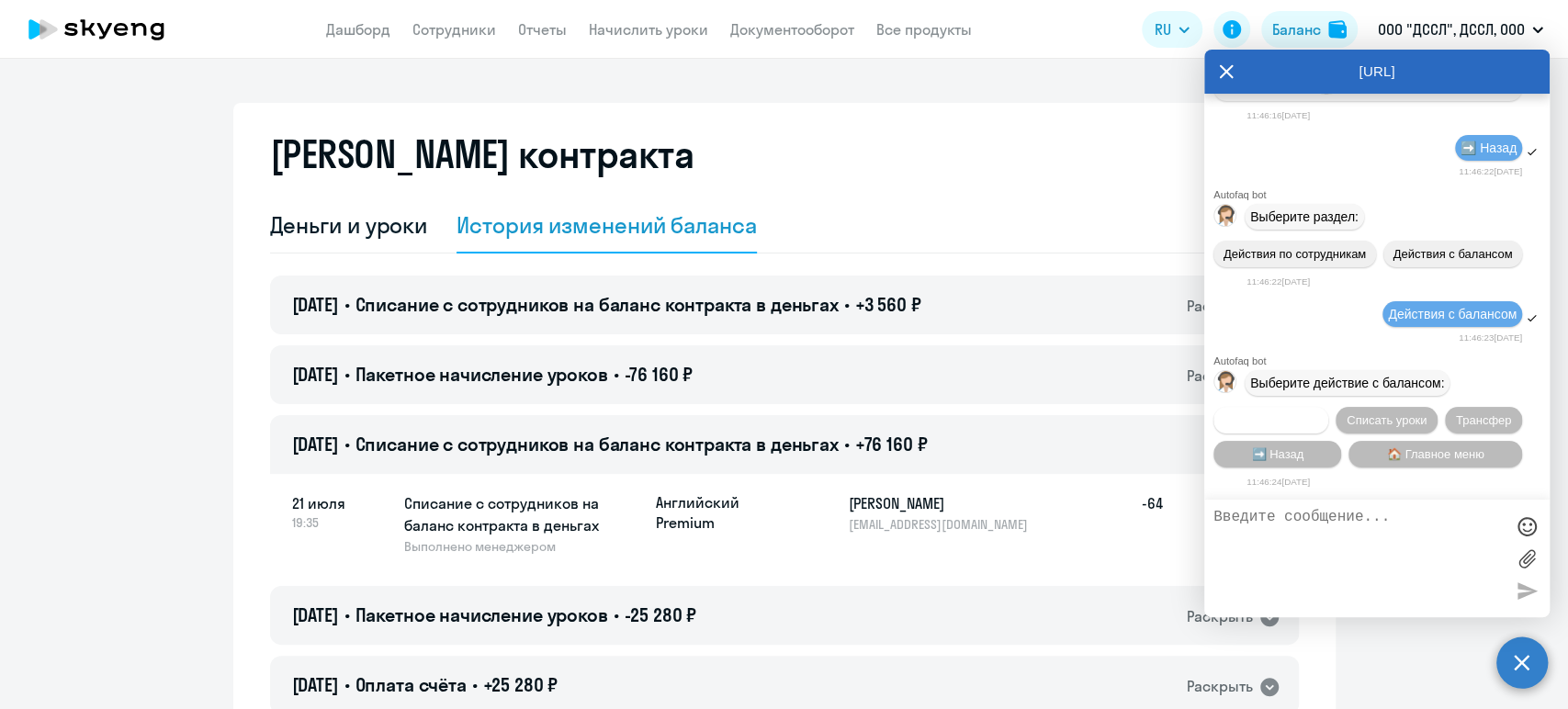
click at [1301, 420] on span "Начислить уроки" at bounding box center [1272, 421] width 94 height 14
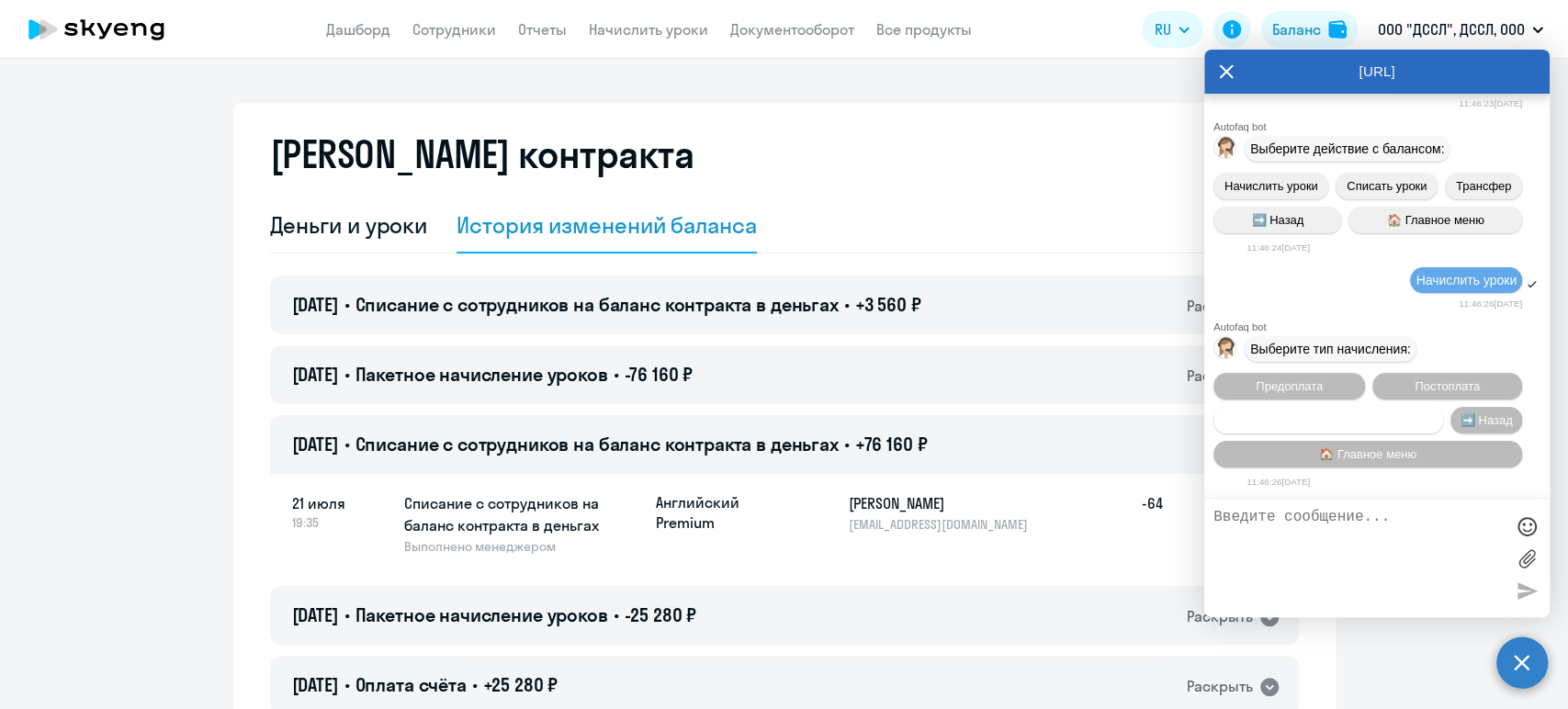
scroll to position [30491, 0]
click at [1303, 380] on span "Предоплата" at bounding box center [1289, 386] width 67 height 14
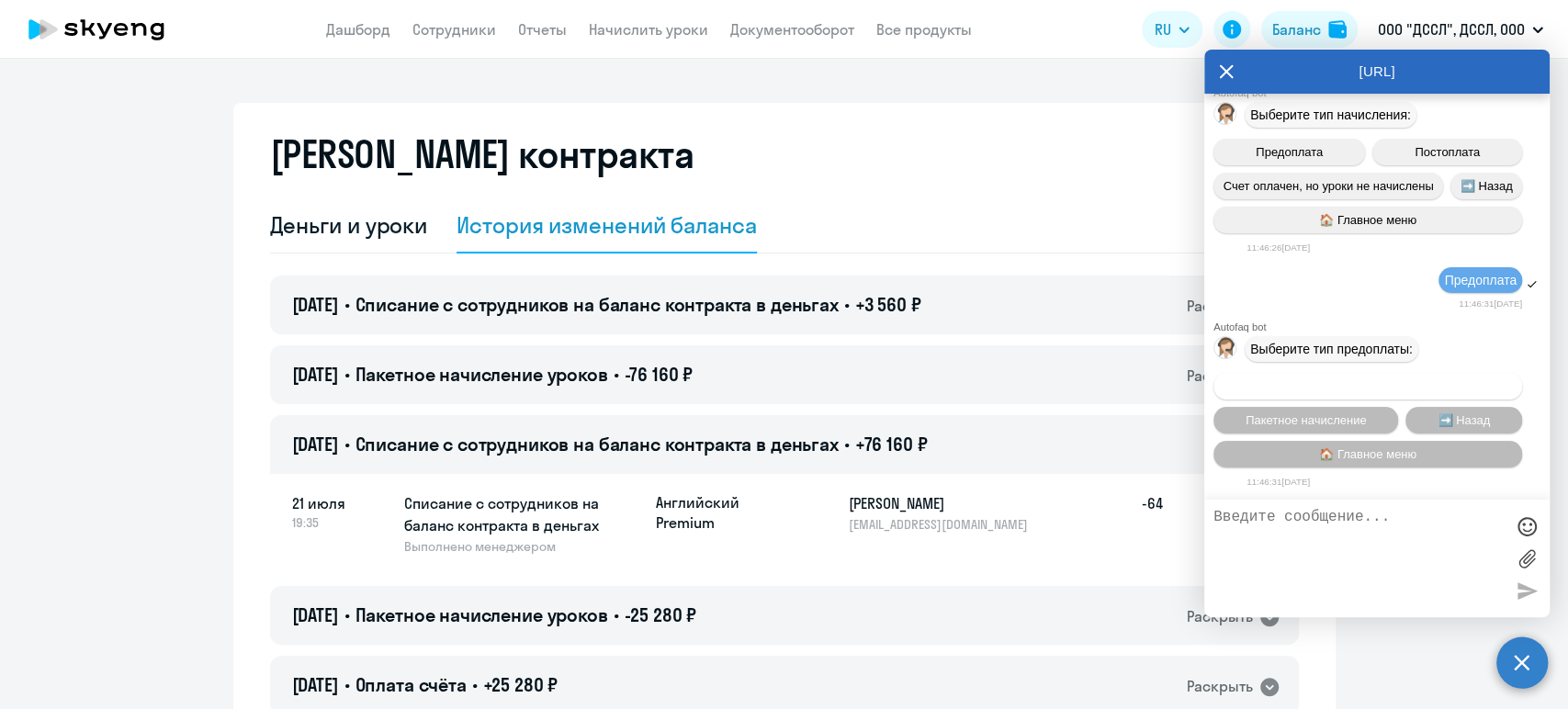
scroll to position [30729, 0]
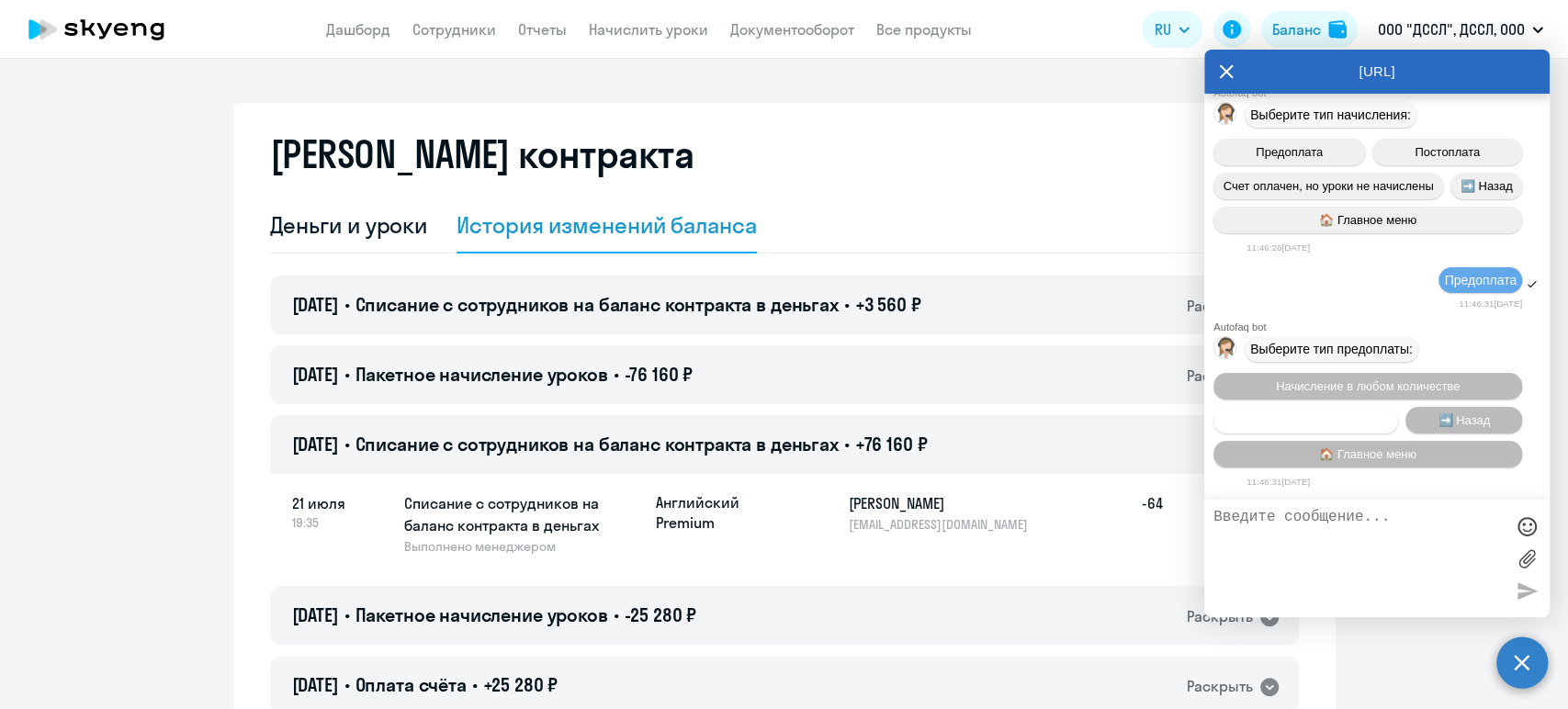
click at [1326, 417] on span "Пакетное начисление" at bounding box center [1306, 421] width 121 height 14
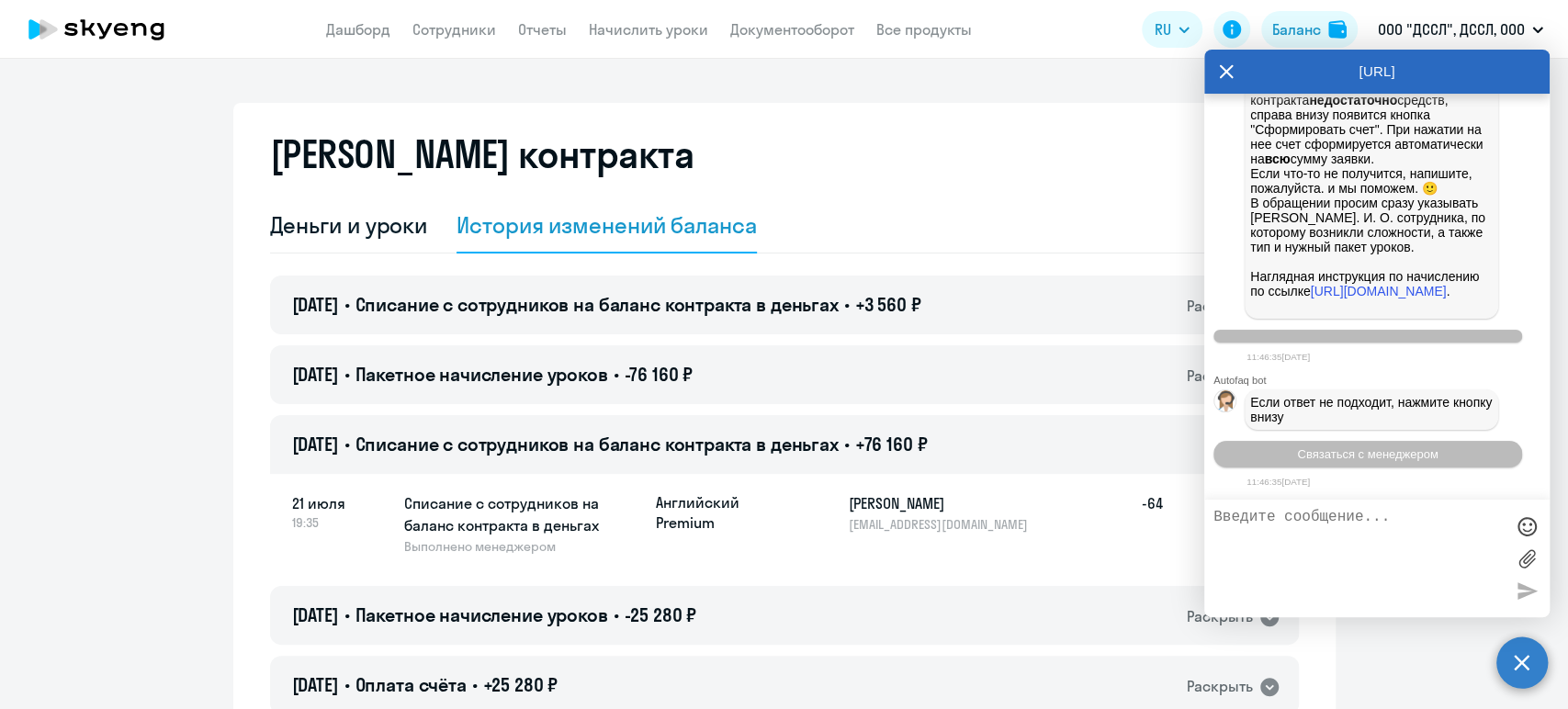
scroll to position [31682, 0]
click at [1369, 454] on span "Связаться с менеджером" at bounding box center [1367, 454] width 141 height 14
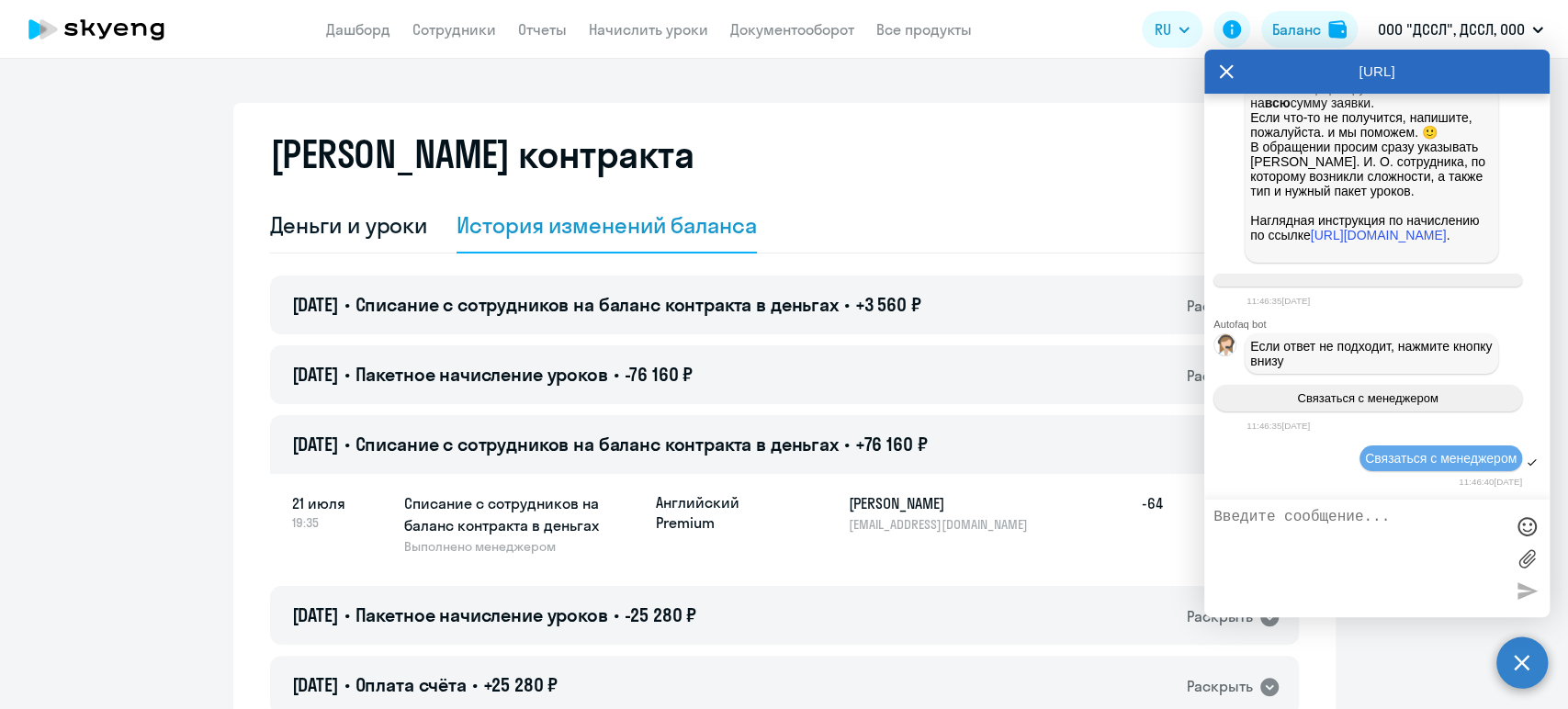
scroll to position [31738, 0]
click at [1254, 532] on textarea at bounding box center [1358, 557] width 291 height 99
paste textarea "[PERSON_NAME][EMAIL_ADDRESS][DOMAIN_NAME]"
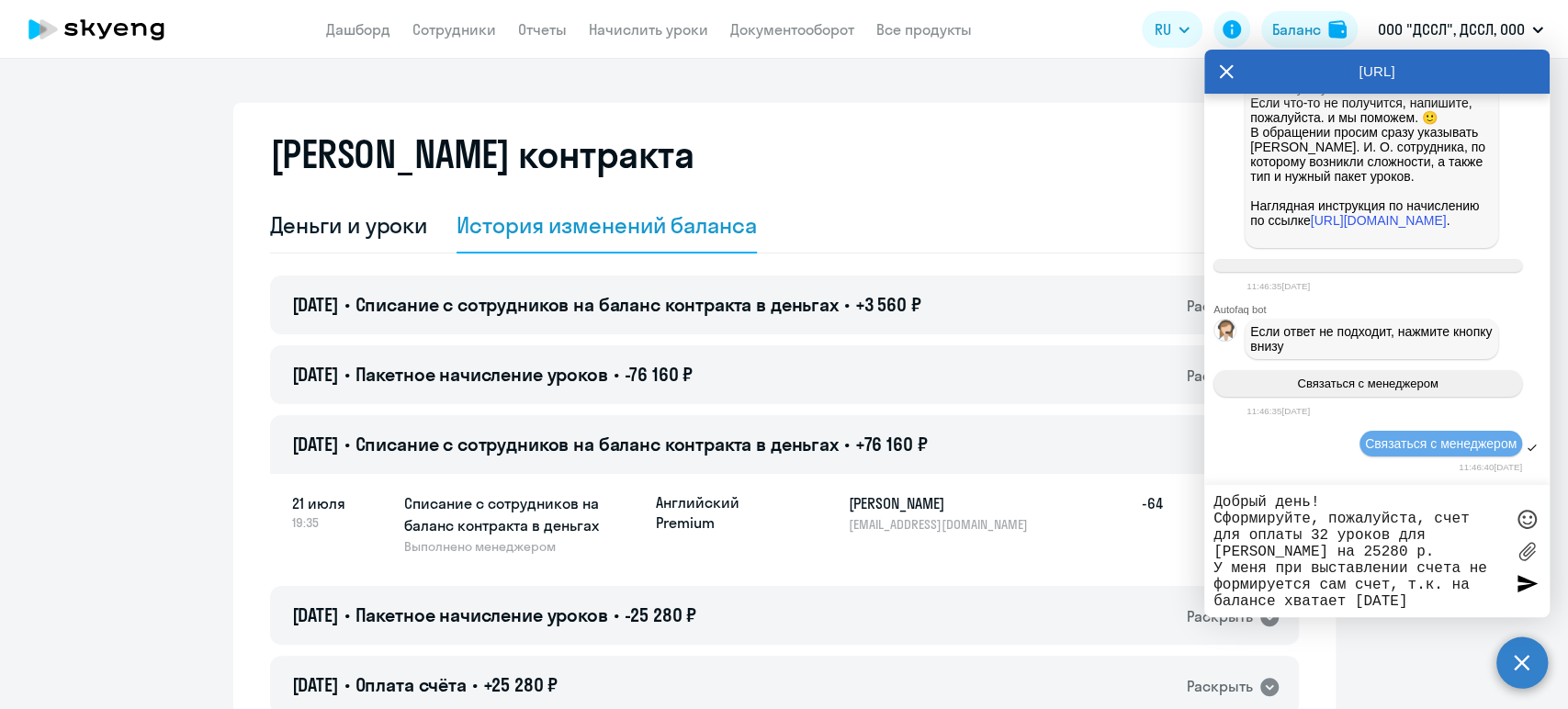
scroll to position [31883, 0]
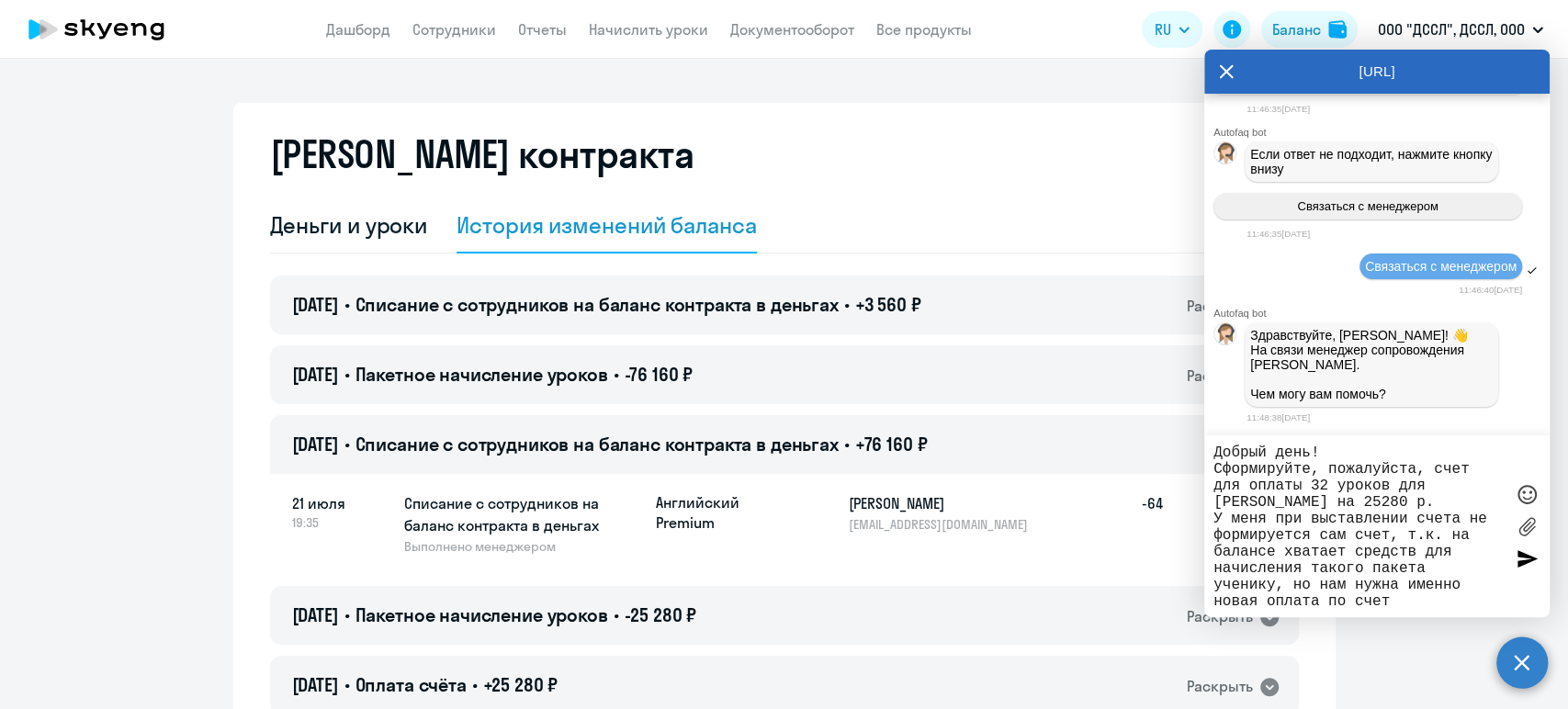
type textarea "Добрый день! Сформируйте, пожалуйста, счет для оплаты 32 уроков для [PERSON_NAM…"
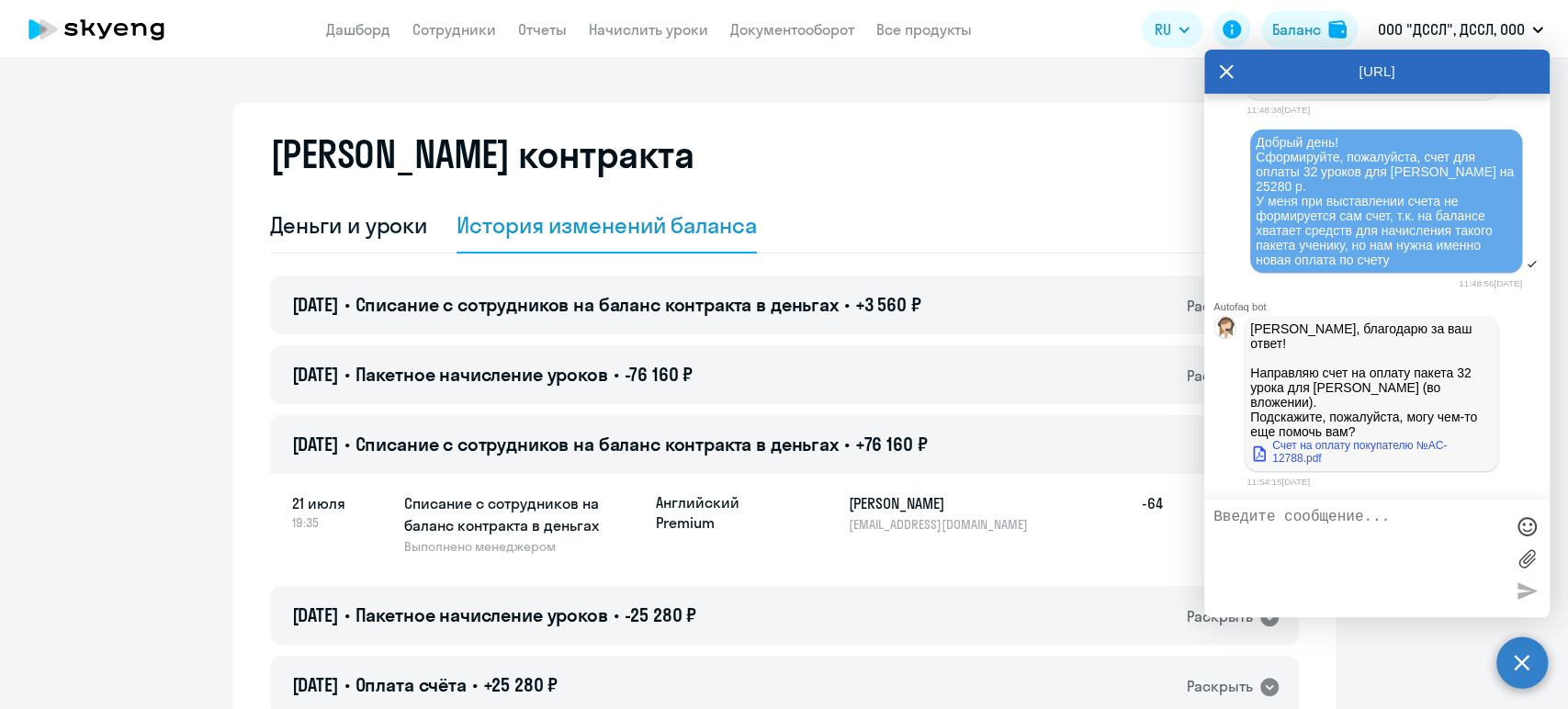
scroll to position [32210, 0]
click at [1312, 456] on link "Счет на оплату покупателю №AC-12788.pdf" at bounding box center [1371, 452] width 243 height 25
click at [1277, 529] on textarea at bounding box center [1358, 557] width 291 height 99
type textarea "Спасибо большое, вопросов нет"
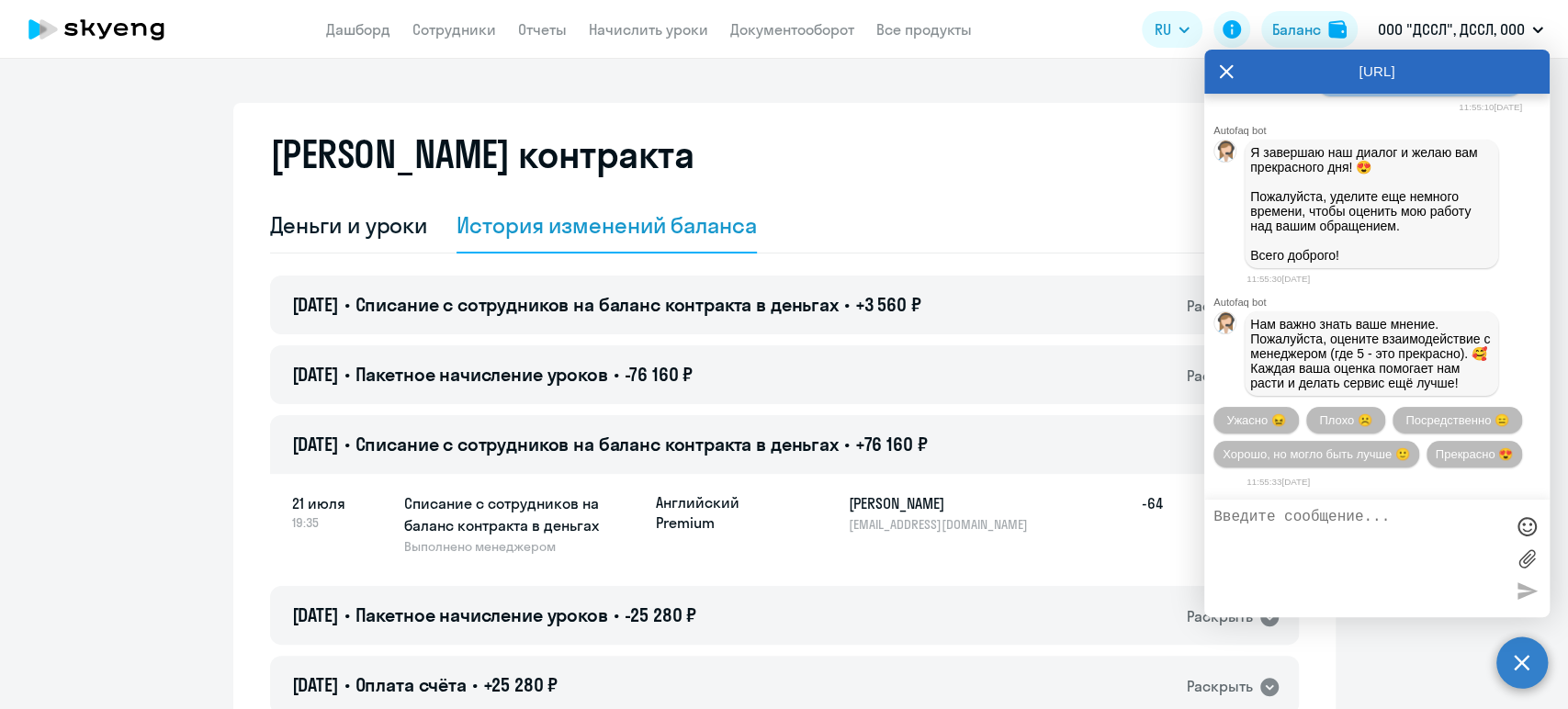
scroll to position [32701, 0]
click at [1426, 458] on button "Прекрасно 😍" at bounding box center [1474, 454] width 96 height 26
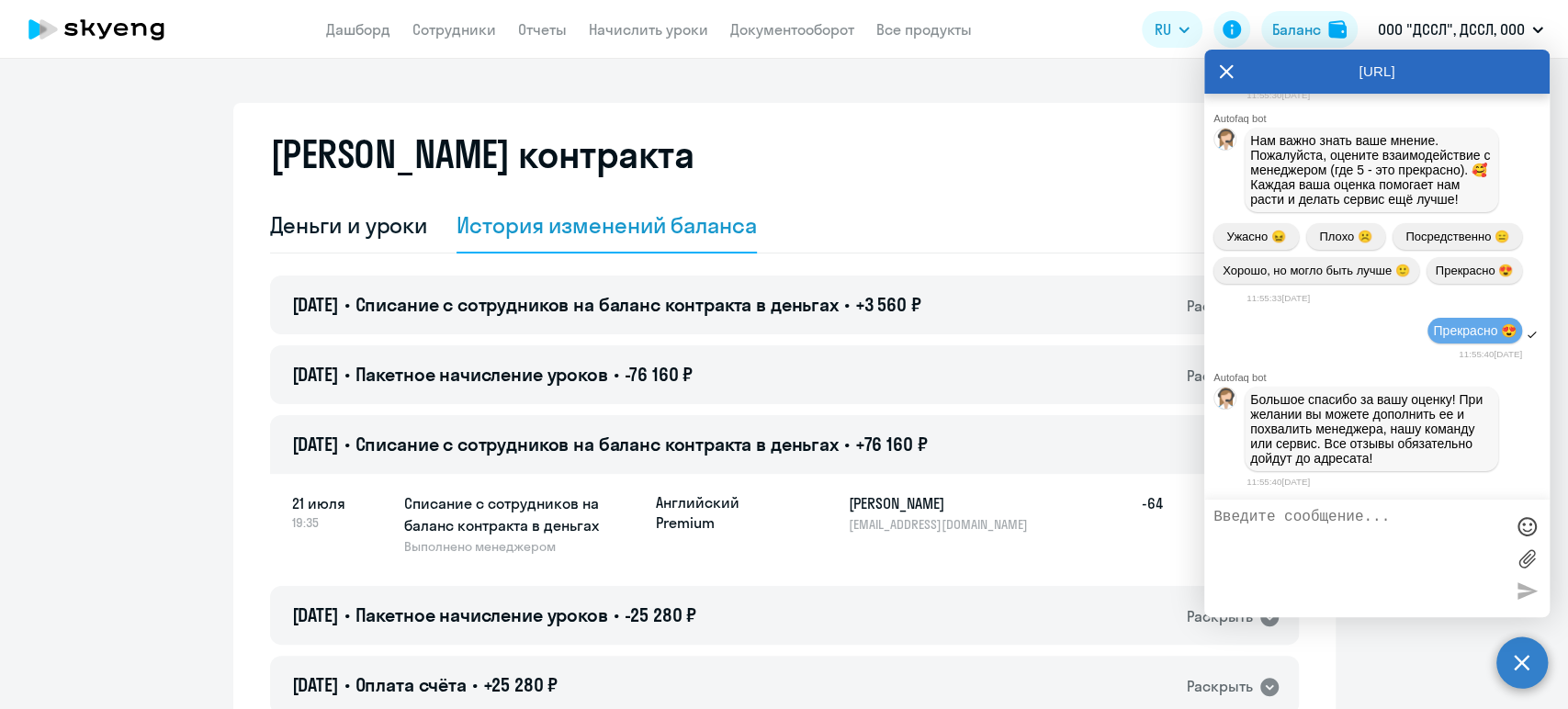
scroll to position [32888, 0]
